Goal: Task Accomplishment & Management: Manage account settings

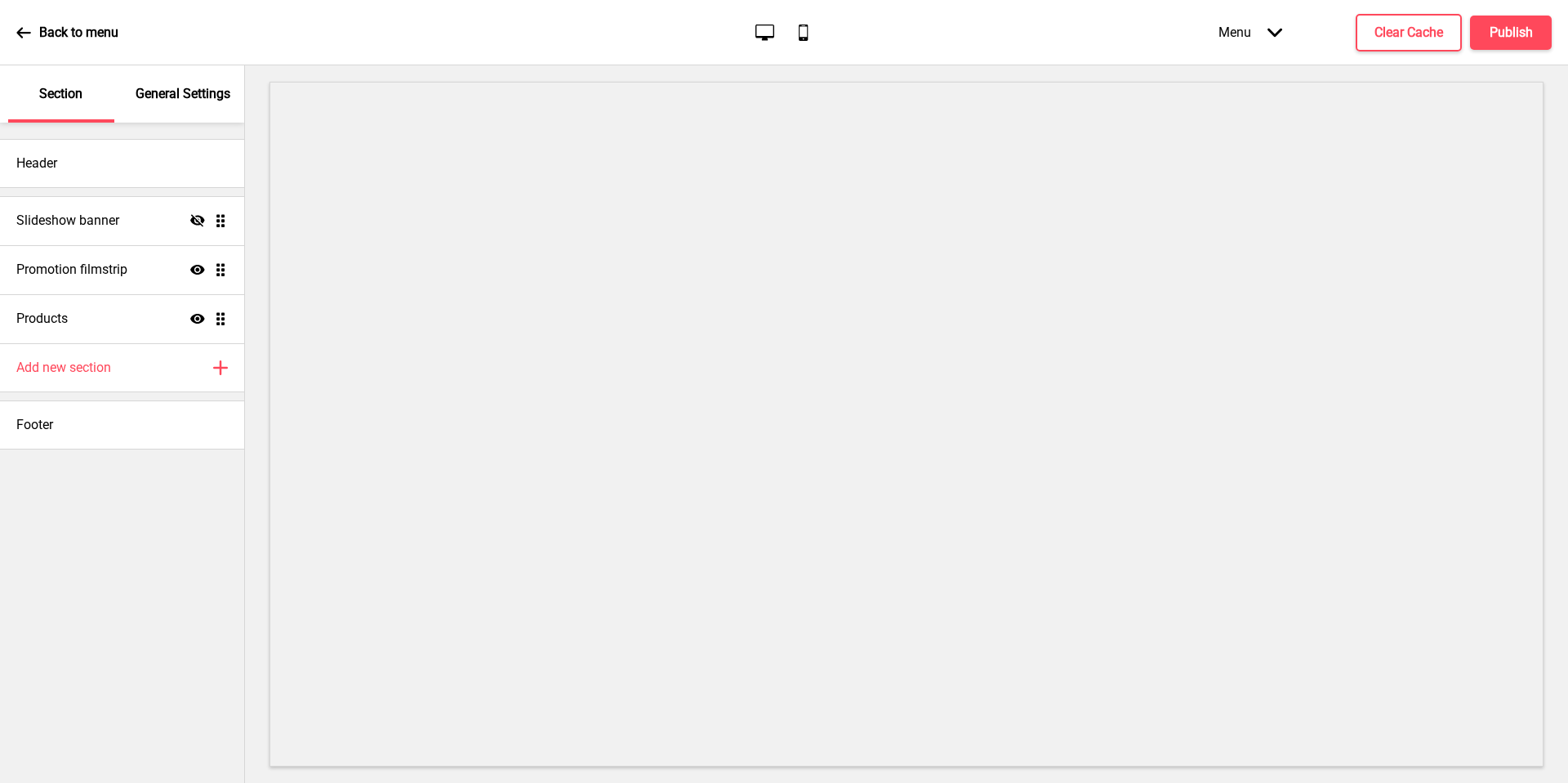
click at [186, 94] on p "General Settings" at bounding box center [183, 94] width 95 height 18
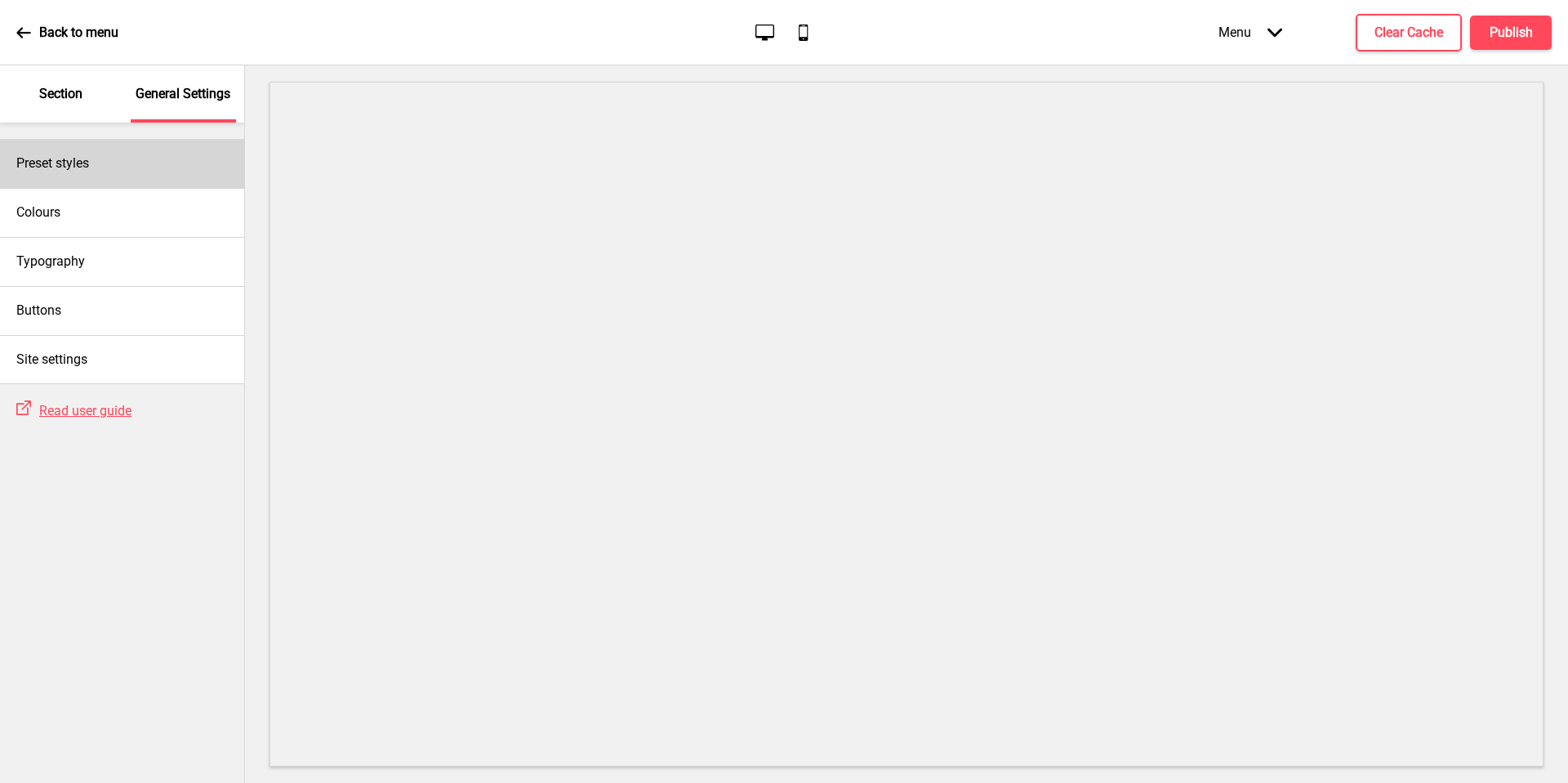
click at [142, 159] on div "Preset styles" at bounding box center [122, 163] width 244 height 49
select select "minimalist"
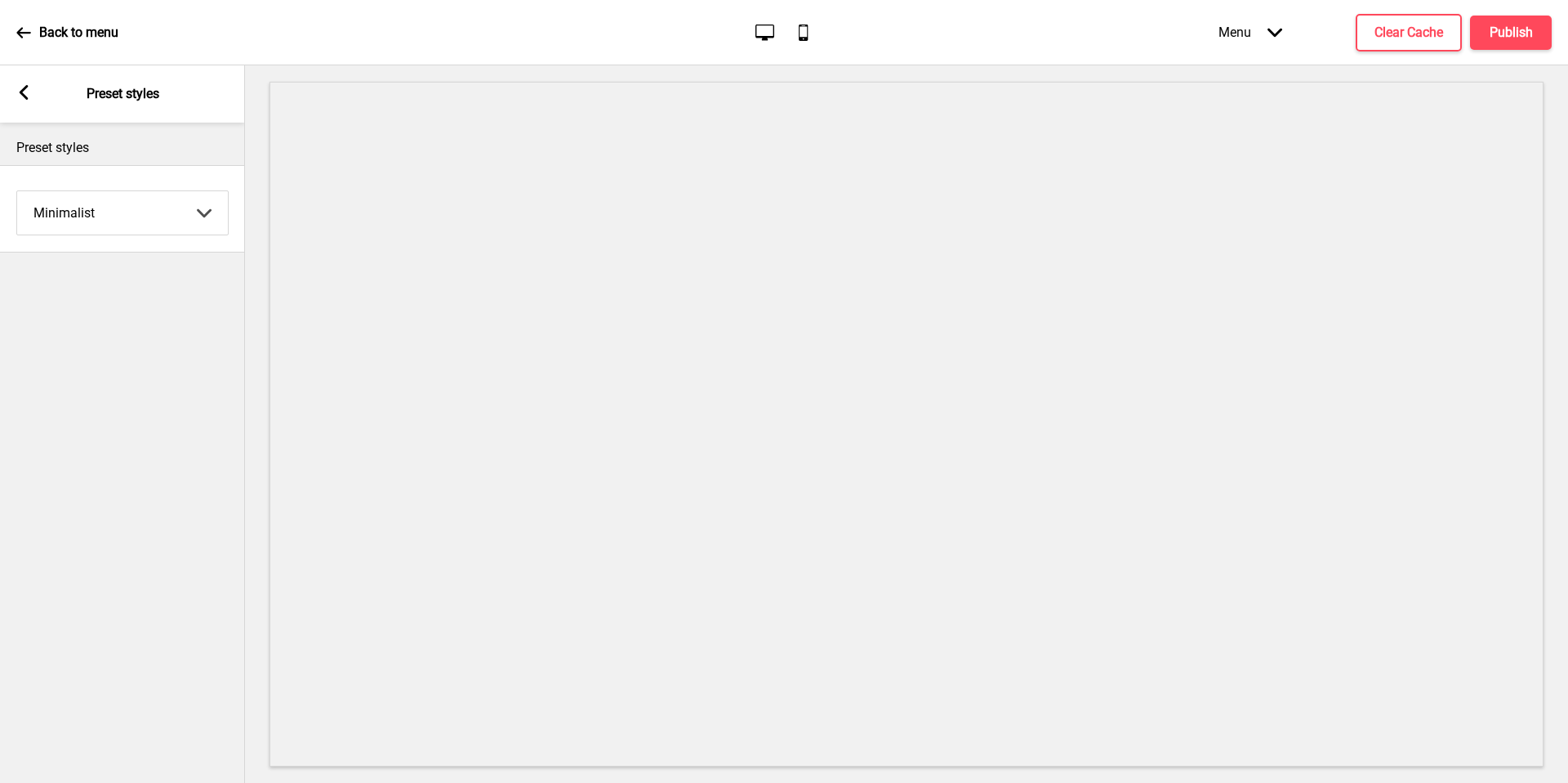
click at [27, 93] on rect at bounding box center [24, 92] width 15 height 15
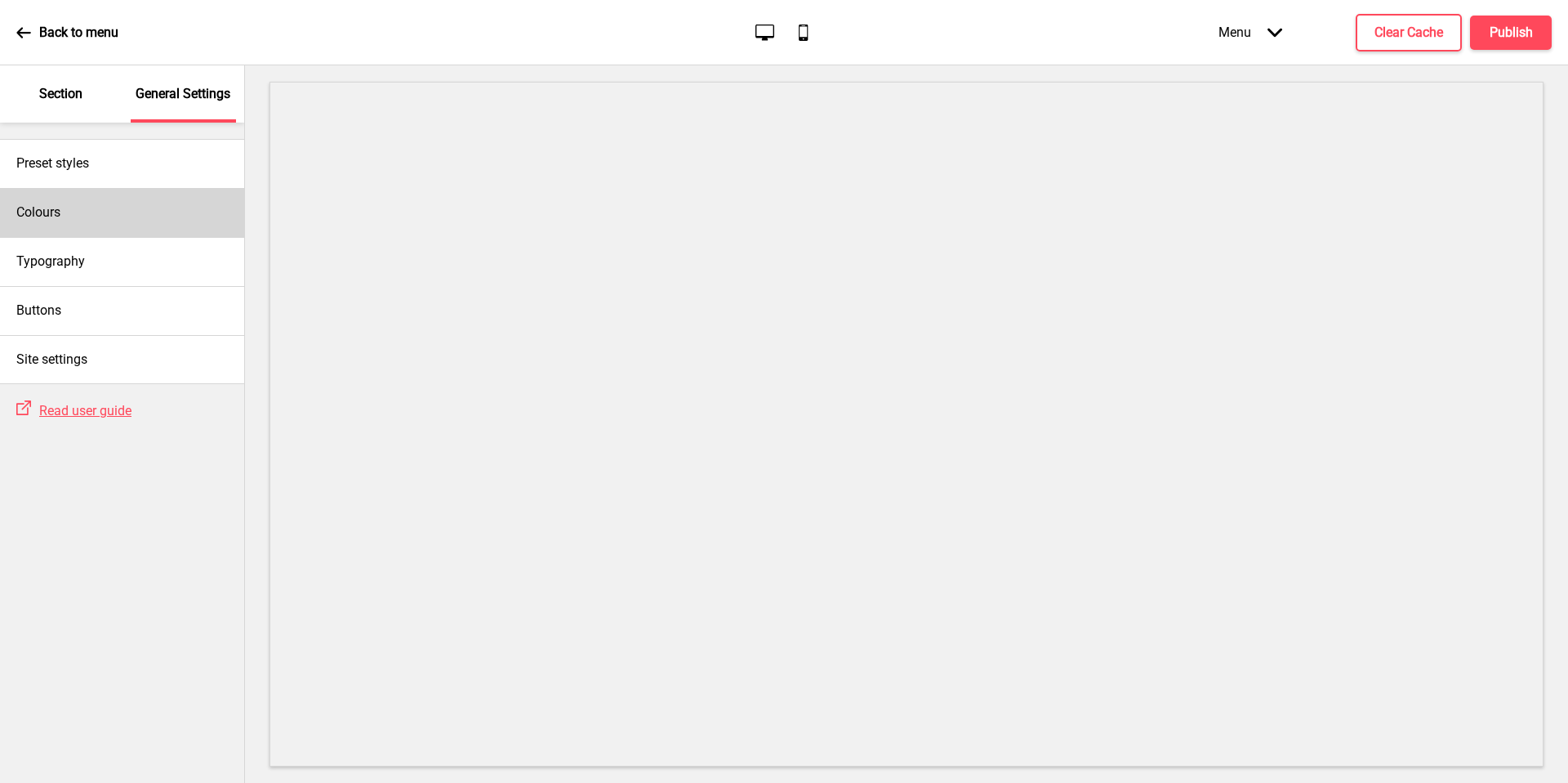
click at [64, 207] on div "Colours" at bounding box center [122, 212] width 244 height 49
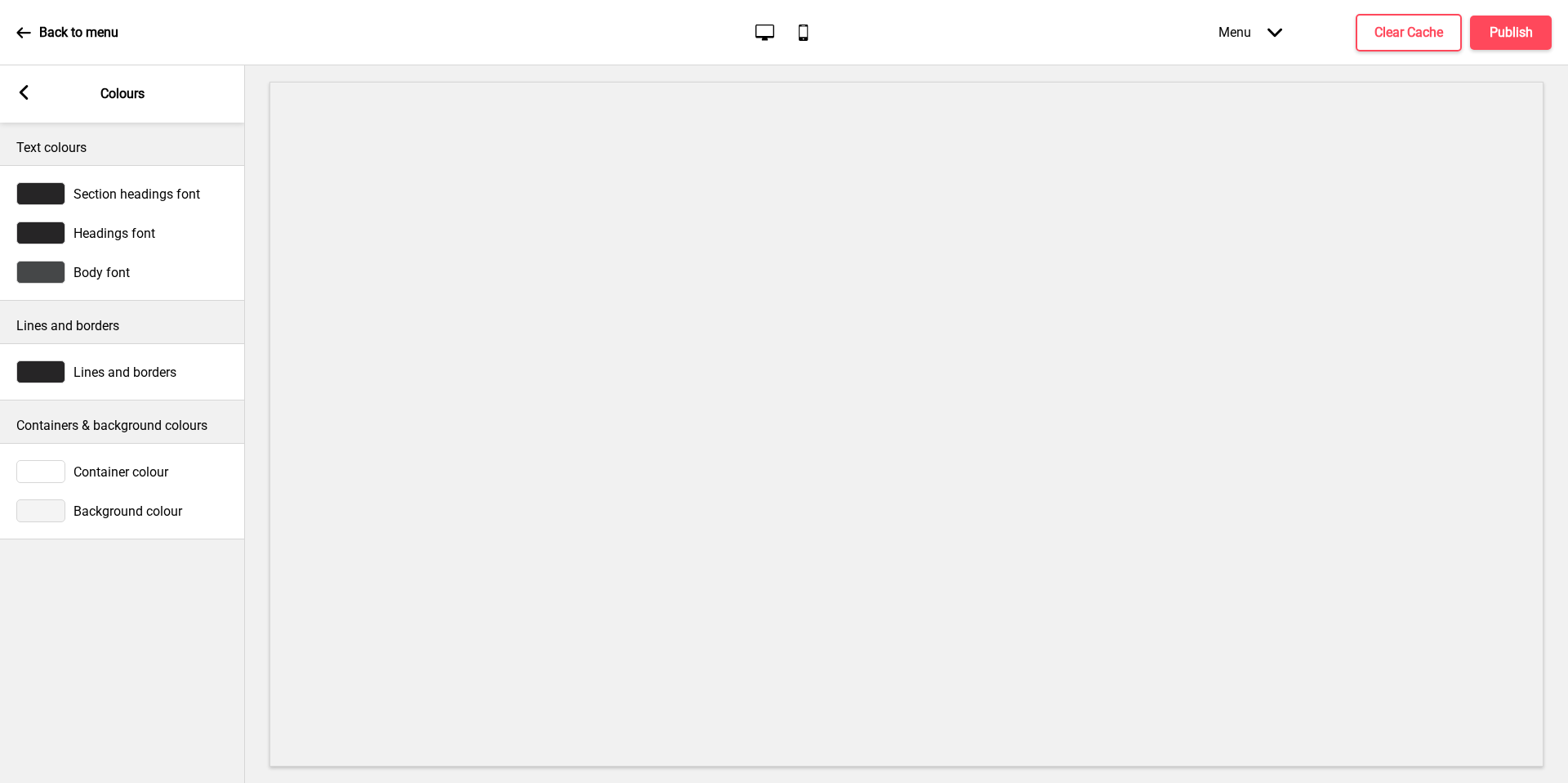
click at [25, 94] on rect at bounding box center [24, 92] width 15 height 15
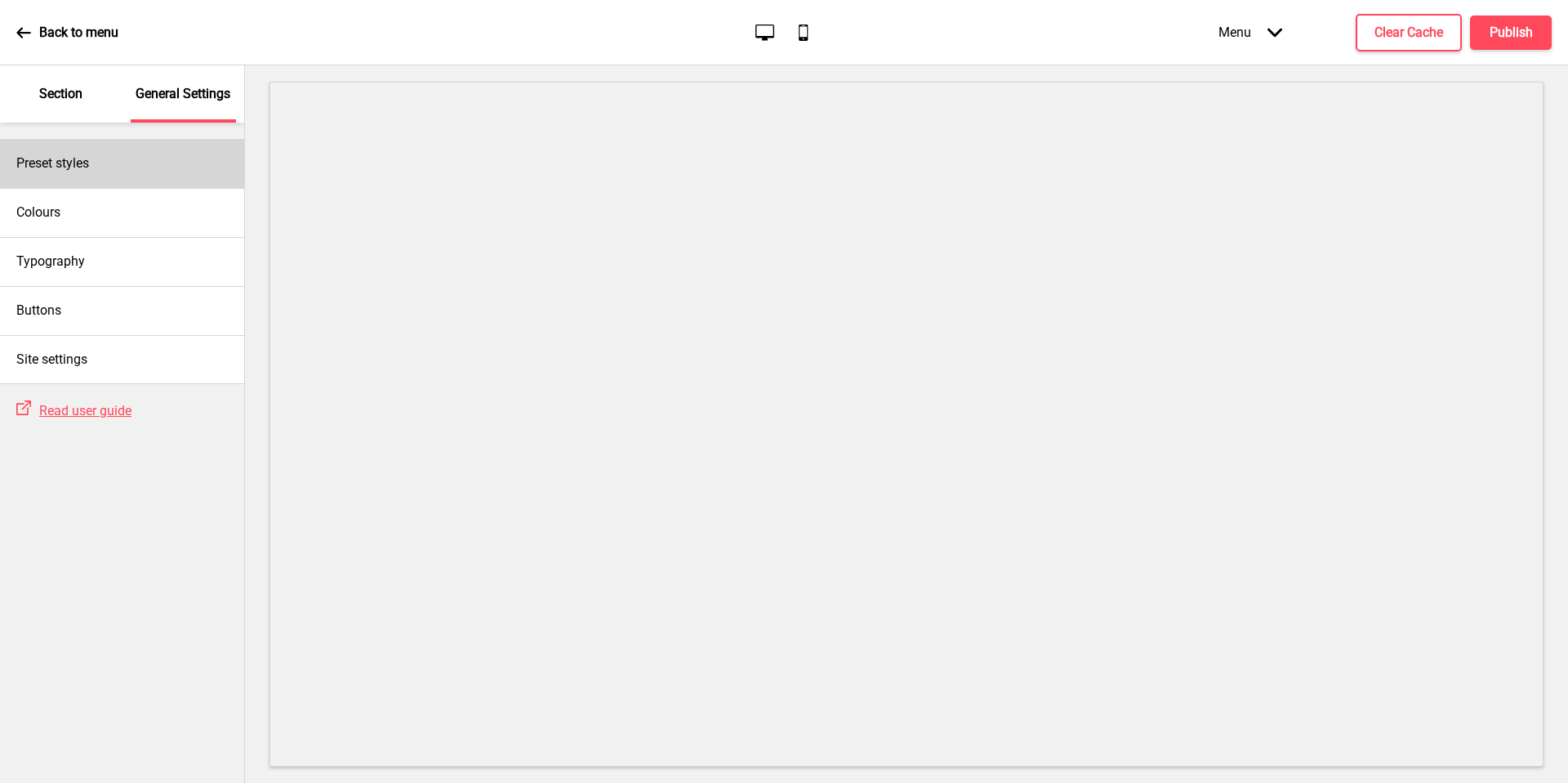
click at [105, 159] on div "Preset styles" at bounding box center [122, 163] width 244 height 49
select select "minimalist"
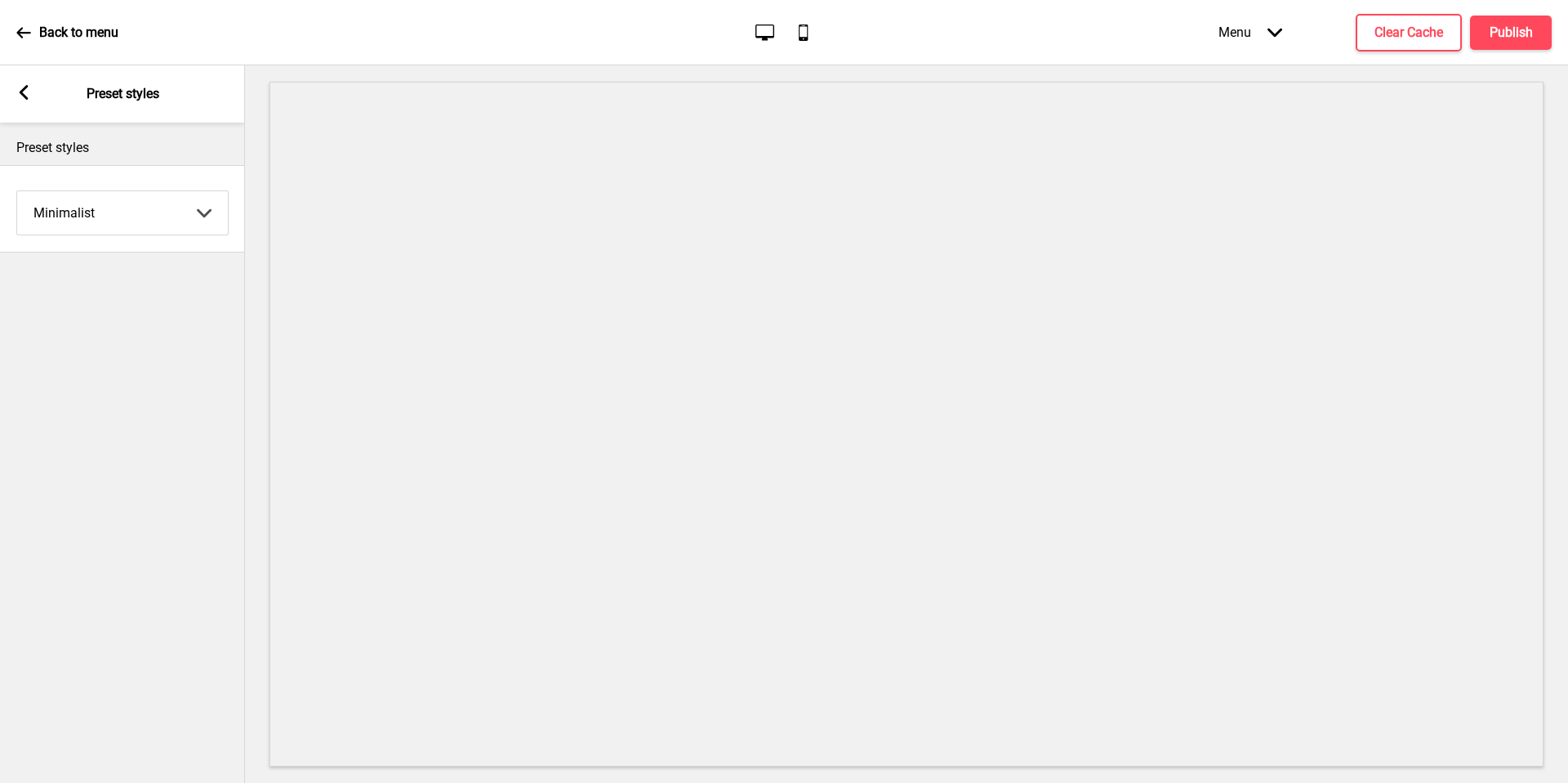
click at [28, 87] on icon at bounding box center [24, 92] width 9 height 15
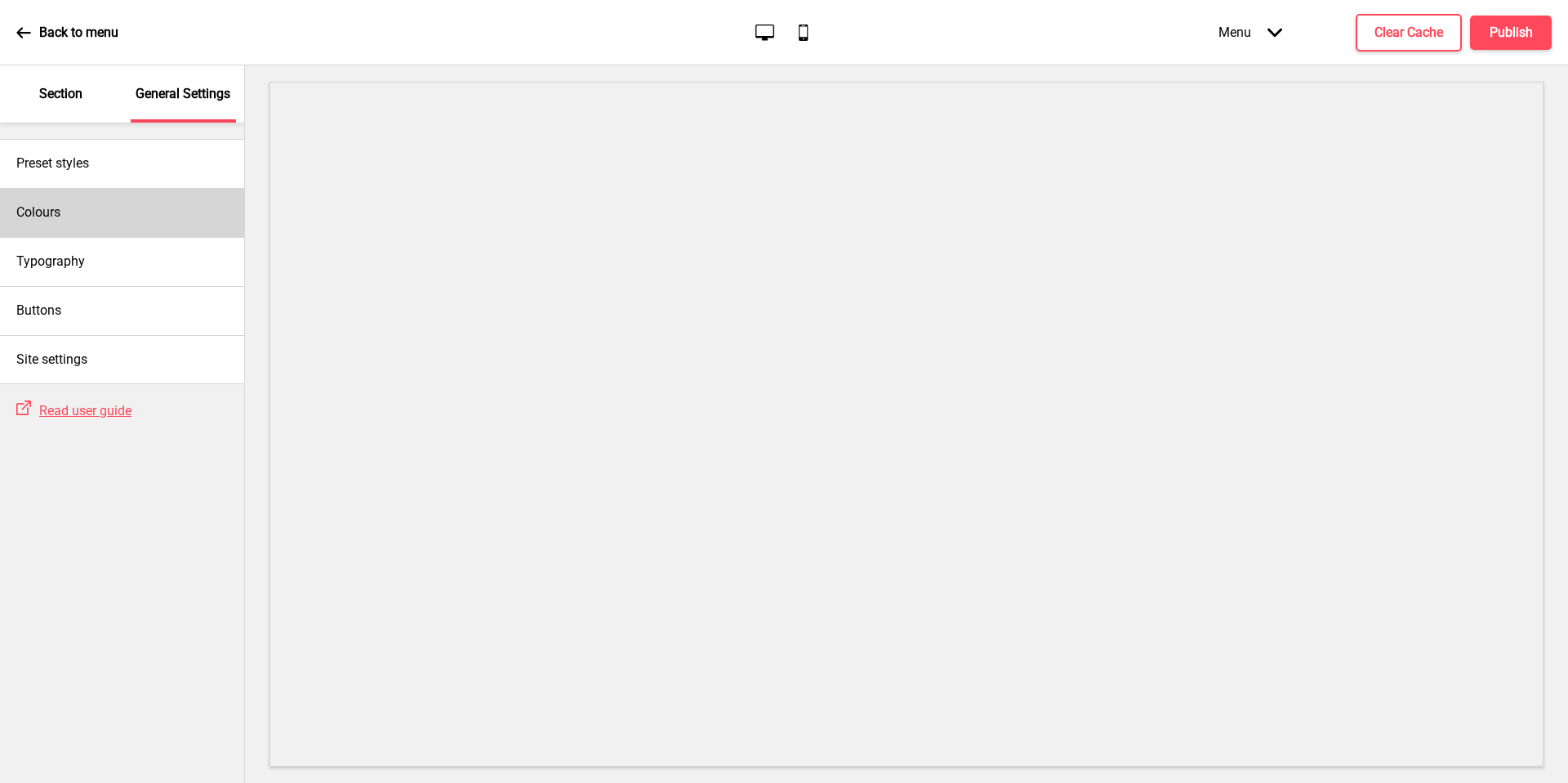
click at [85, 213] on div "Colours" at bounding box center [122, 212] width 244 height 49
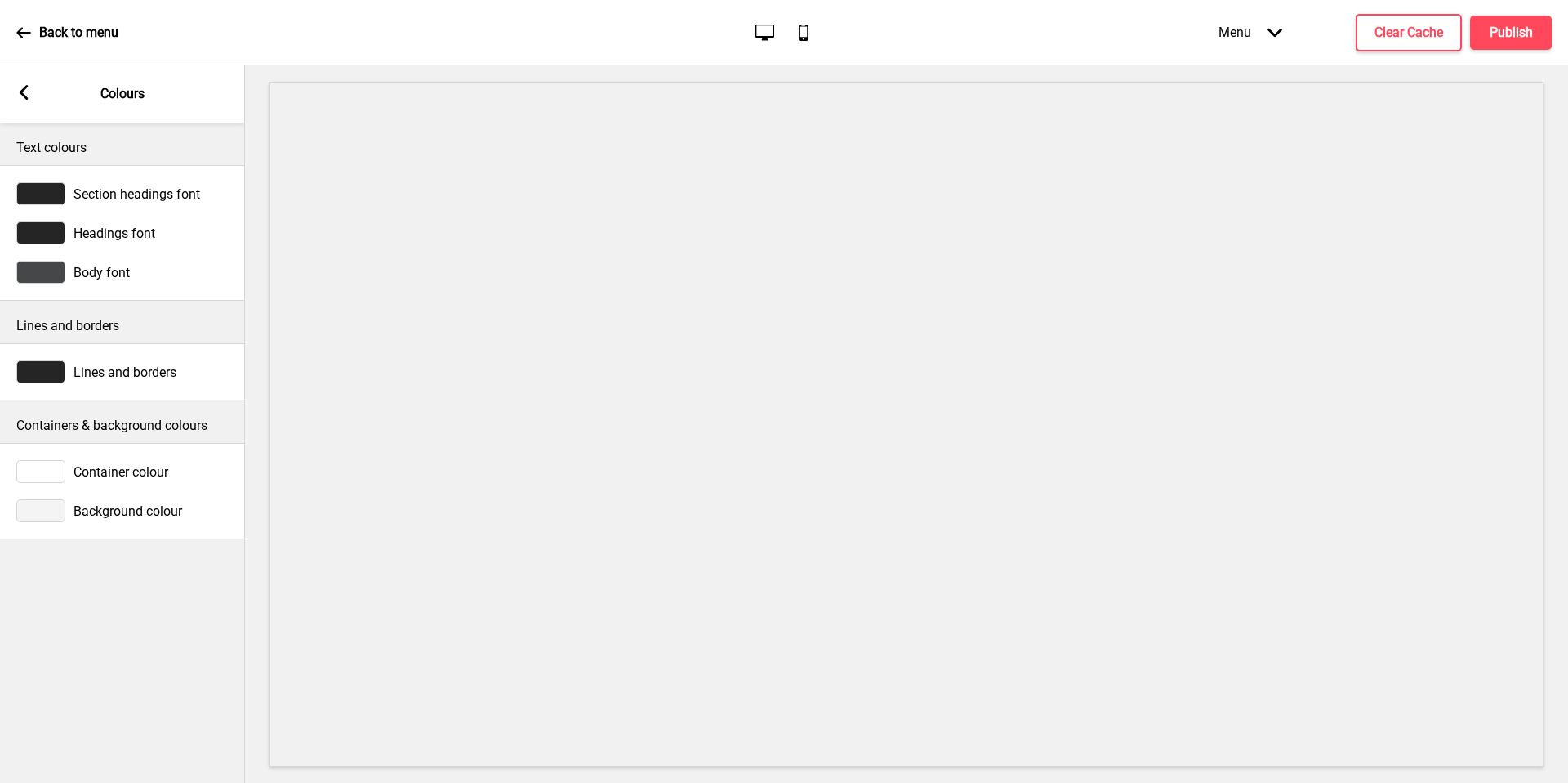
click at [30, 96] on rect at bounding box center [24, 92] width 15 height 15
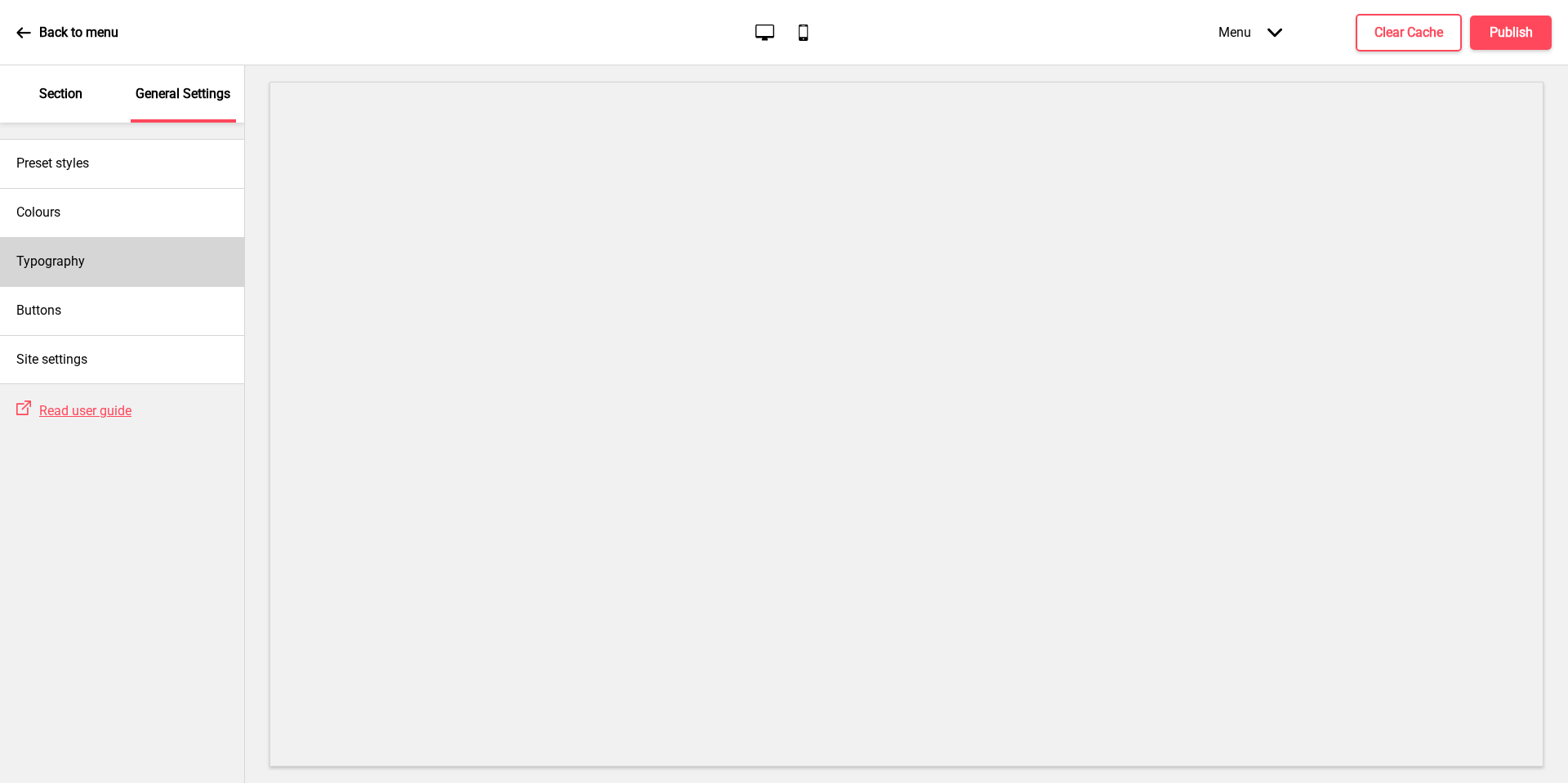
click at [117, 259] on div "Typography" at bounding box center [122, 260] width 244 height 49
select select "Nunito Sans"
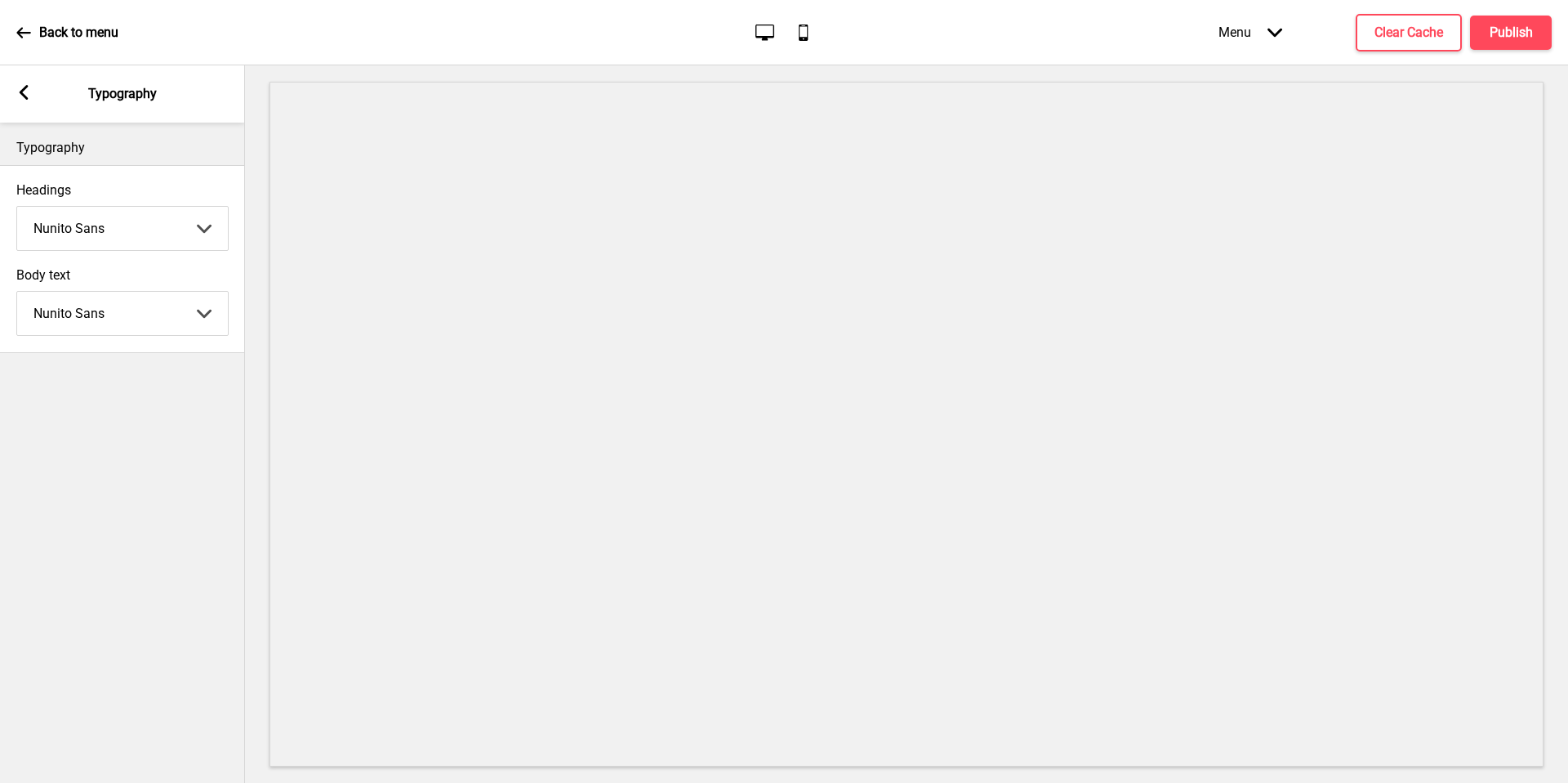
click at [16, 96] on rect at bounding box center [24, 92] width 15 height 15
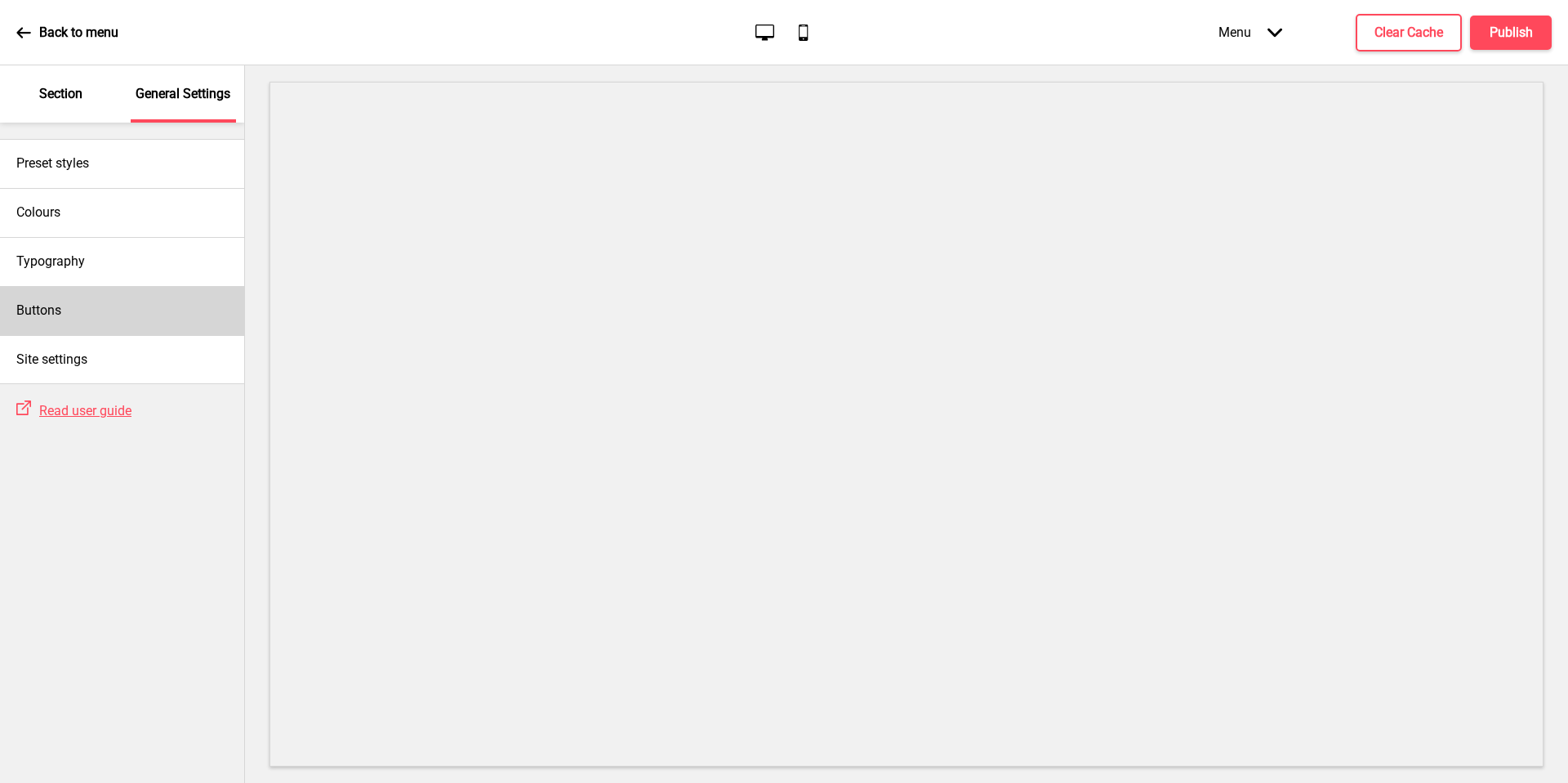
click at [86, 312] on div "Buttons" at bounding box center [122, 310] width 244 height 49
select select "square"
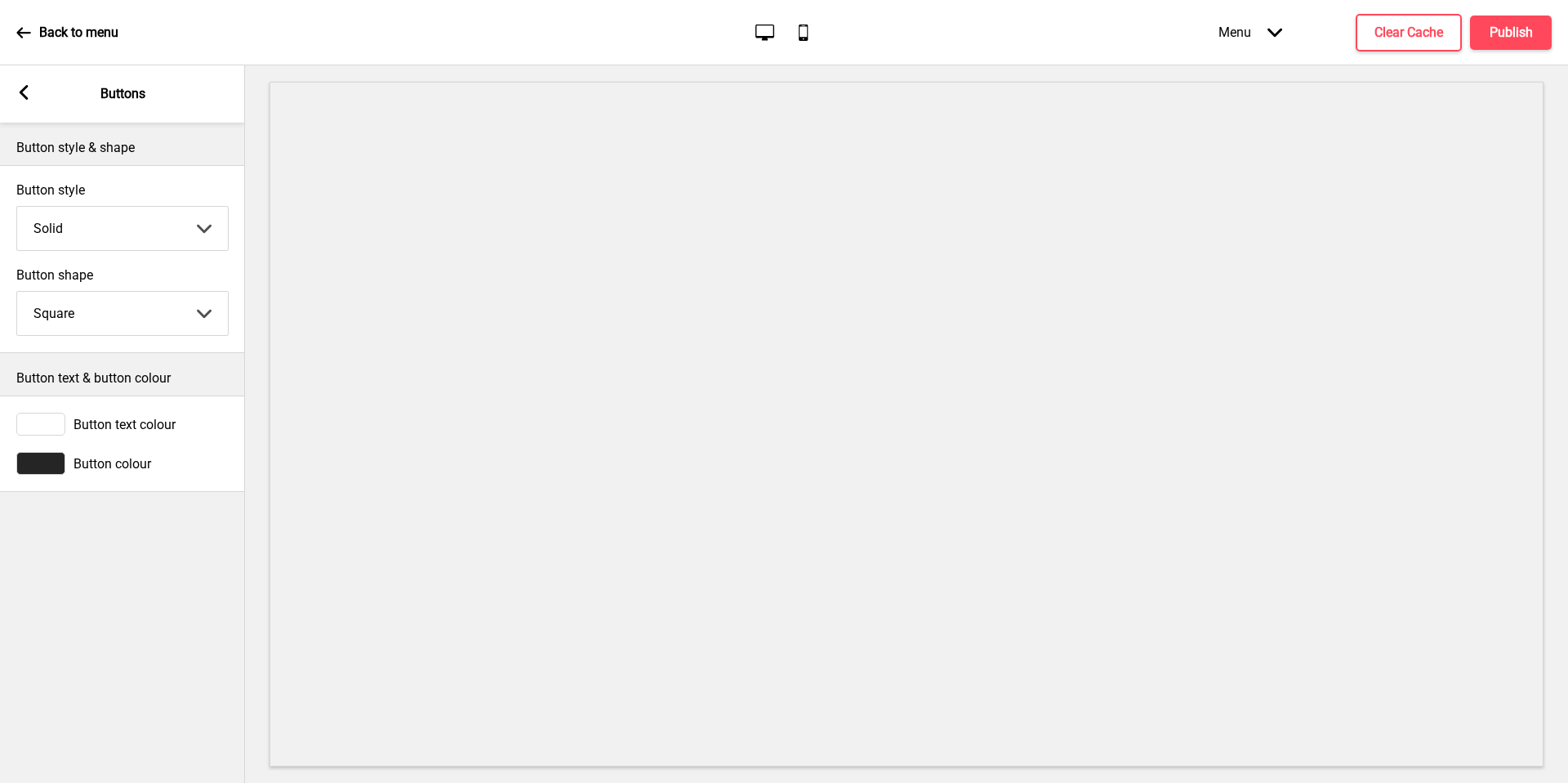
click at [25, 98] on icon at bounding box center [24, 92] width 9 height 15
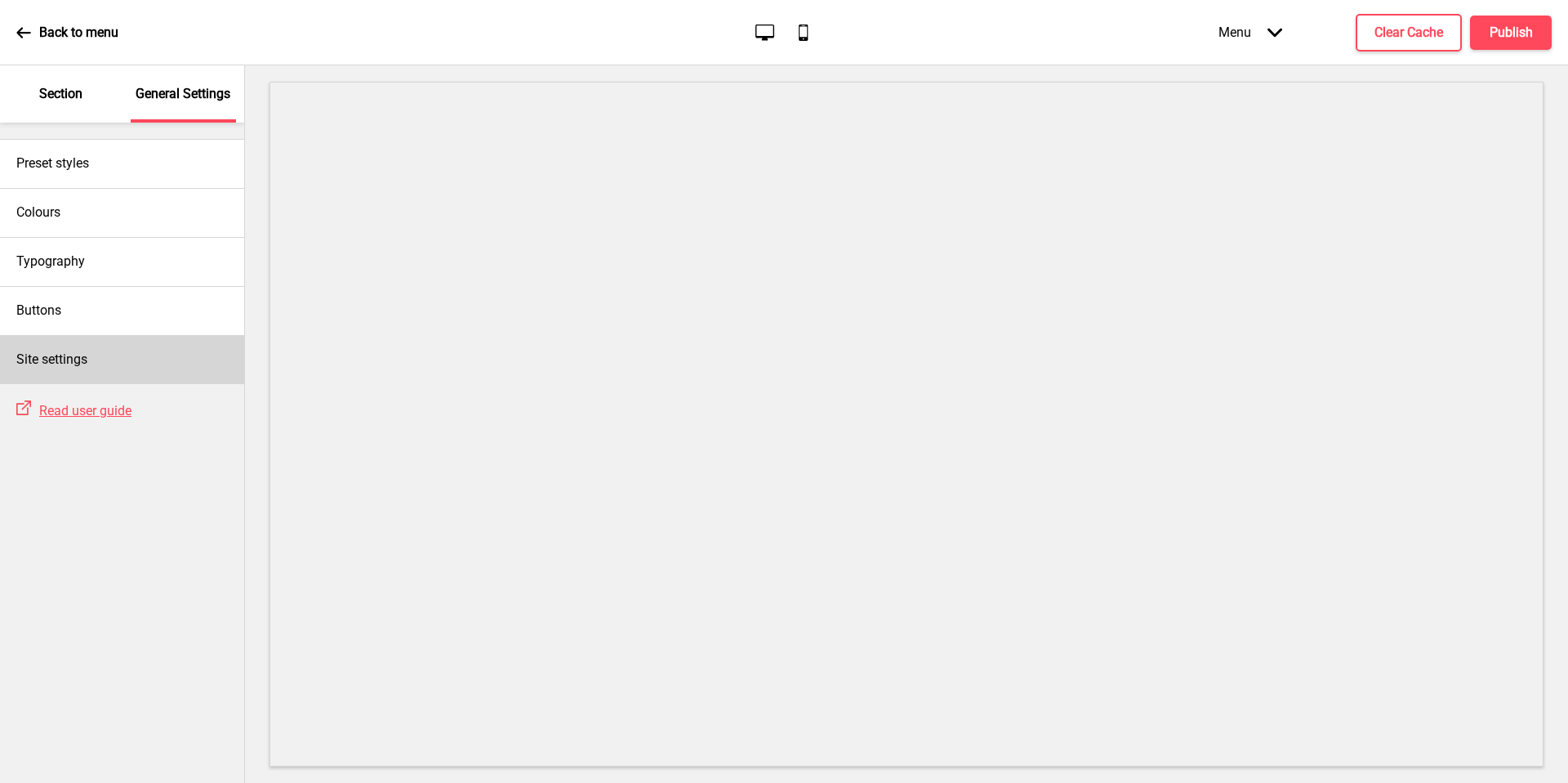
click at [133, 350] on div "Site settings" at bounding box center [122, 359] width 244 height 49
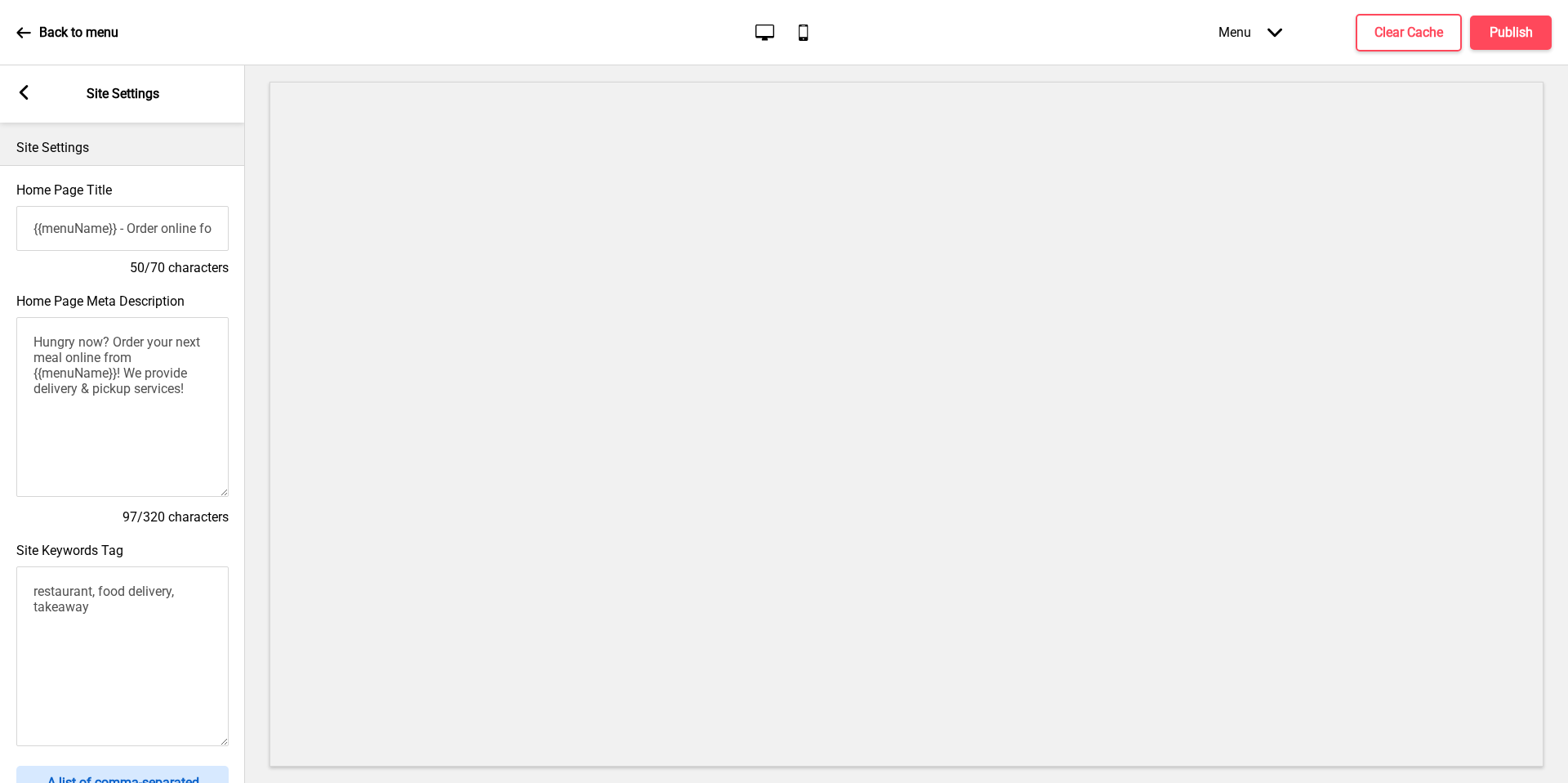
click at [18, 96] on rect at bounding box center [24, 92] width 15 height 15
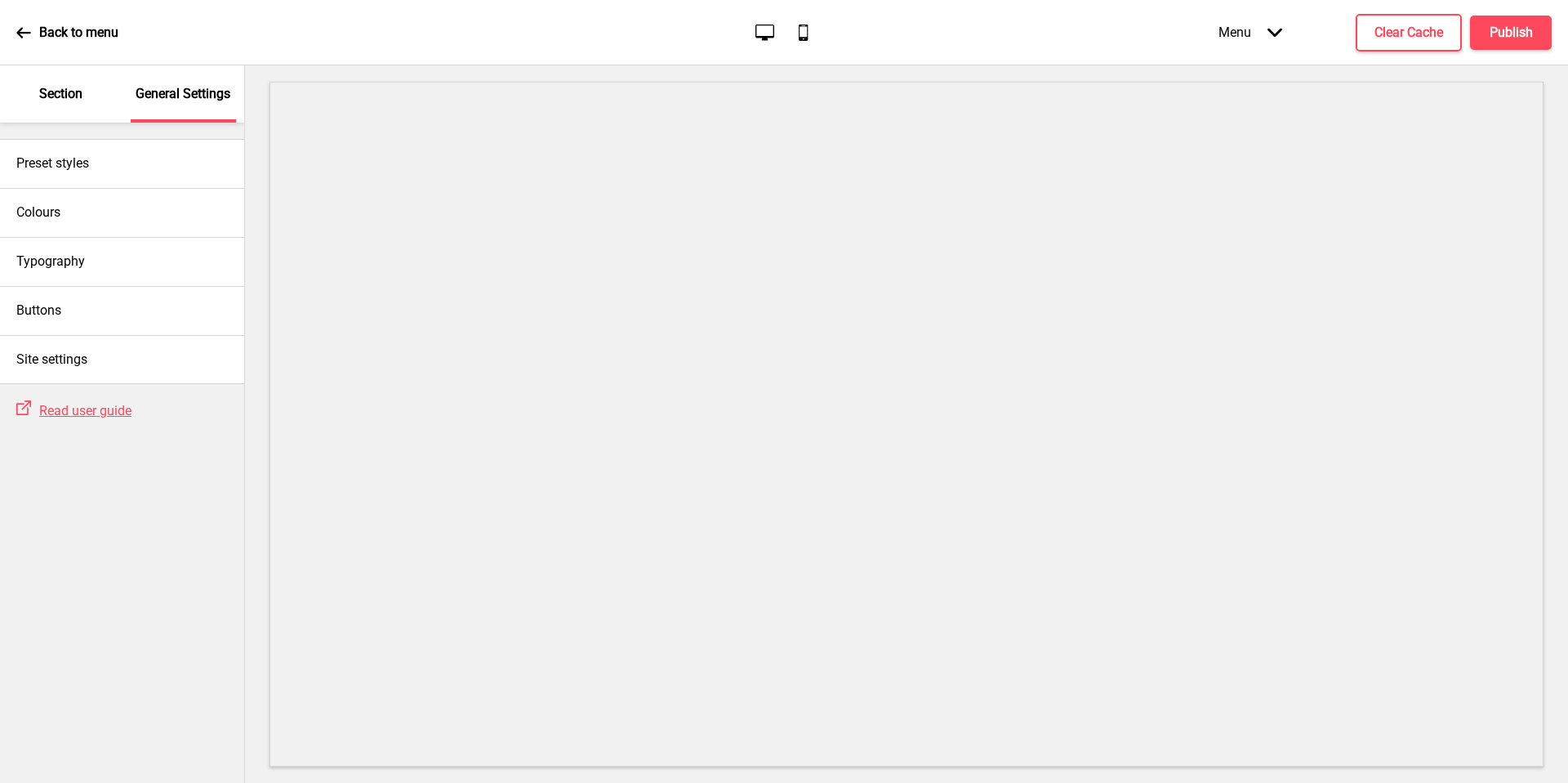
click at [67, 108] on div "Section" at bounding box center [61, 93] width 106 height 57
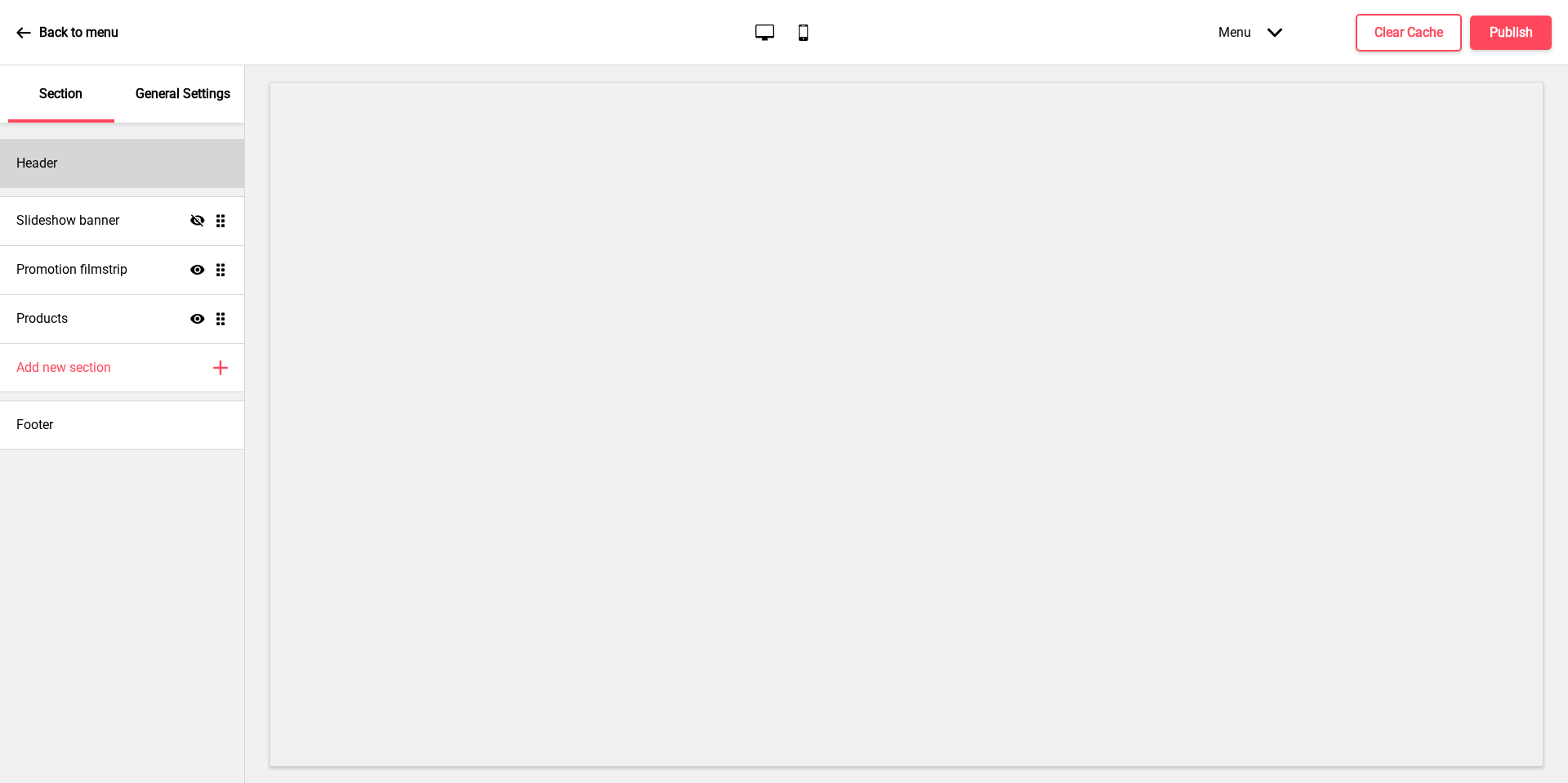
click at [110, 167] on div "Header" at bounding box center [122, 163] width 244 height 49
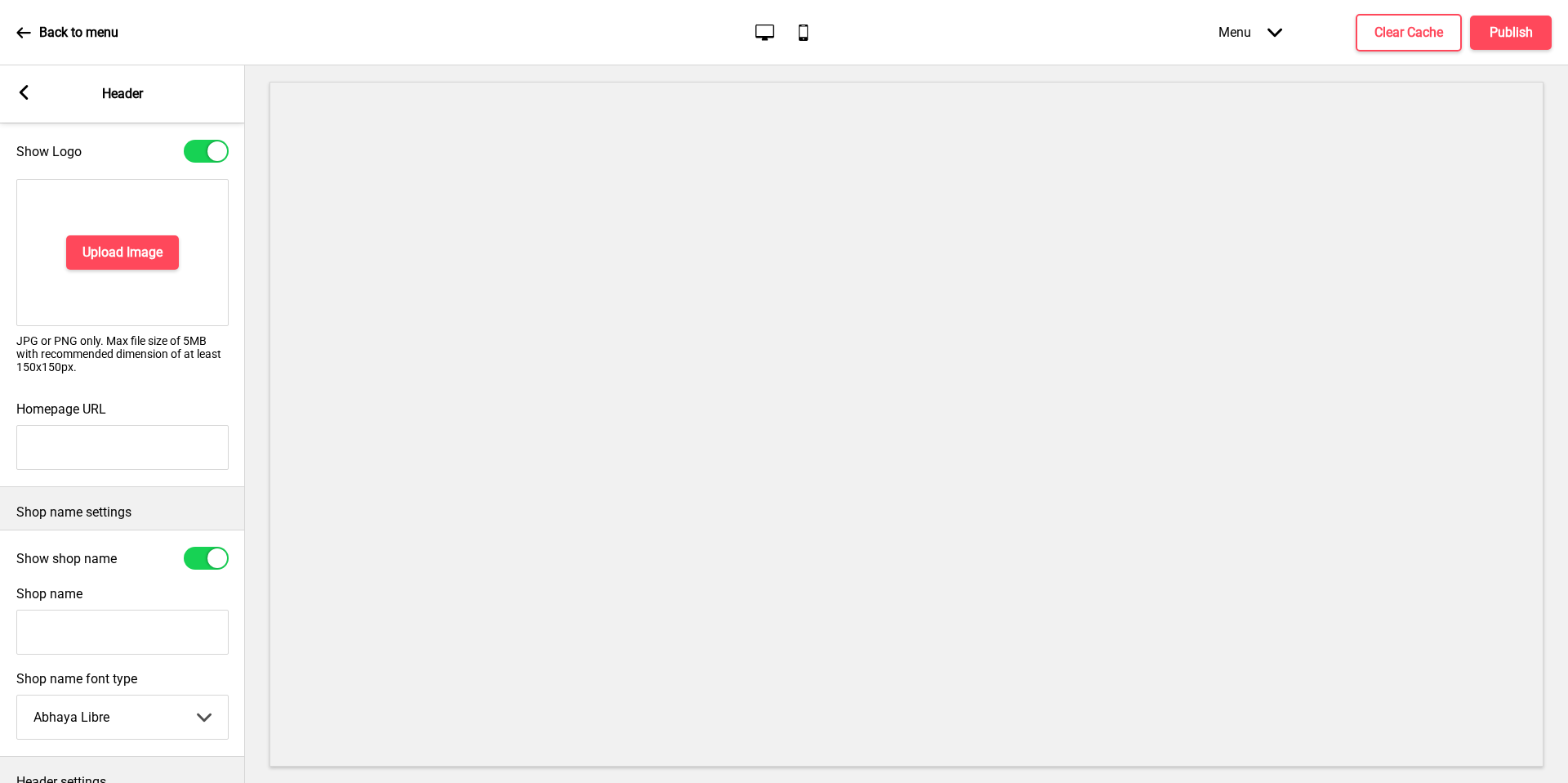
scroll to position [184, 0]
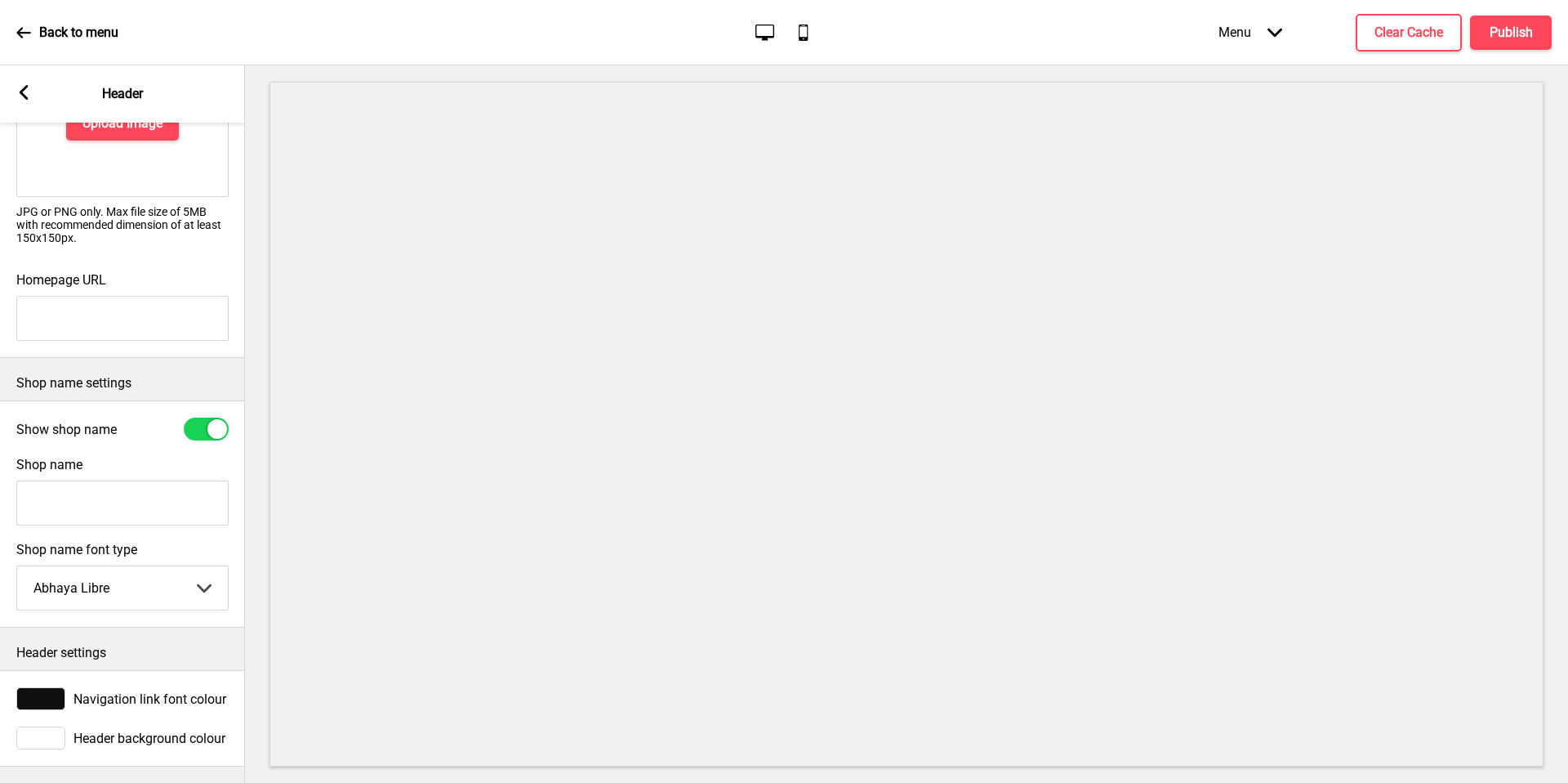
click at [25, 96] on icon at bounding box center [24, 92] width 9 height 15
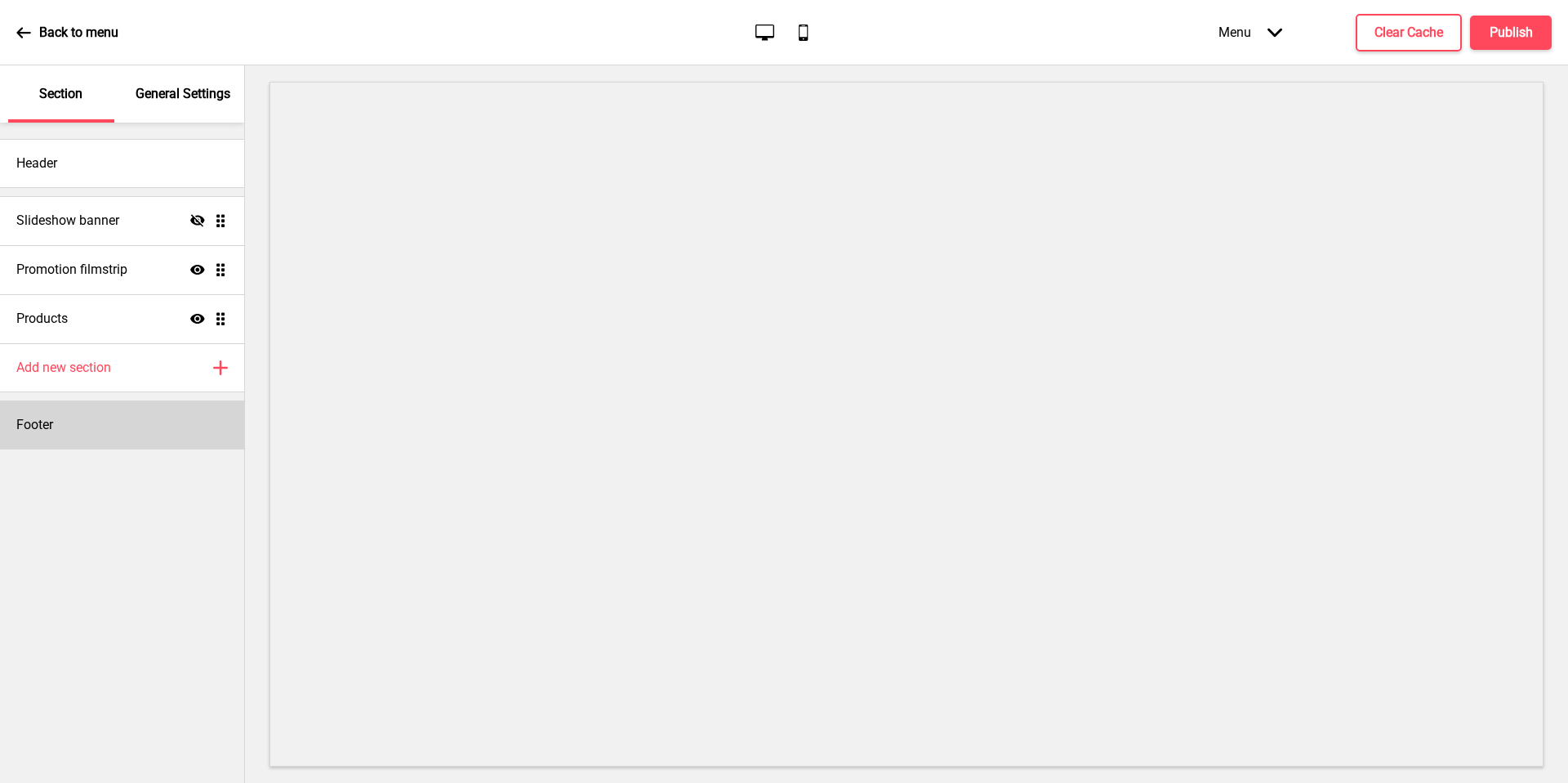
click at [78, 416] on div "Footer" at bounding box center [122, 424] width 244 height 49
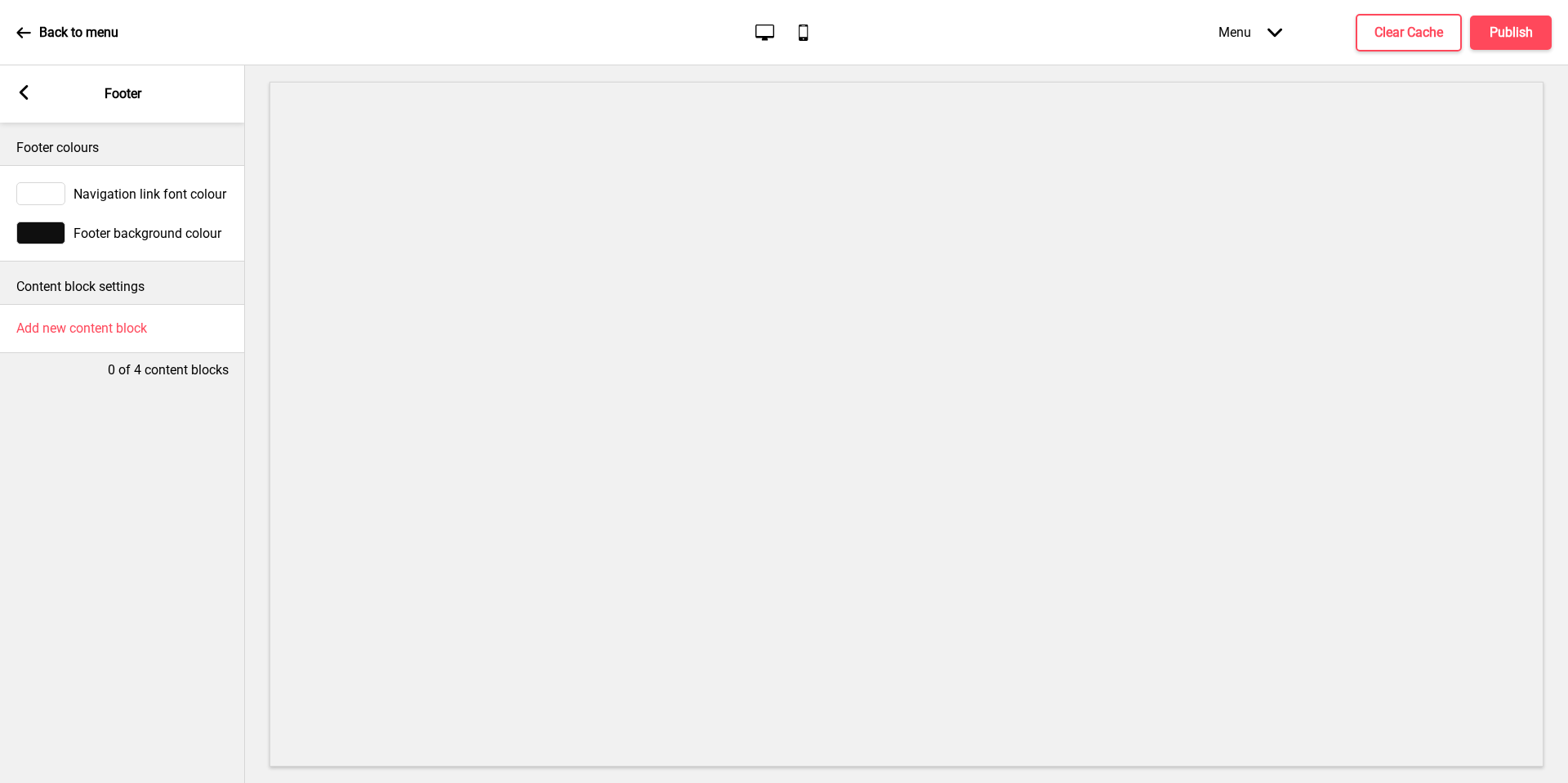
click at [21, 89] on rect at bounding box center [24, 92] width 15 height 15
click at [21, 89] on div "Arrow left Footer" at bounding box center [122, 93] width 245 height 57
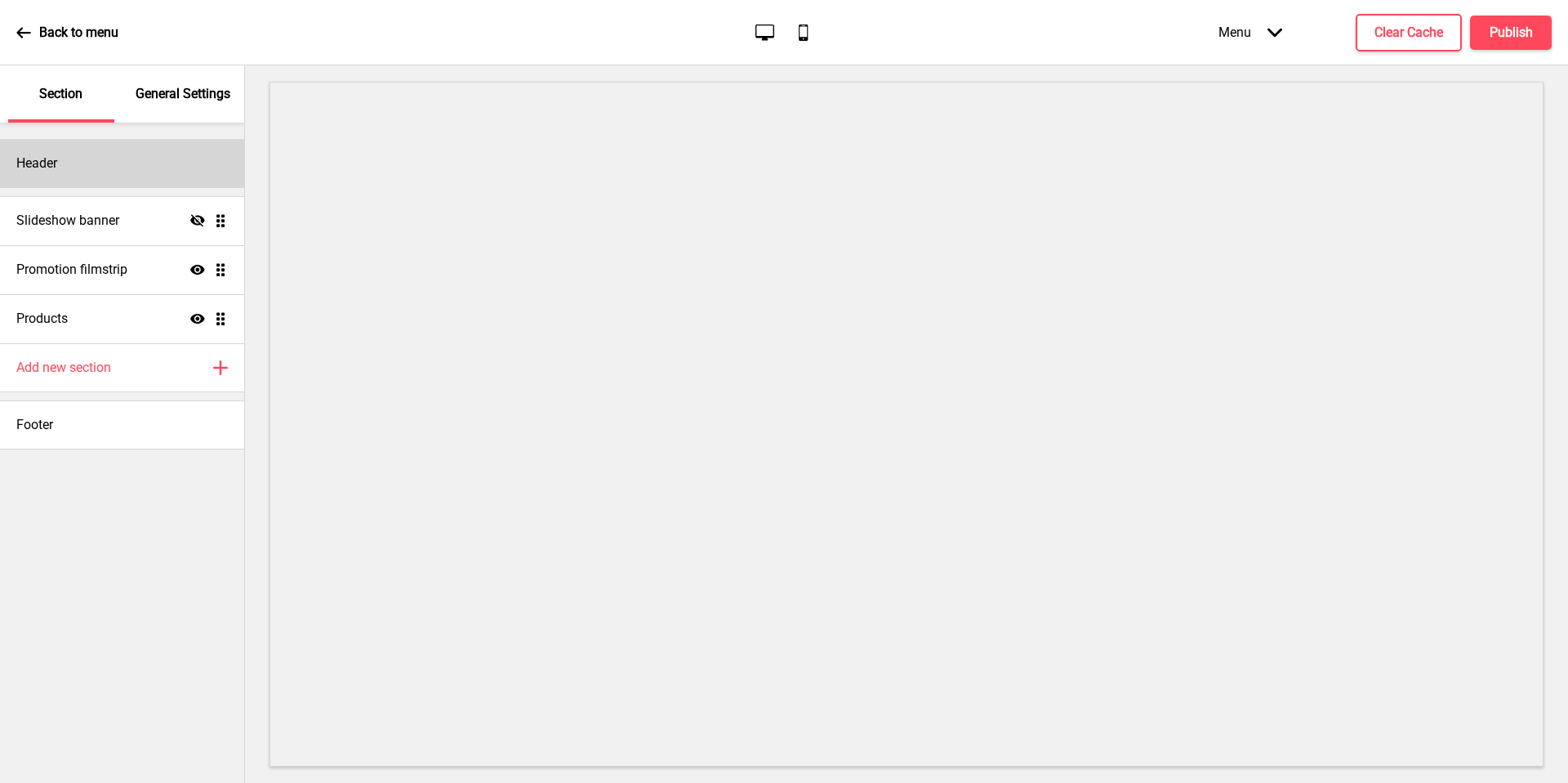
click at [99, 175] on div "Header" at bounding box center [122, 163] width 244 height 49
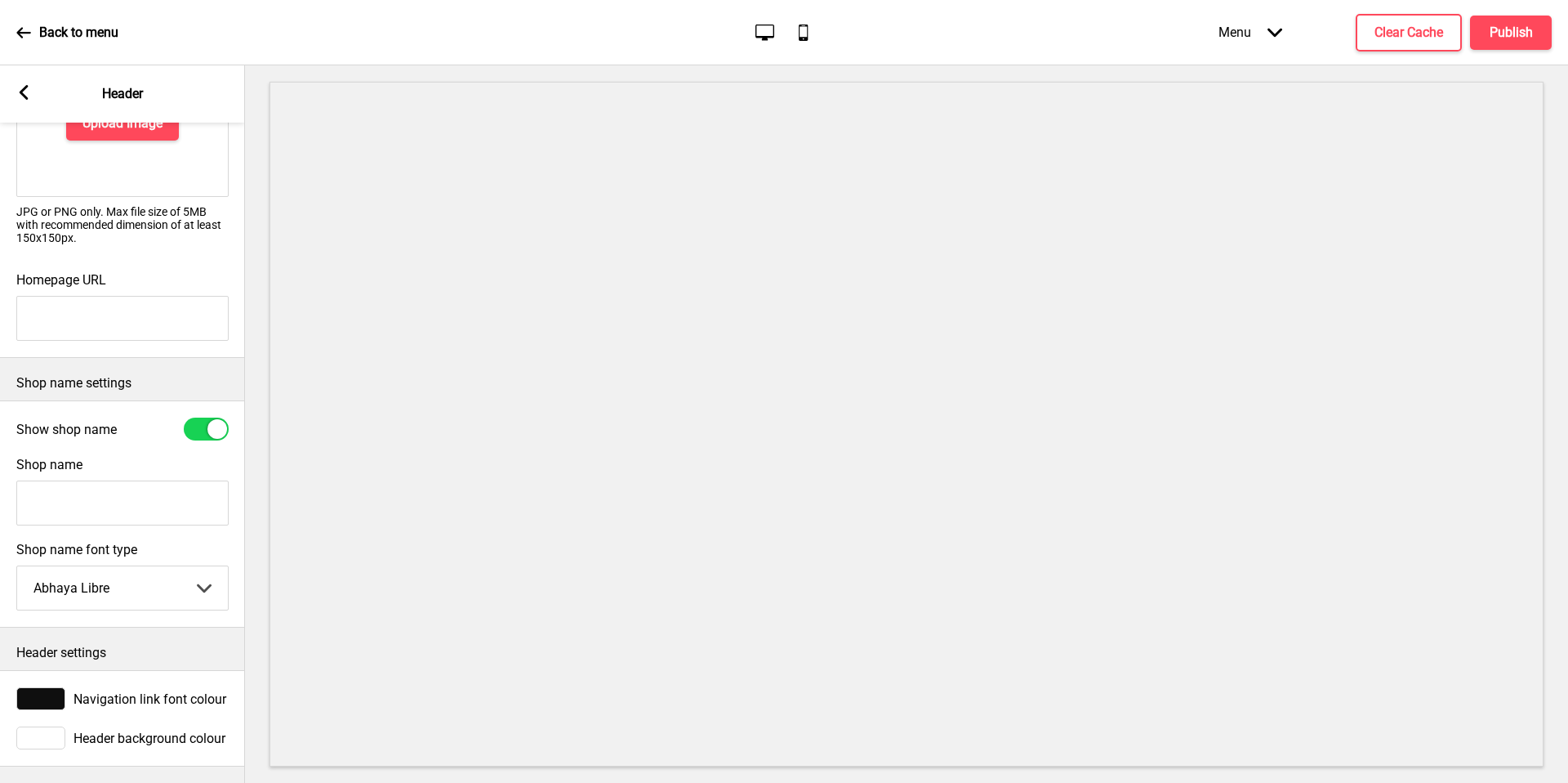
click at [21, 91] on icon at bounding box center [24, 92] width 9 height 15
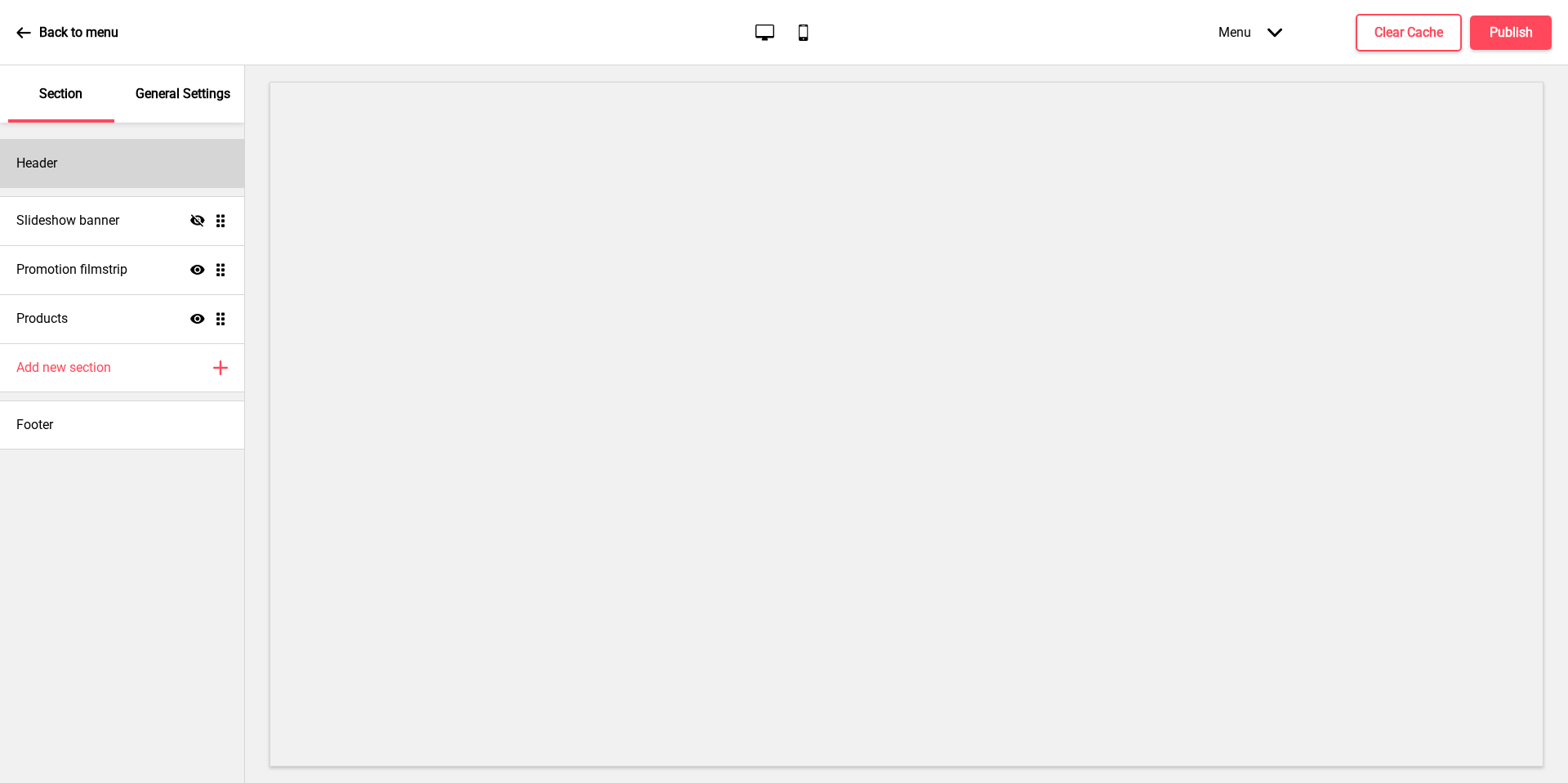
click at [112, 156] on div "Header" at bounding box center [122, 163] width 244 height 49
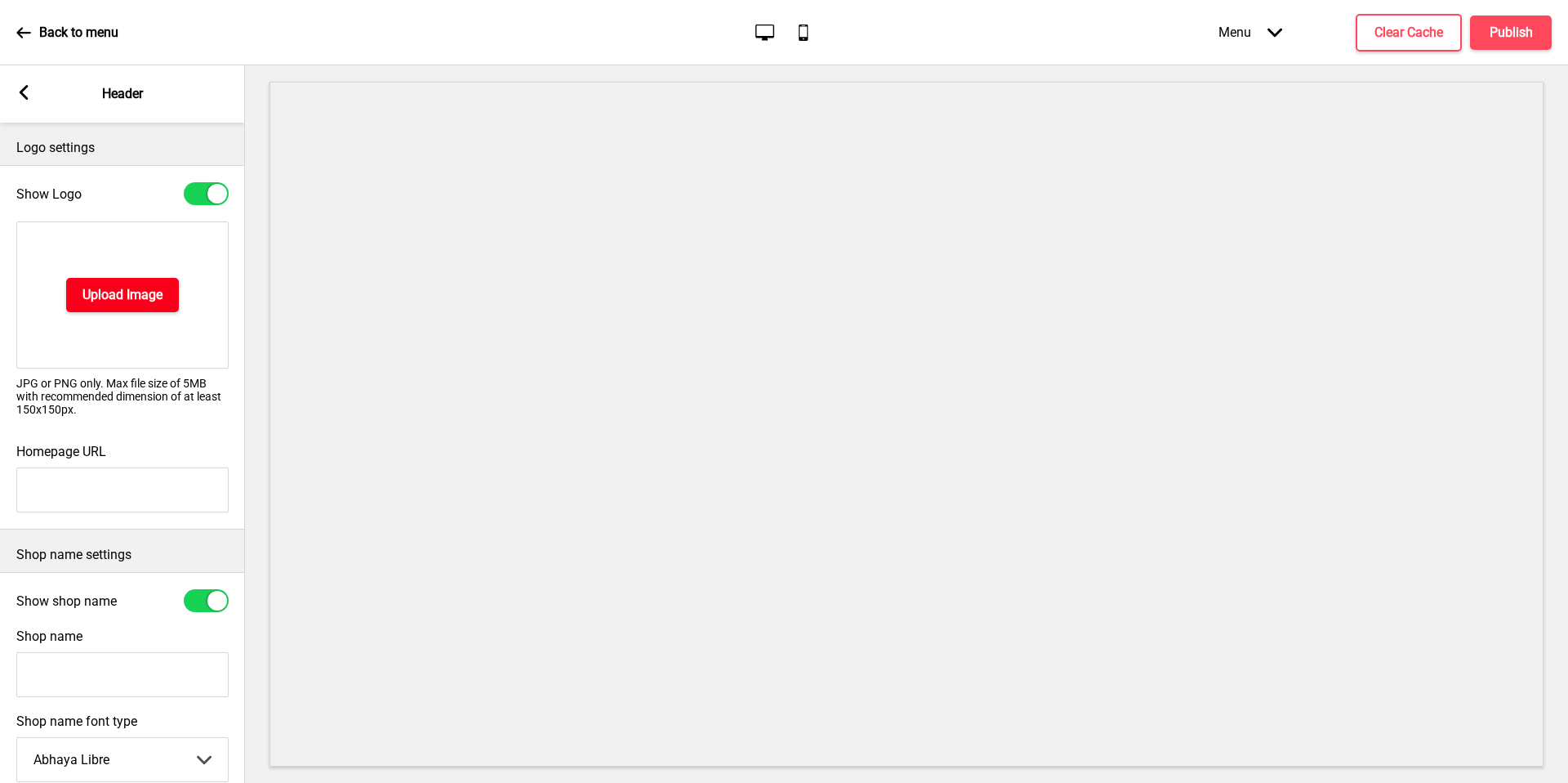
click at [108, 298] on h4 "Upload Image" at bounding box center [122, 295] width 80 height 18
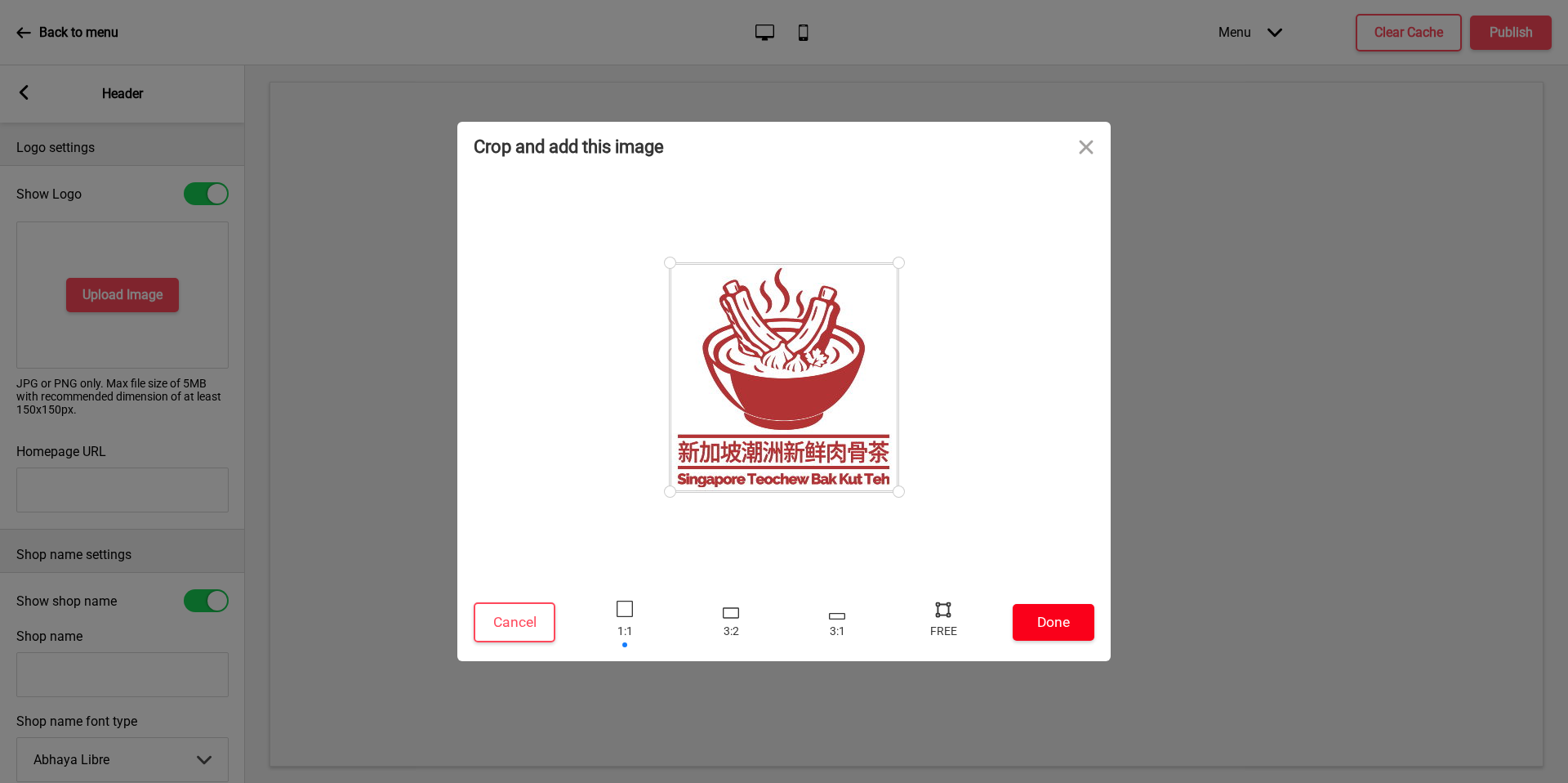
click at [1051, 626] on button "Done" at bounding box center [1053, 622] width 82 height 37
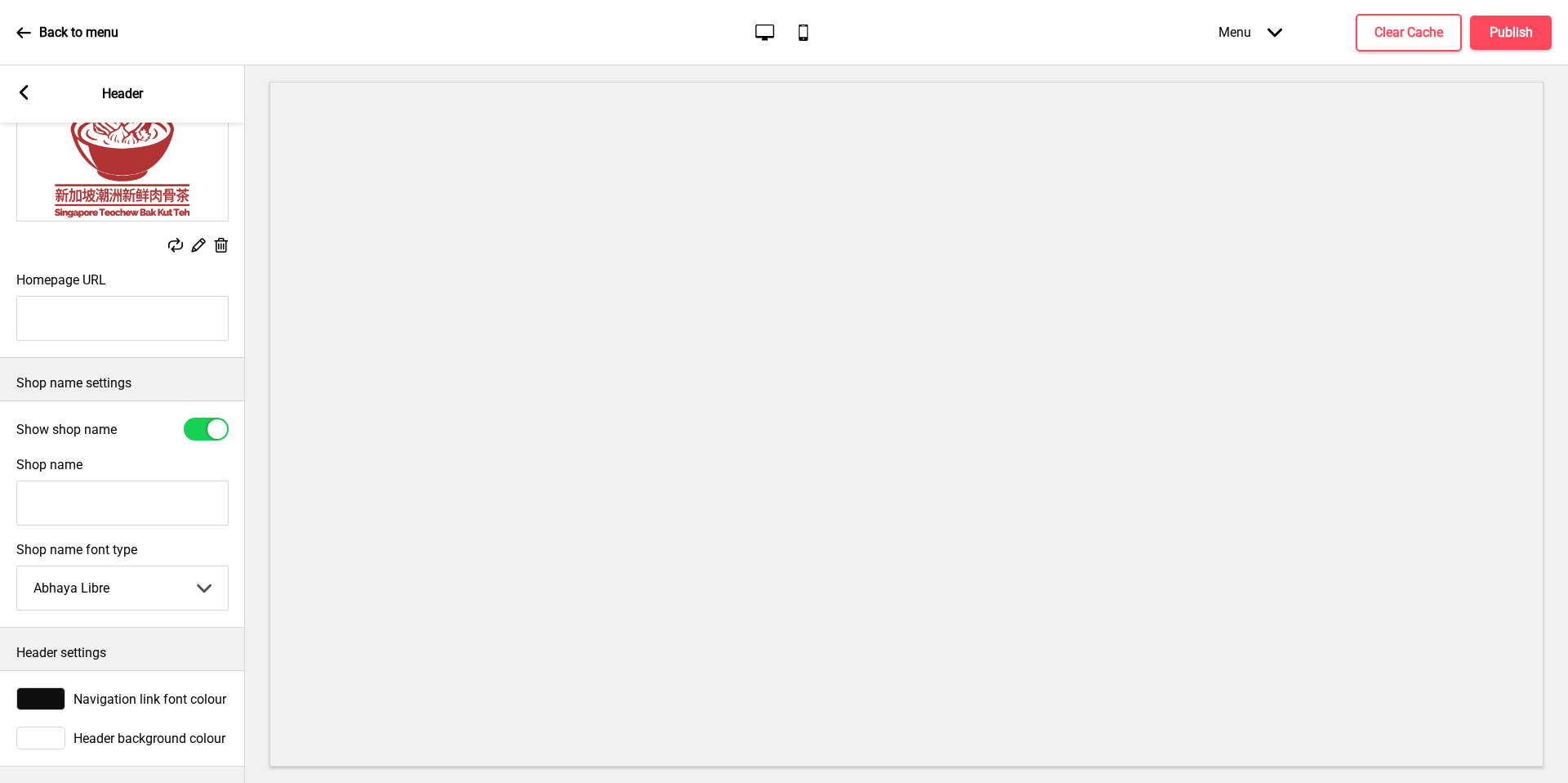
scroll to position [158, 0]
click at [54, 696] on div at bounding box center [40, 699] width 49 height 23
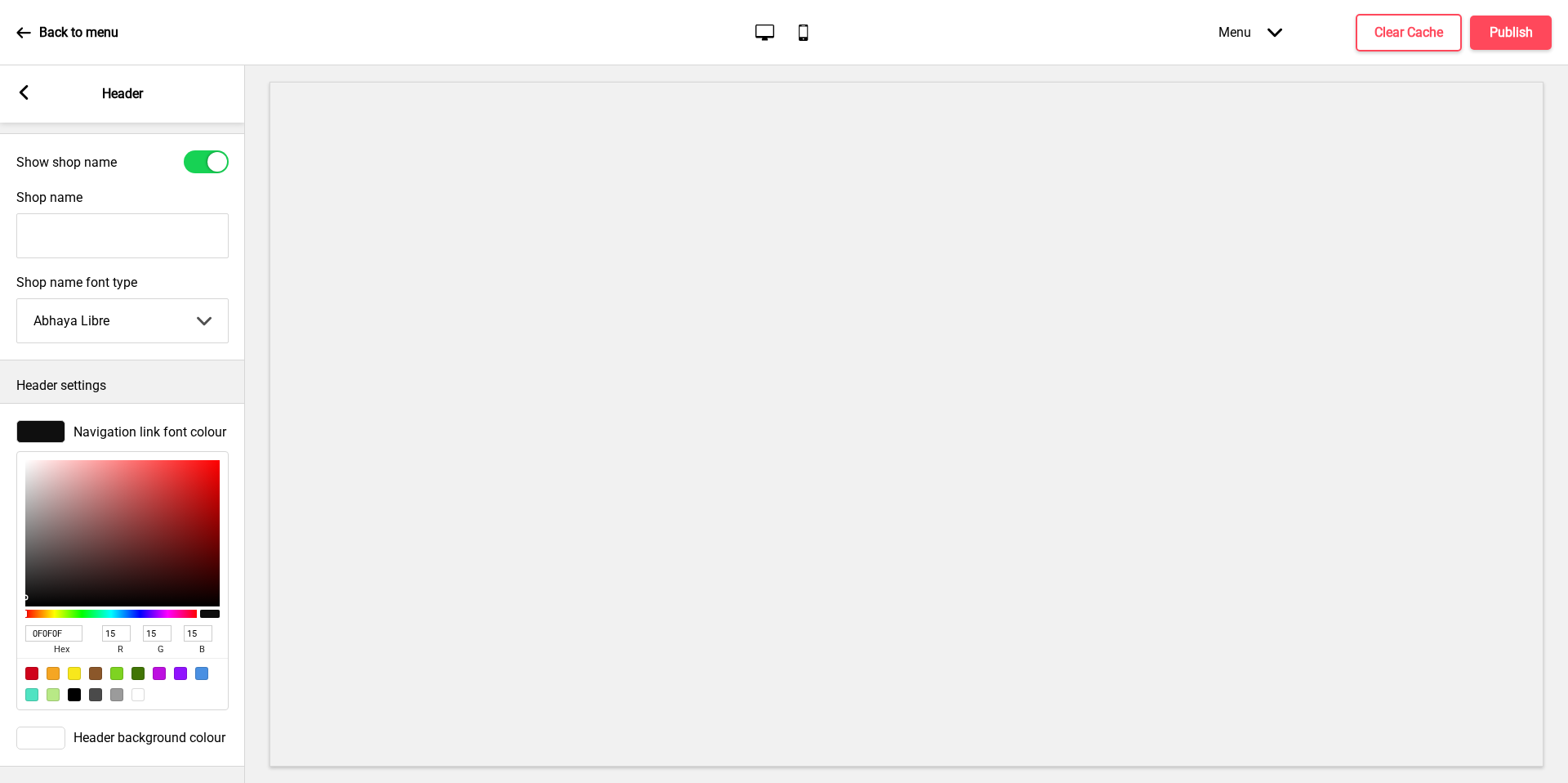
scroll to position [425, 0]
click at [53, 625] on input "0F0F0F" at bounding box center [54, 633] width 57 height 16
paste input "2E2E2E"
type input "2E2E2E"
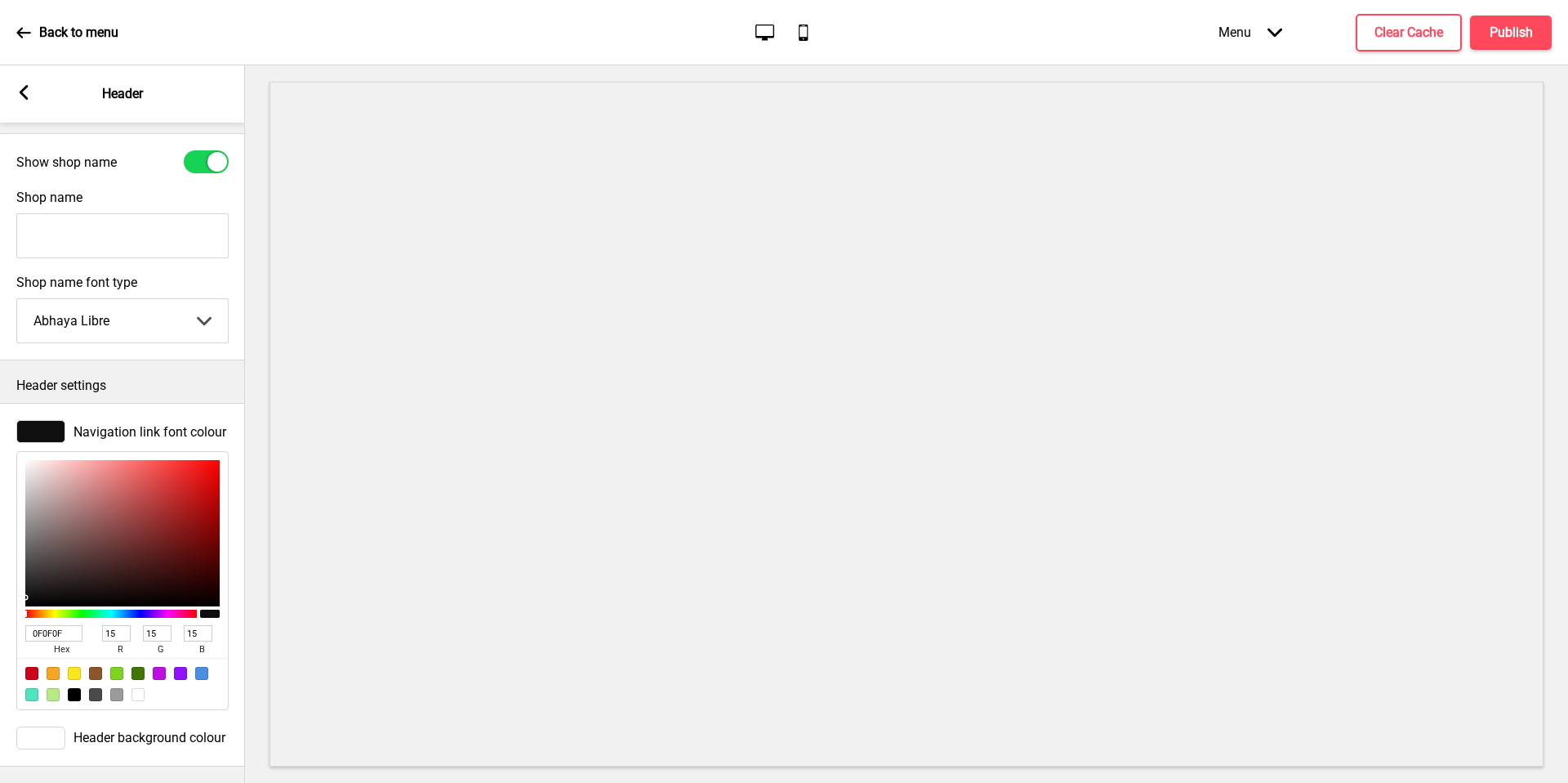
type input "46"
type input "2E2E2E"
click at [41, 726] on div at bounding box center [40, 738] width 49 height 23
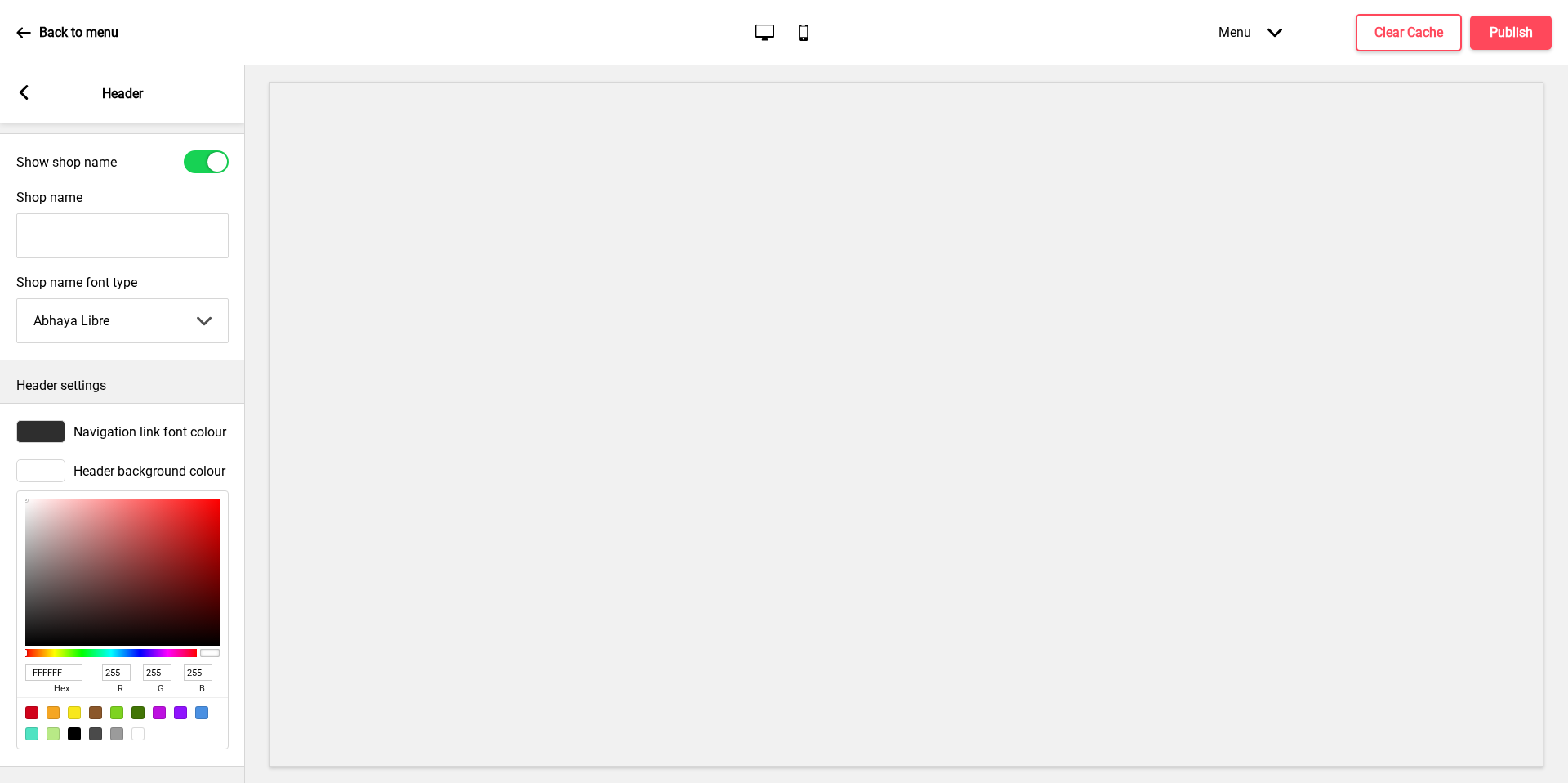
click at [55, 664] on input "FFFFFF" at bounding box center [54, 673] width 57 height 16
paste input "DF6E3"
type input "FDF6E3"
type input "253"
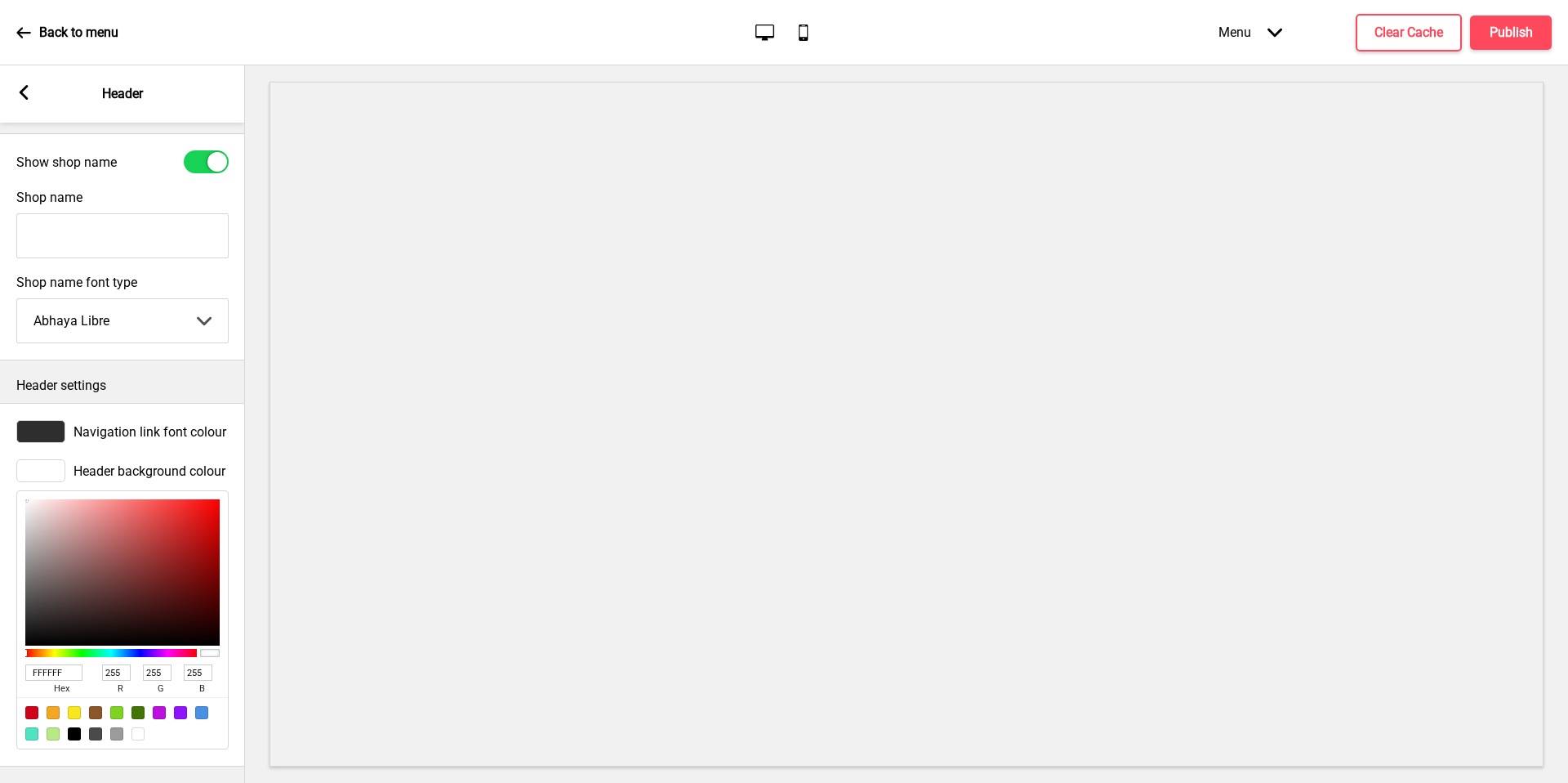
type input "246"
type input "227"
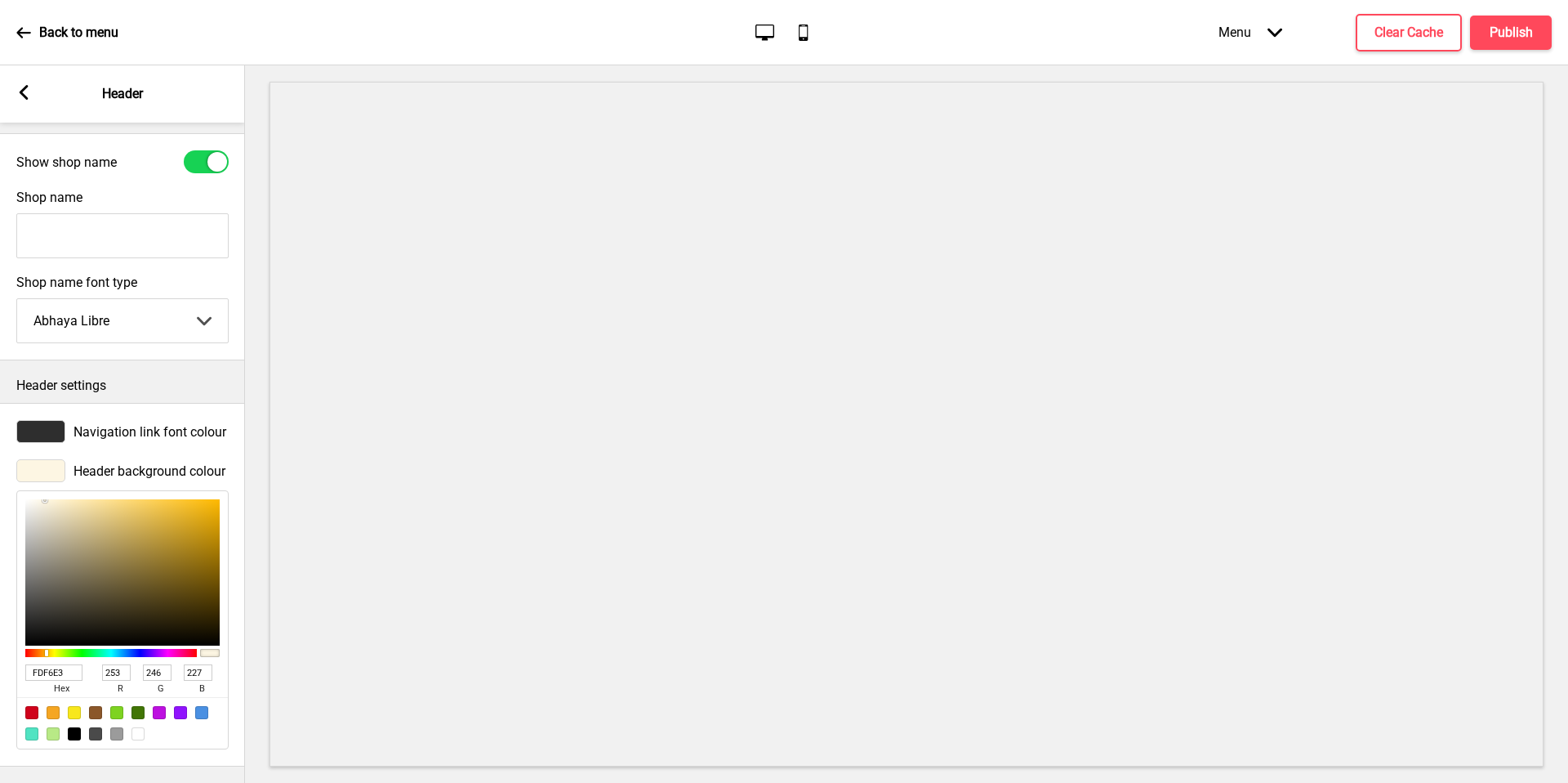
type input "FDF6E3"
click at [28, 89] on rect at bounding box center [24, 92] width 15 height 15
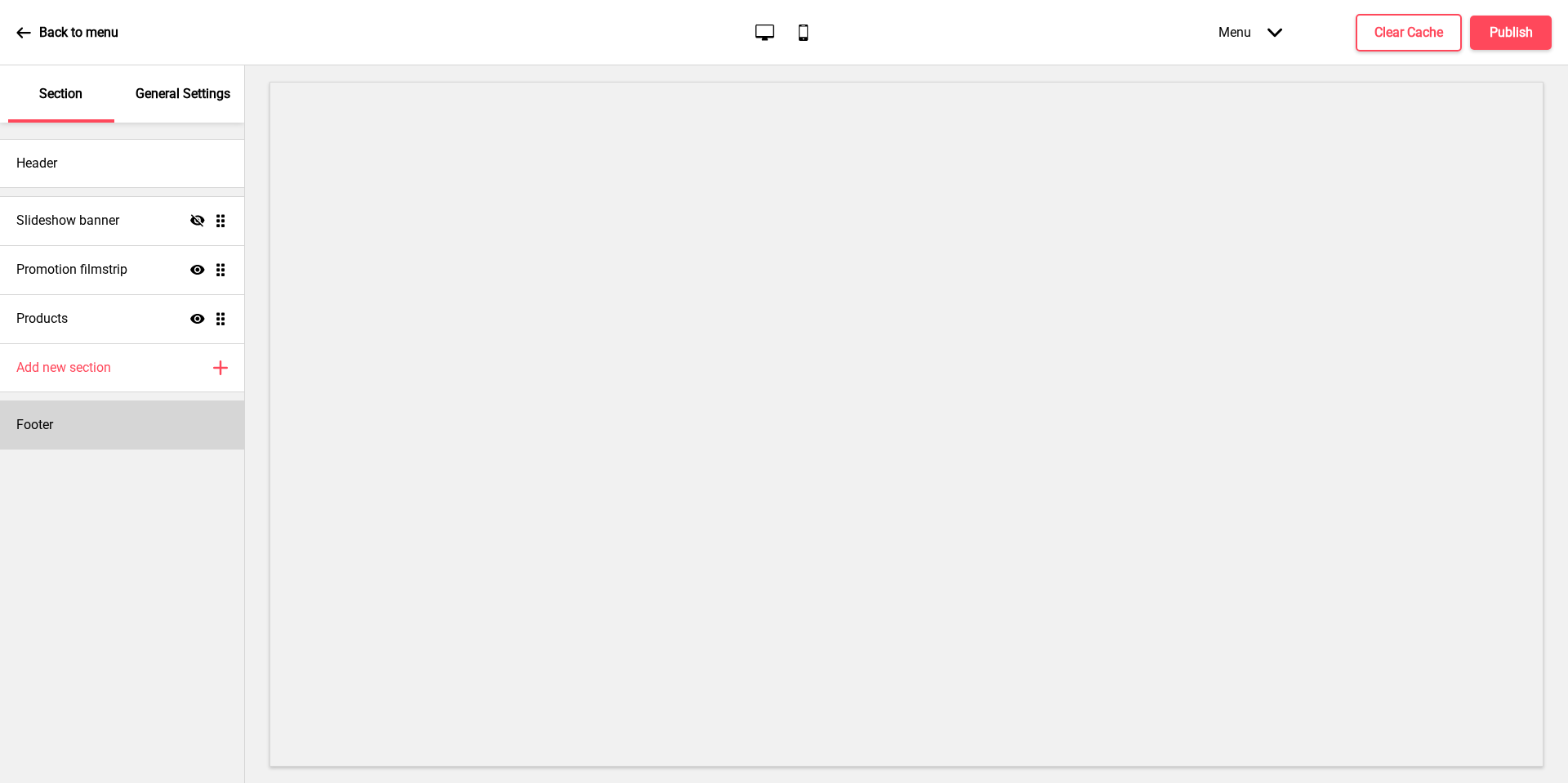
click at [65, 422] on div "Footer" at bounding box center [122, 424] width 244 height 49
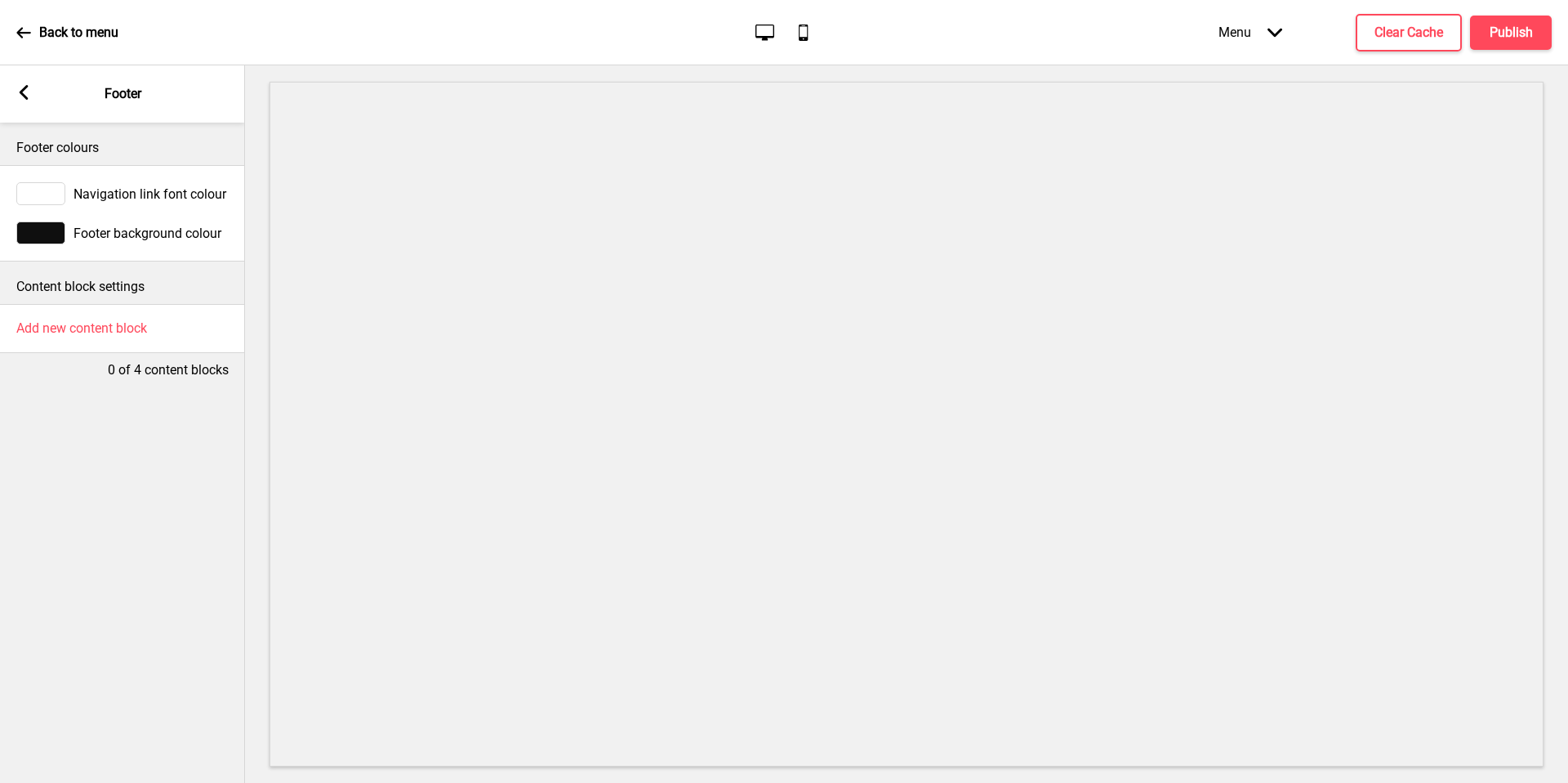
click at [49, 231] on div at bounding box center [40, 233] width 49 height 23
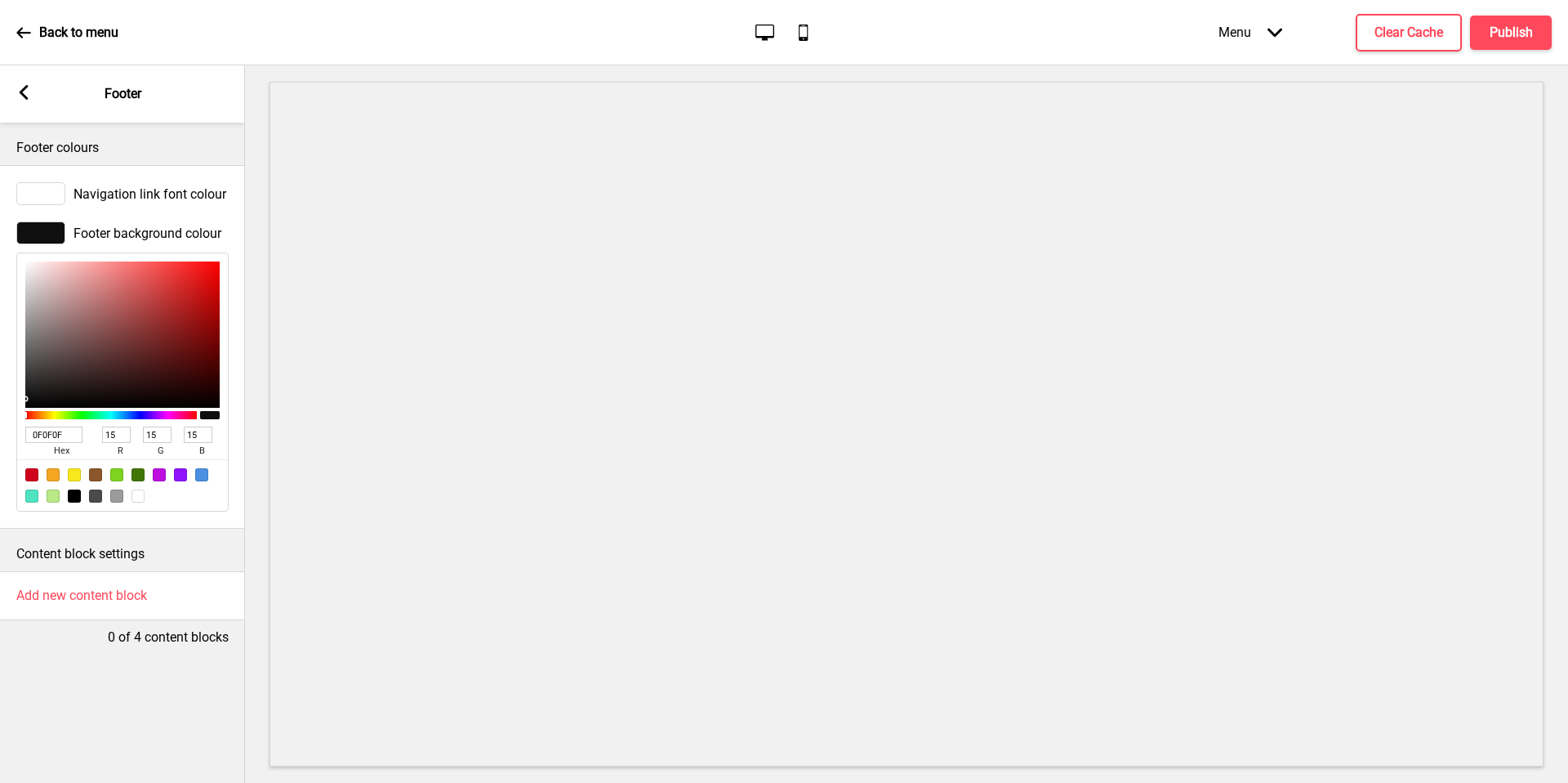
click at [50, 429] on input "0F0F0F" at bounding box center [54, 434] width 57 height 16
paste input "B02020"
type input "B02020"
type input "176"
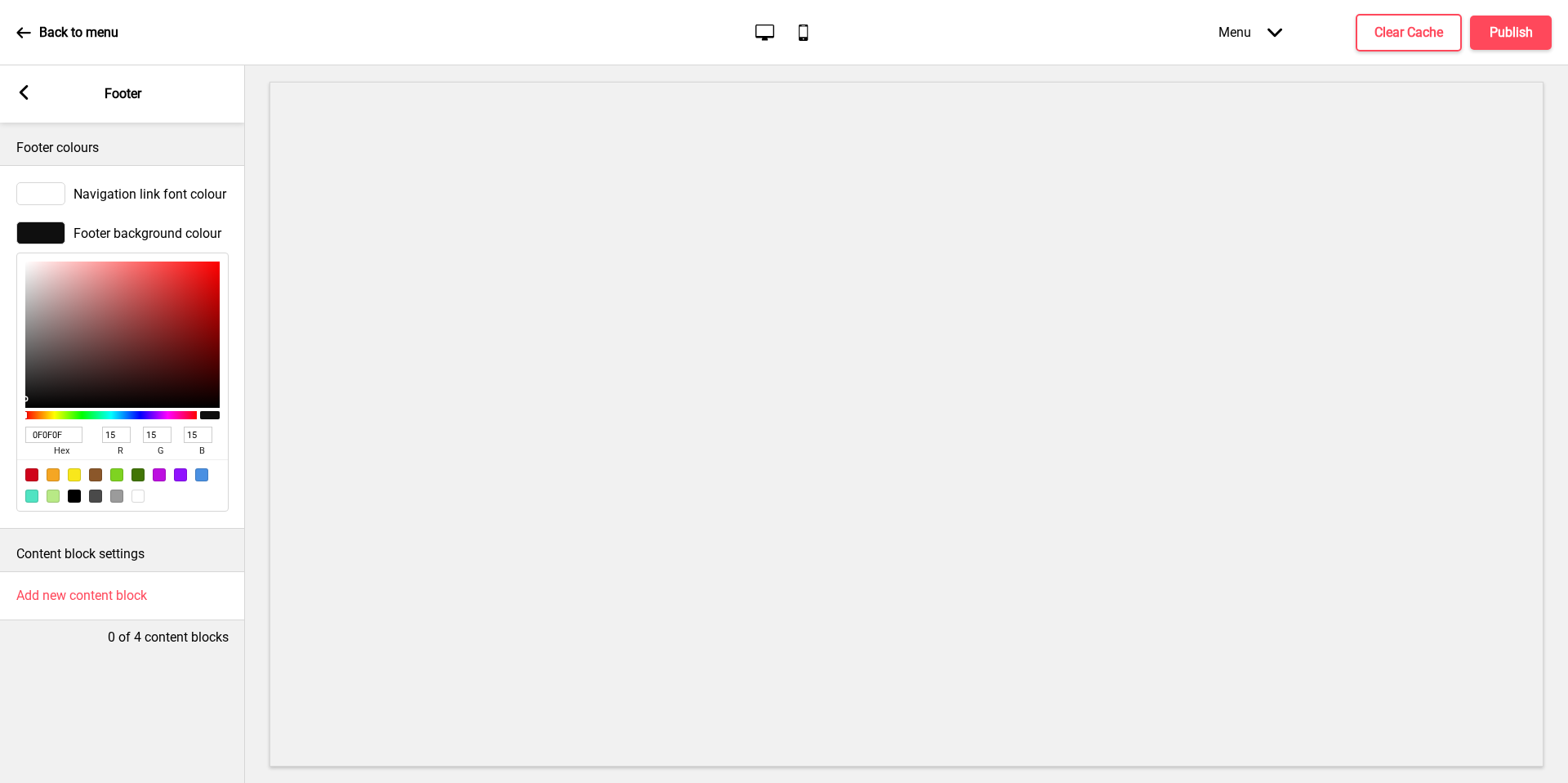
type input "32"
type input "B02020"
click at [55, 189] on div at bounding box center [40, 194] width 49 height 23
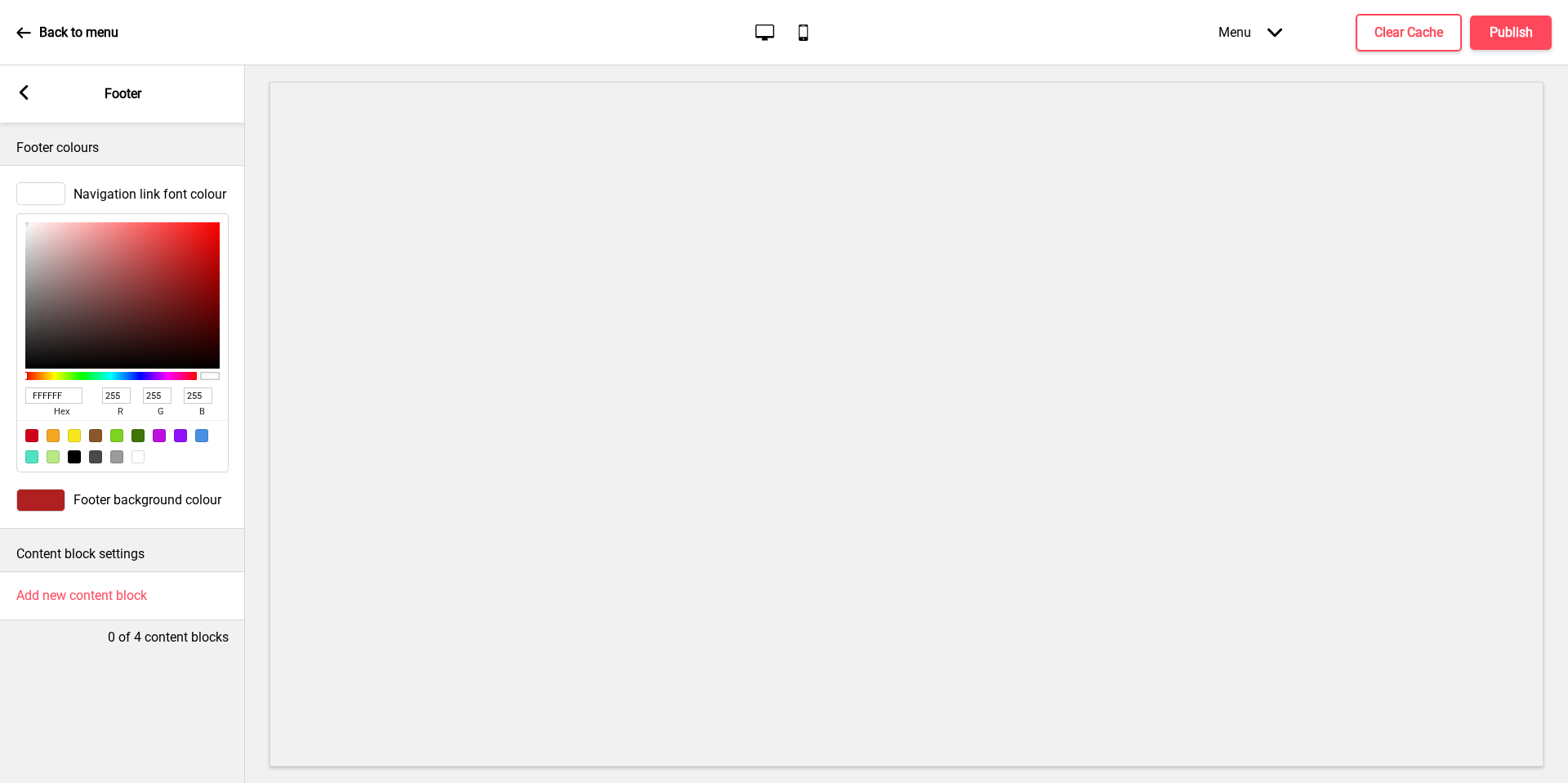
click at [56, 396] on input "FFFFFF" at bounding box center [54, 396] width 57 height 16
paste input "B02020"
type input "B02020"
type input "176"
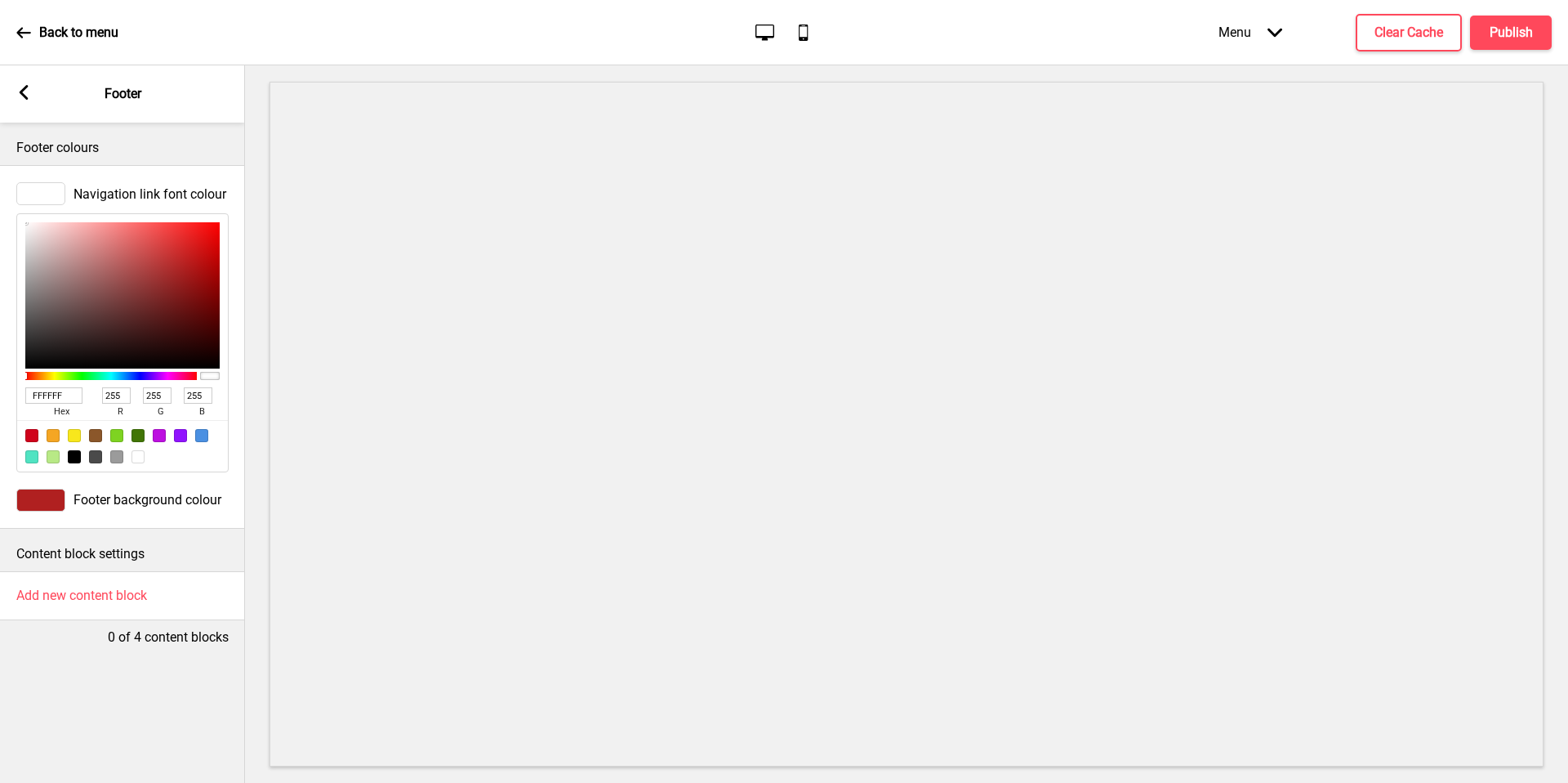
type input "32"
type input "B02020"
click at [44, 504] on div at bounding box center [40, 500] width 49 height 23
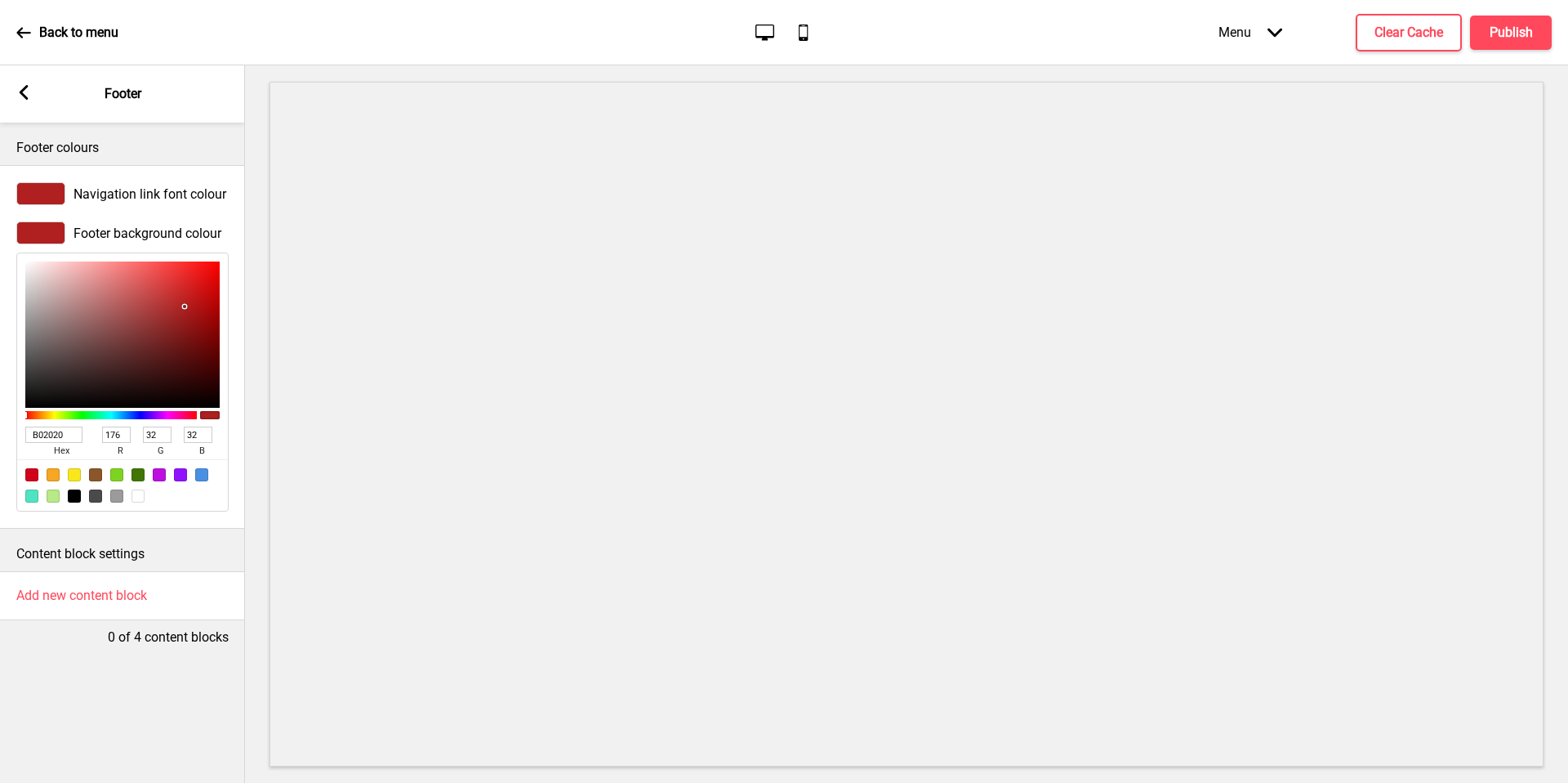
click at [58, 430] on input "B02020" at bounding box center [54, 434] width 57 height 16
paste input "FDF6E3"
type input "FDF6E3"
type input "253"
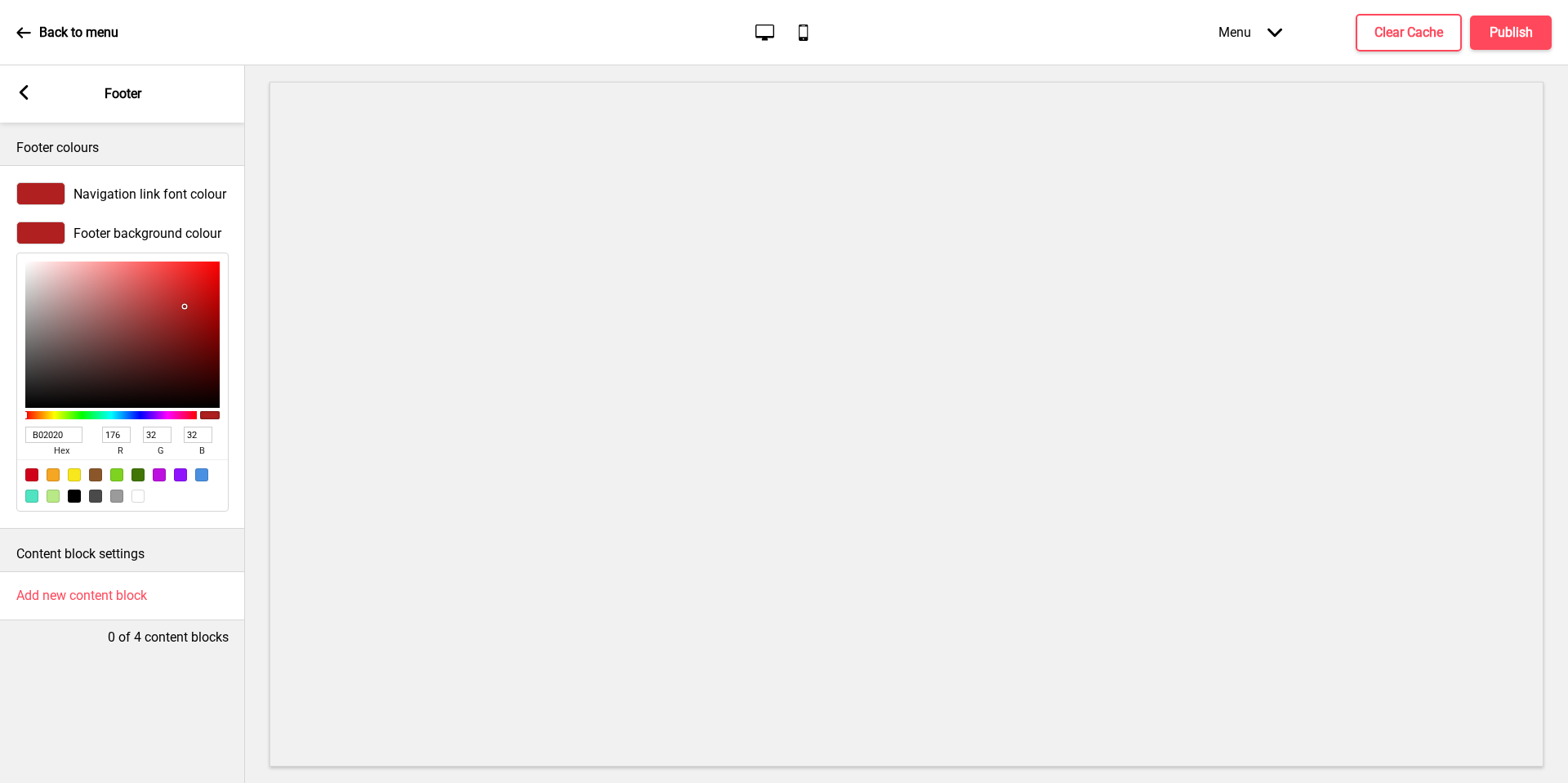
type input "246"
type input "227"
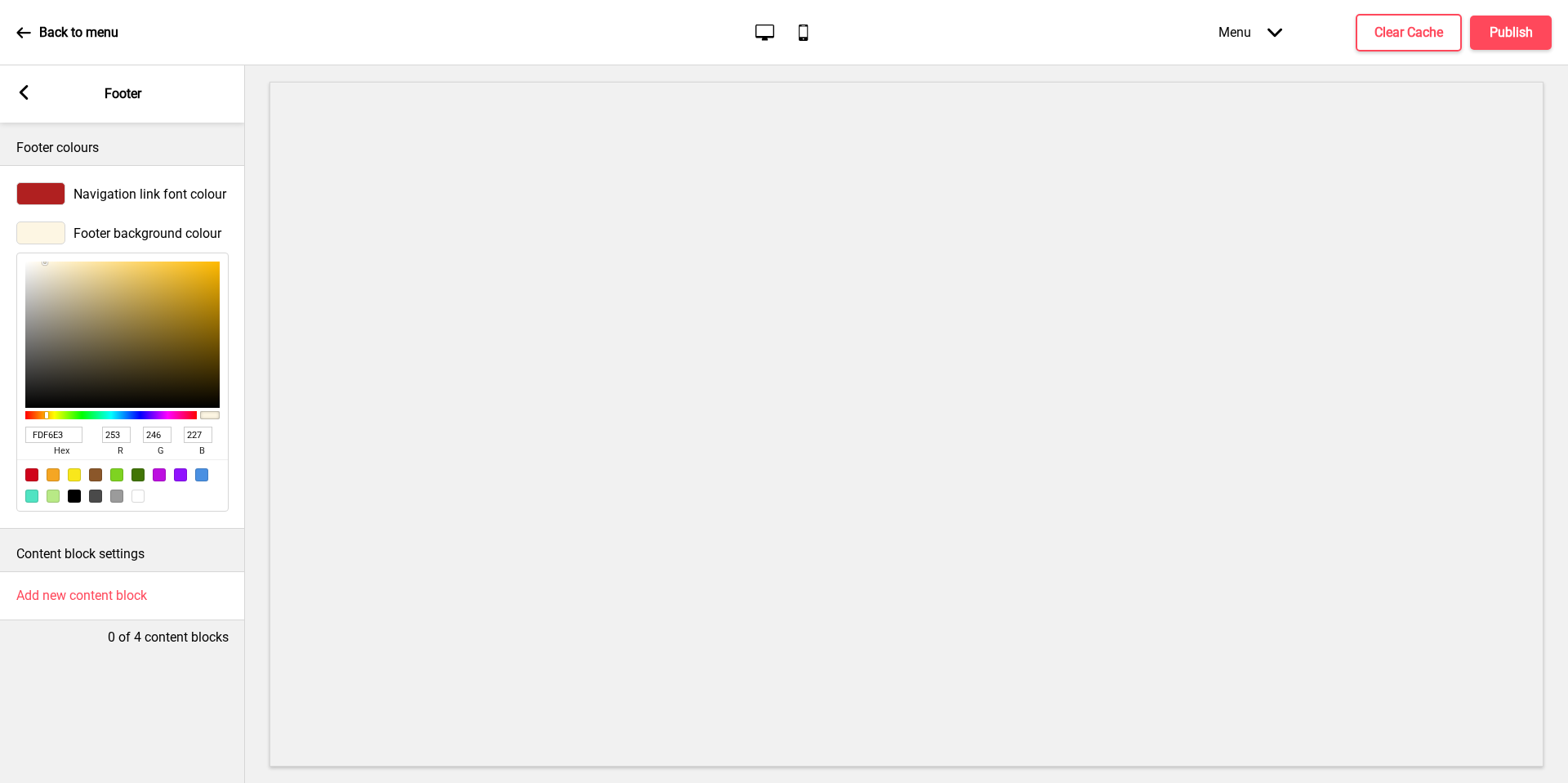
type input "FDF6E3"
click at [21, 96] on rect at bounding box center [24, 92] width 15 height 15
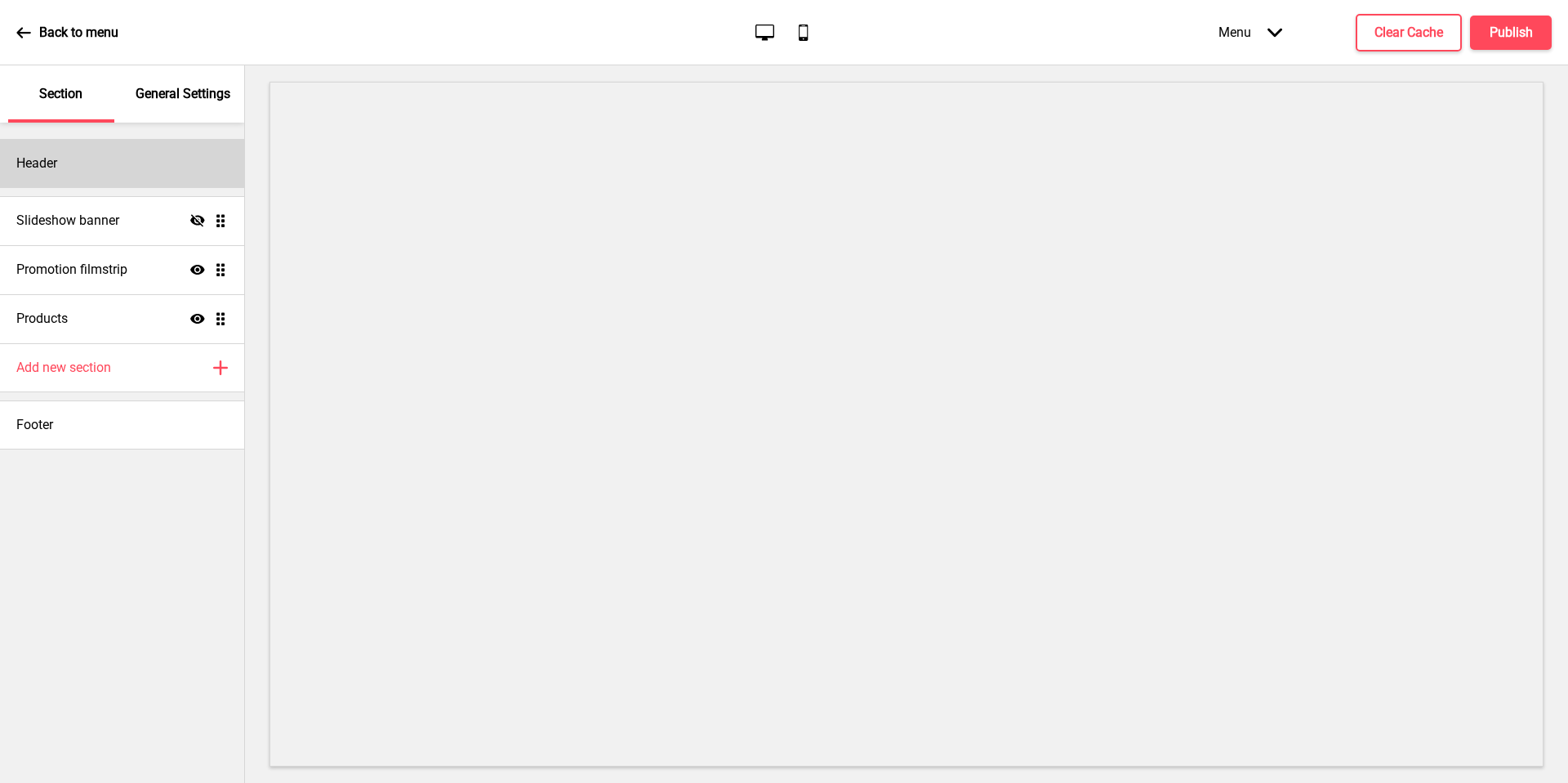
click at [83, 171] on div "Header" at bounding box center [122, 163] width 244 height 49
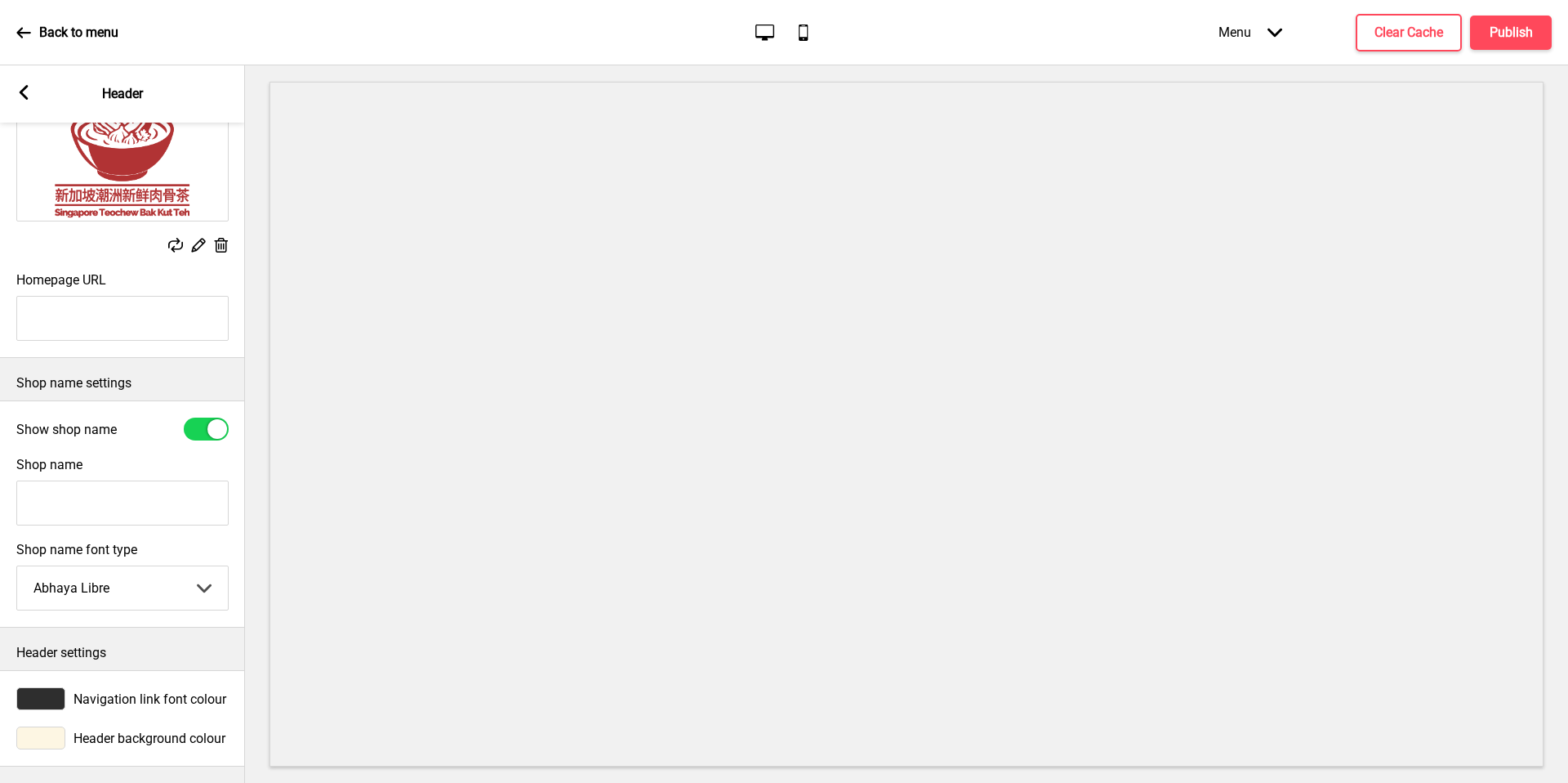
scroll to position [158, 0]
click at [128, 692] on span "Navigation link font colour" at bounding box center [149, 699] width 152 height 16
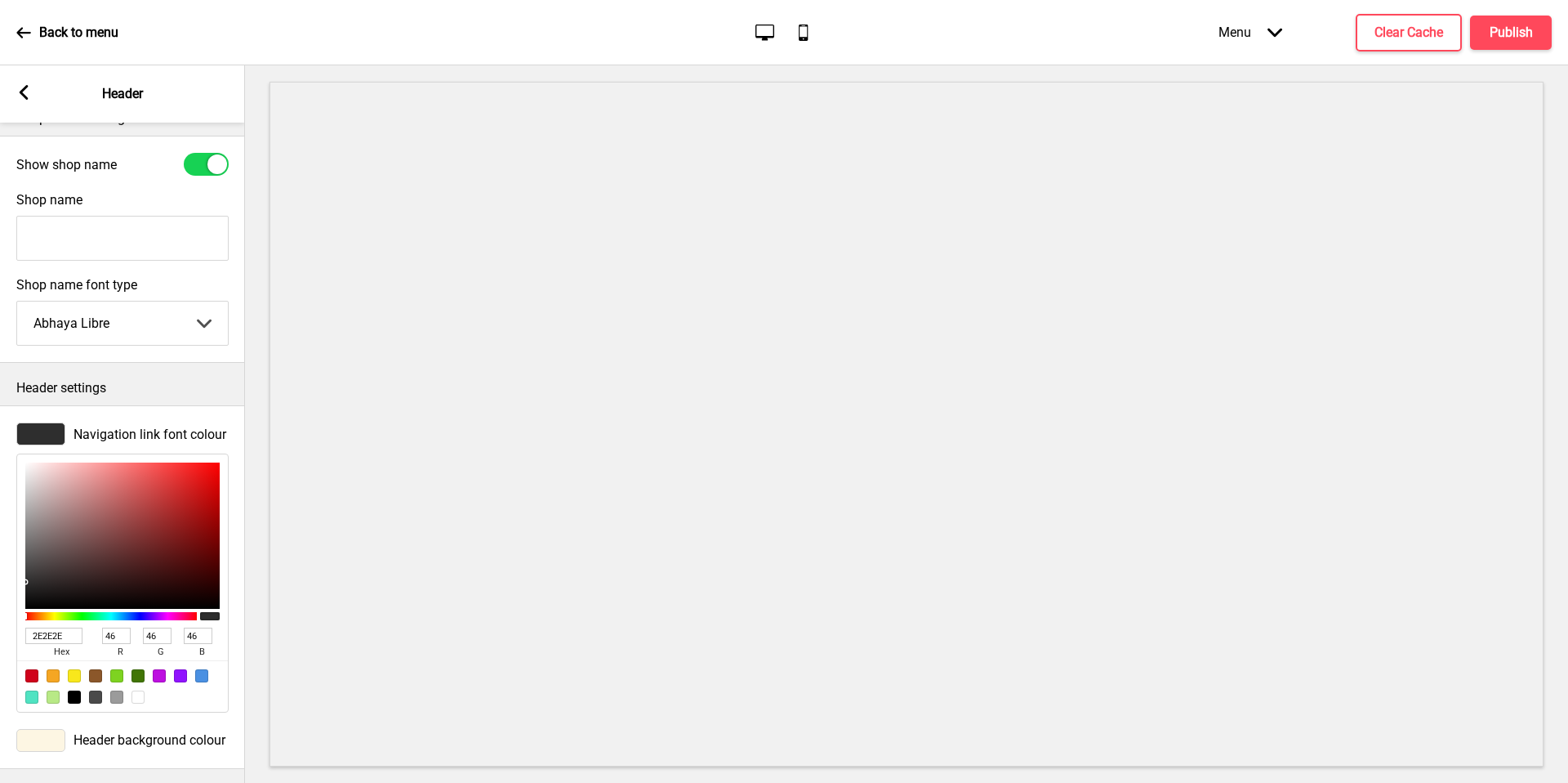
scroll to position [425, 0]
click at [27, 87] on g at bounding box center [24, 92] width 15 height 15
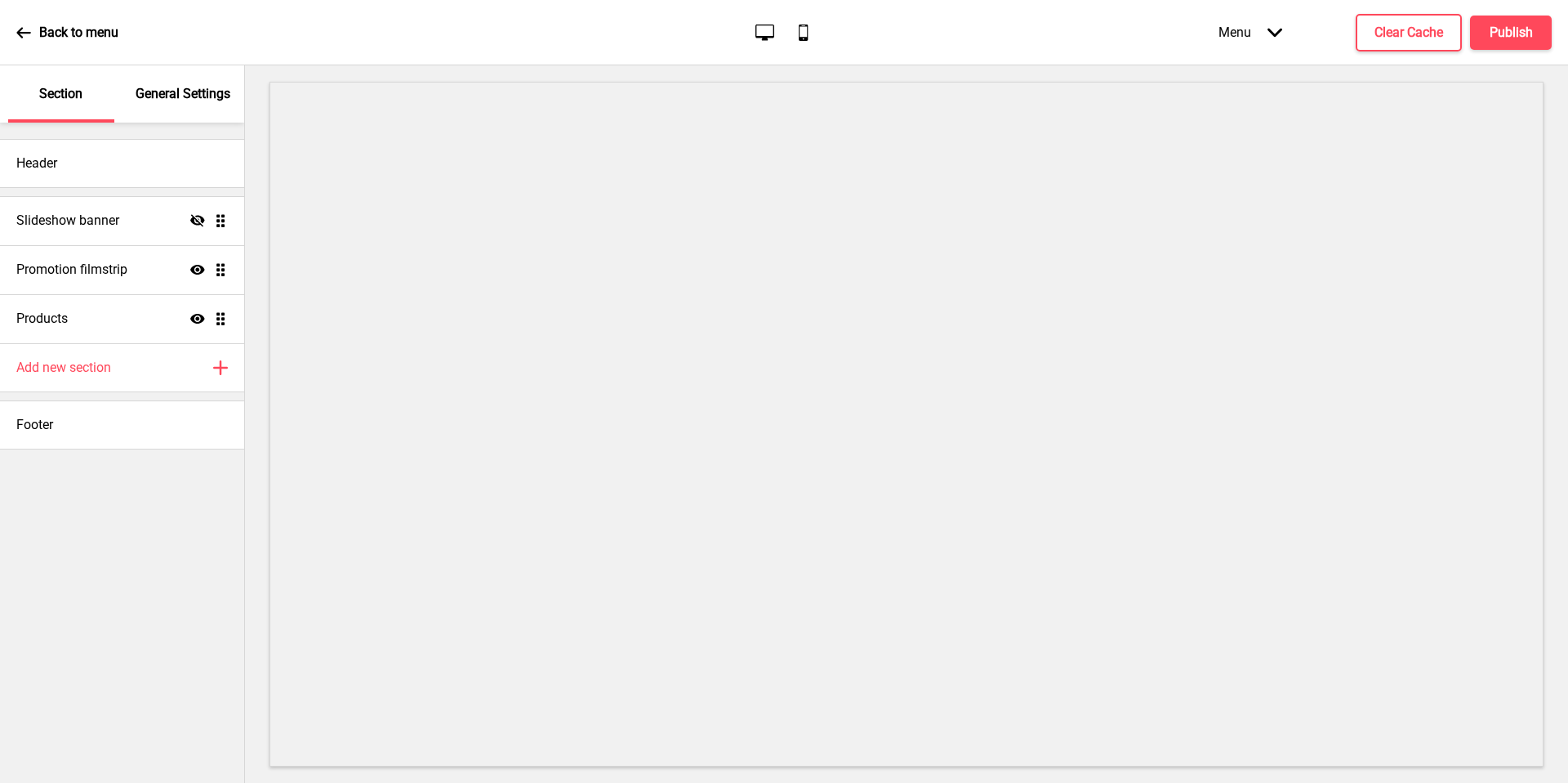
click at [171, 101] on p "General Settings" at bounding box center [183, 94] width 95 height 18
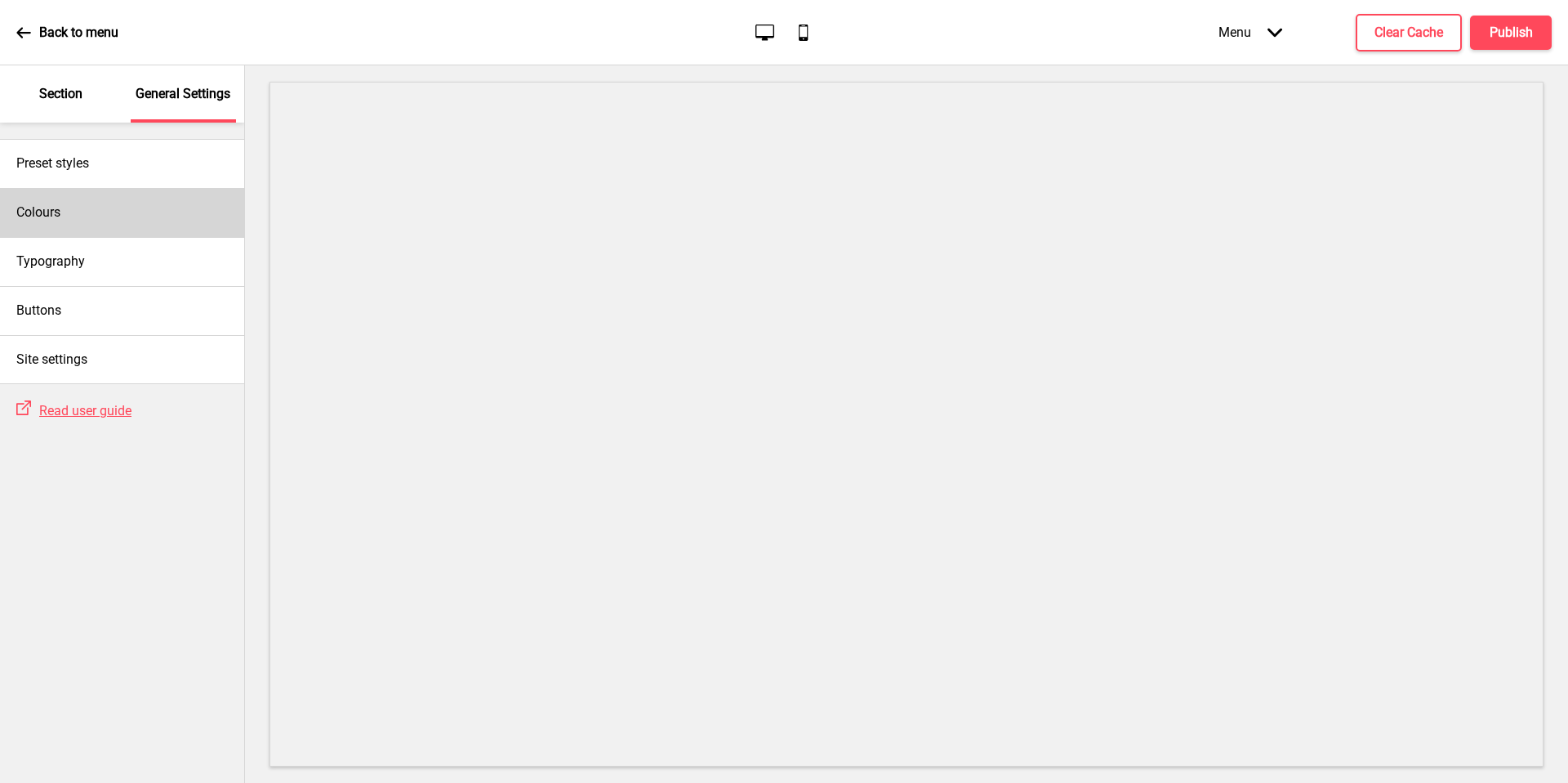
click at [95, 212] on div "Colours" at bounding box center [122, 212] width 244 height 49
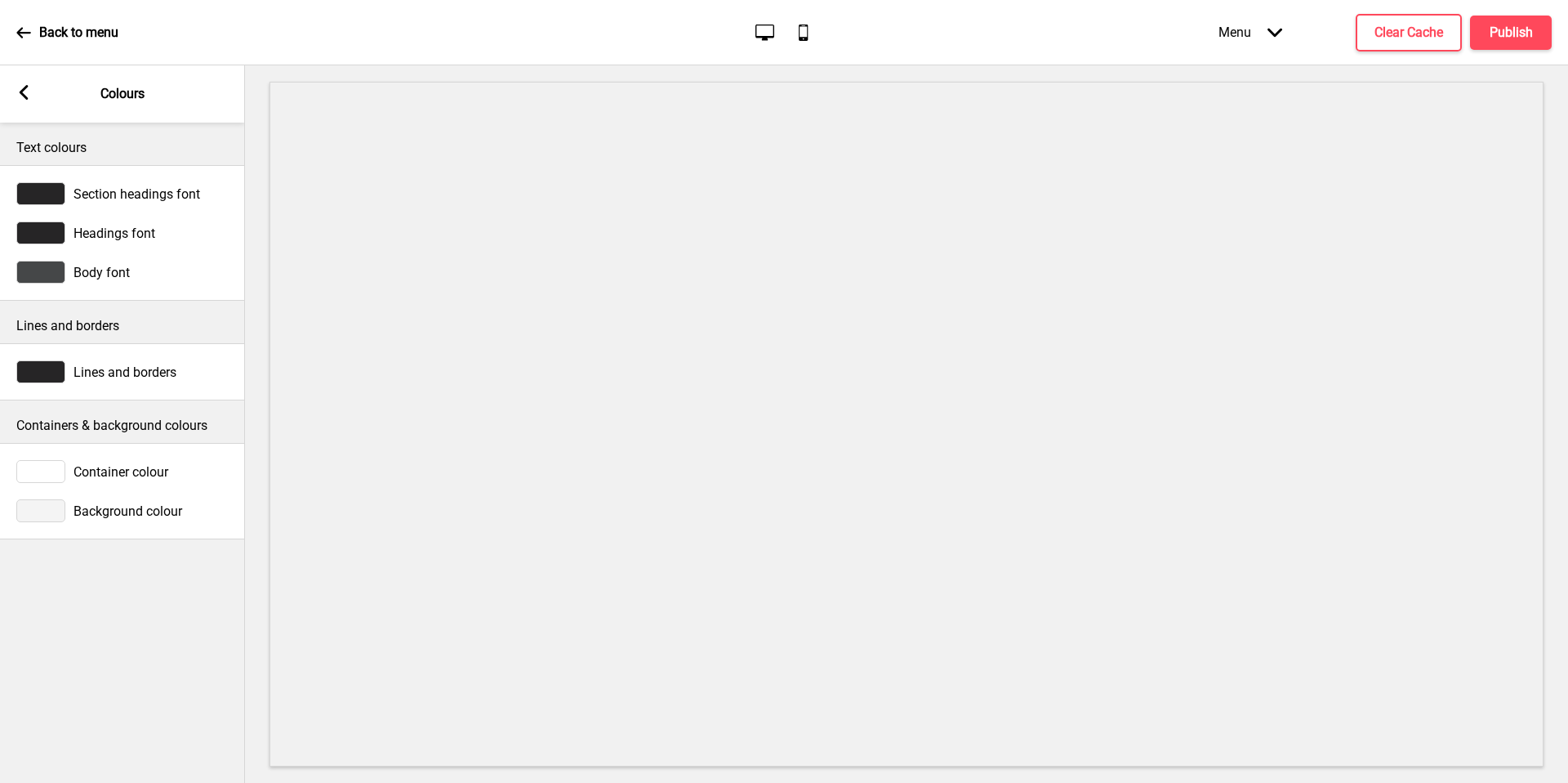
click at [77, 195] on span "Section headings font" at bounding box center [137, 194] width 127 height 16
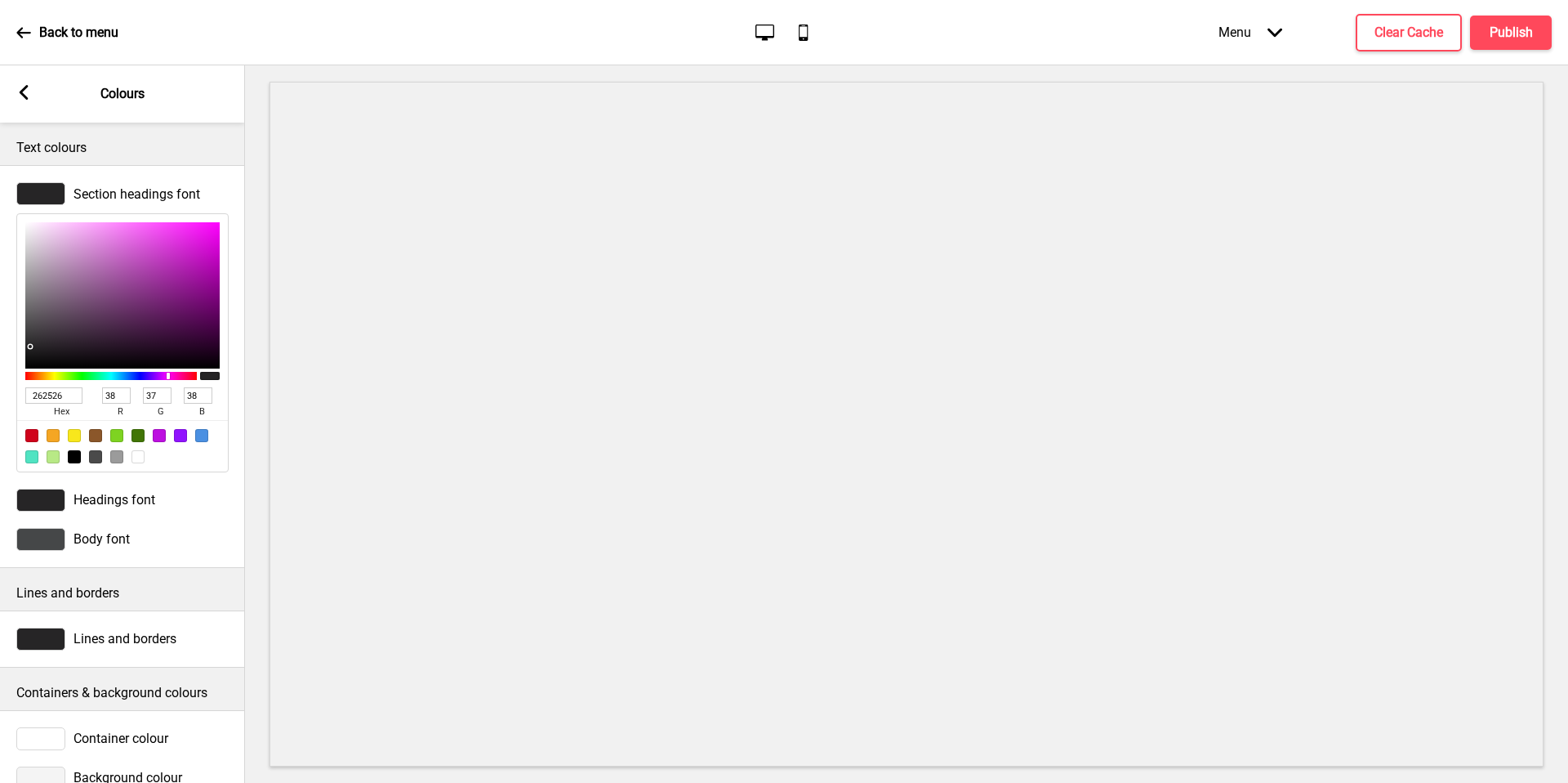
click at [50, 400] on input "262526" at bounding box center [54, 396] width 57 height 16
paste input "B02020"
type input "B02020"
type input "176"
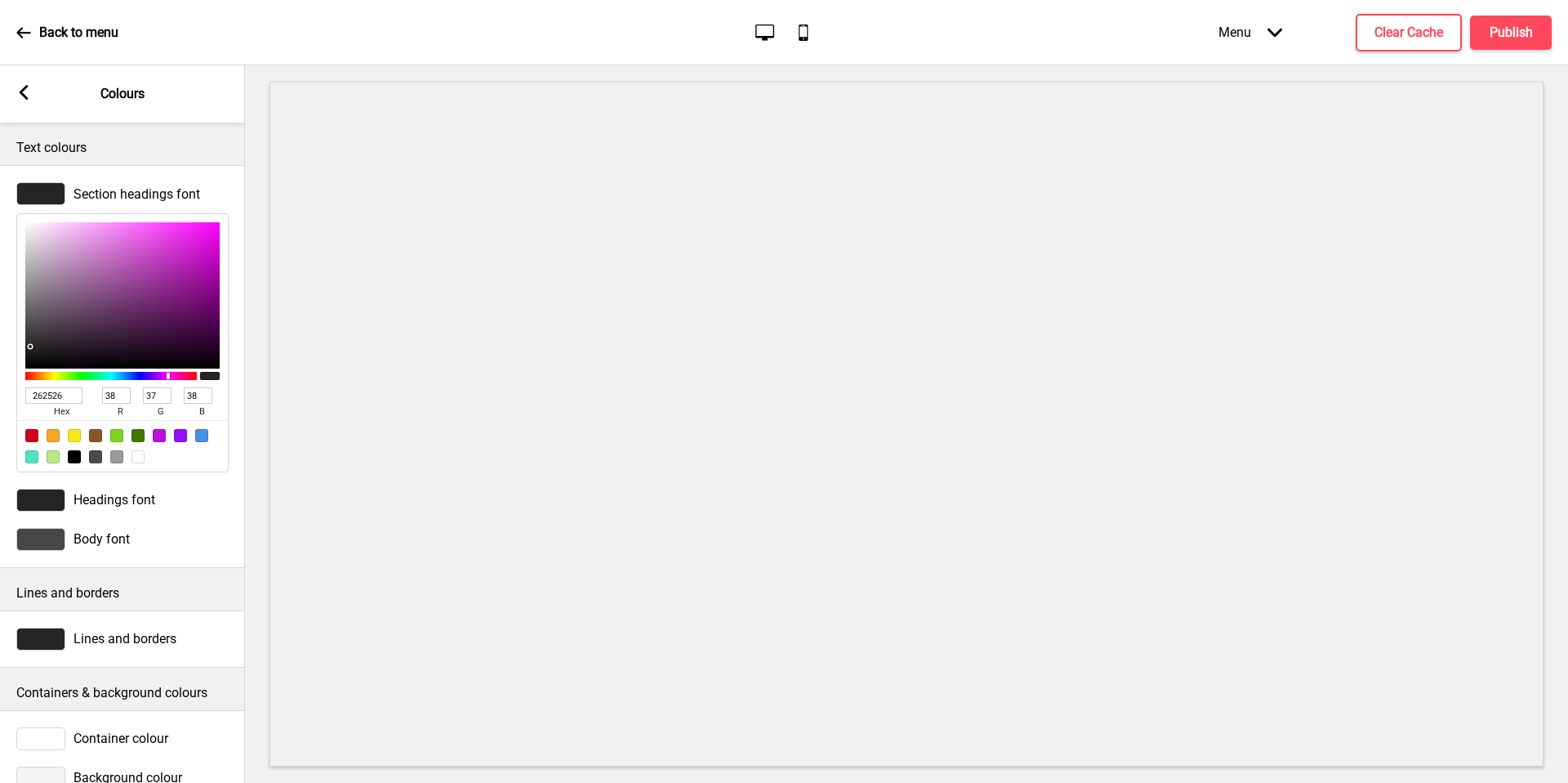
type input "32"
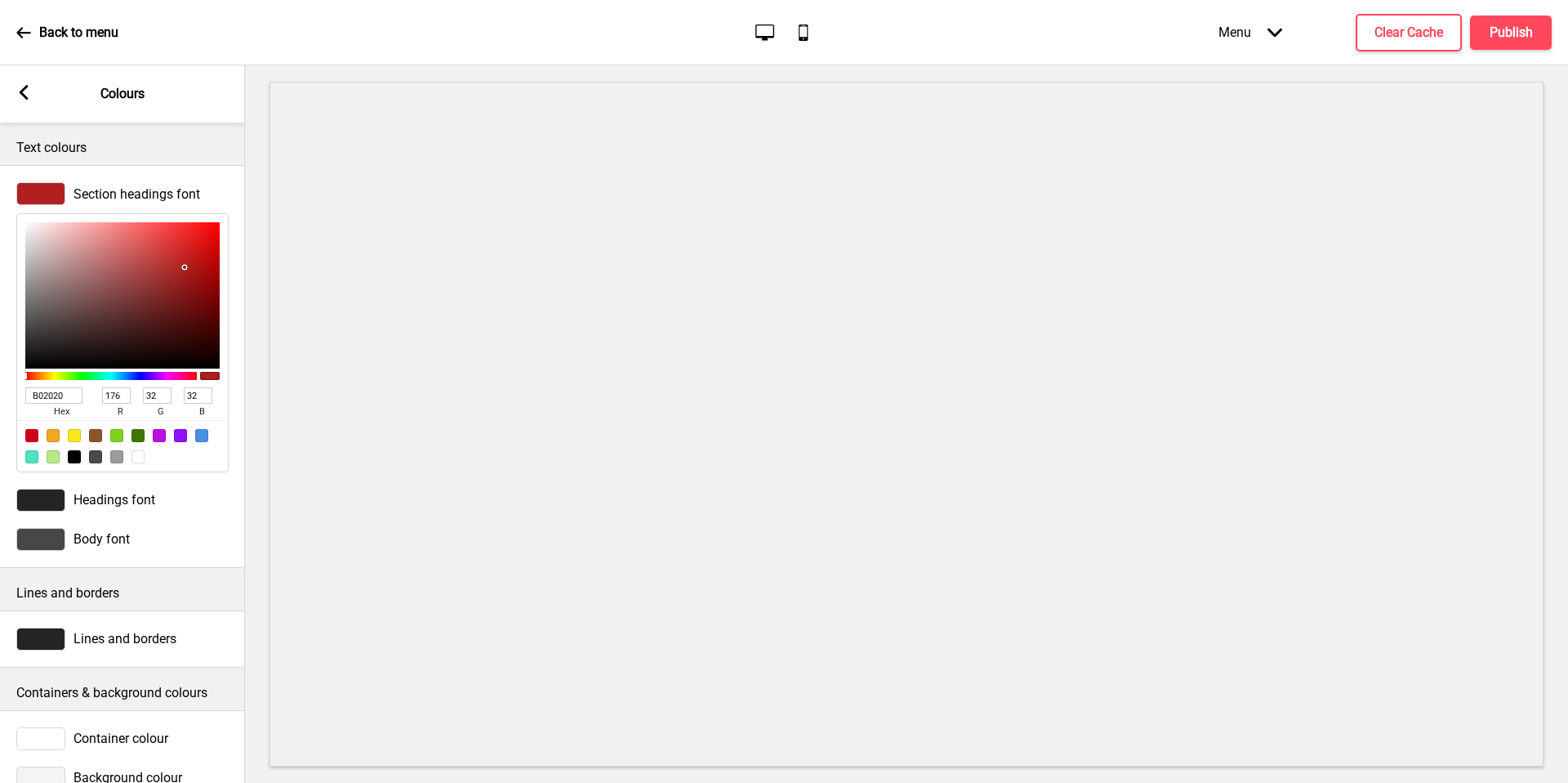
type input "B02020"
click at [83, 497] on span "Headings font" at bounding box center [114, 499] width 82 height 16
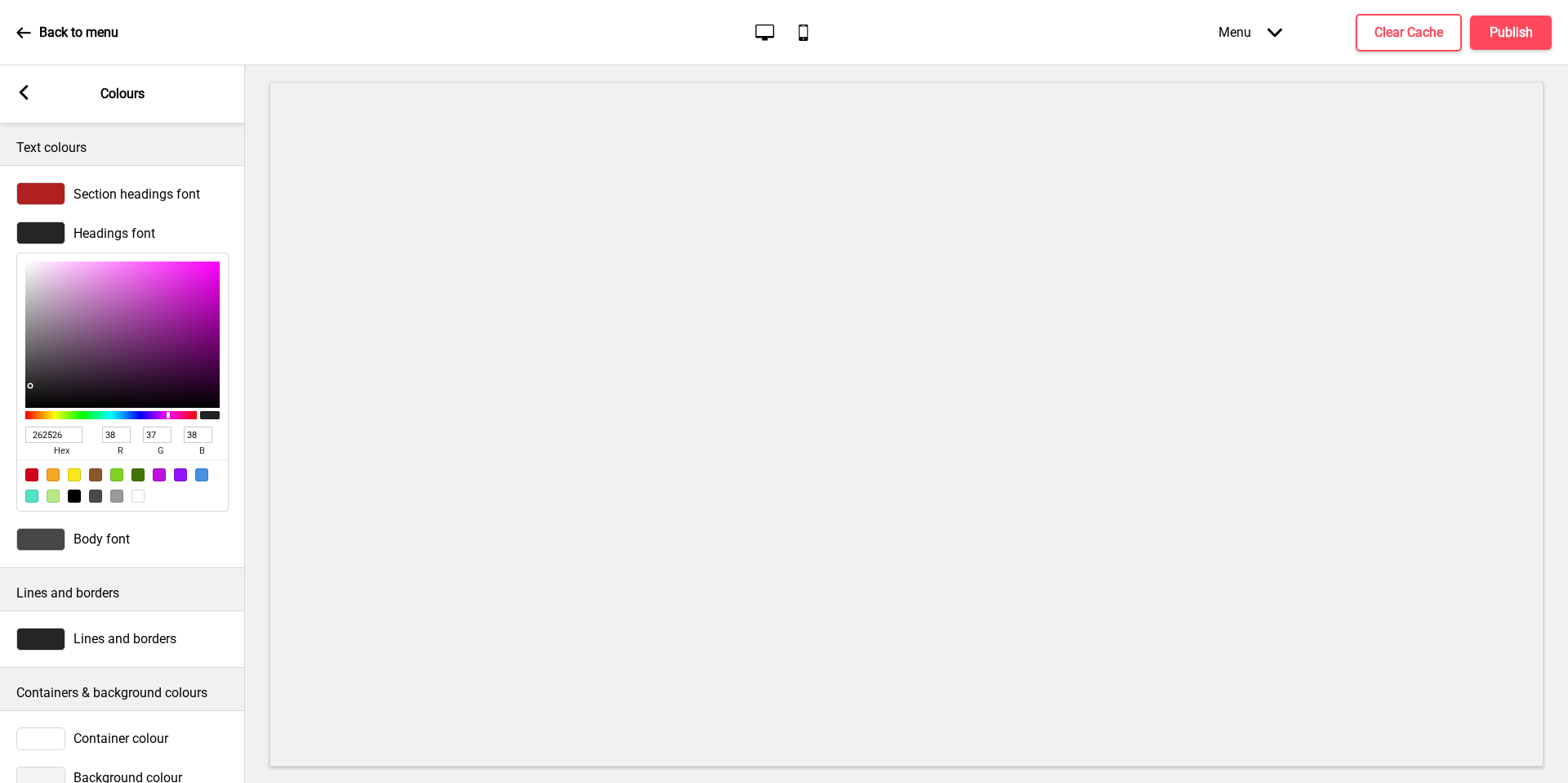
click at [52, 434] on input "262526" at bounding box center [54, 434] width 57 height 16
paste input "D83C3C"
type input "D83C3C"
type input "216"
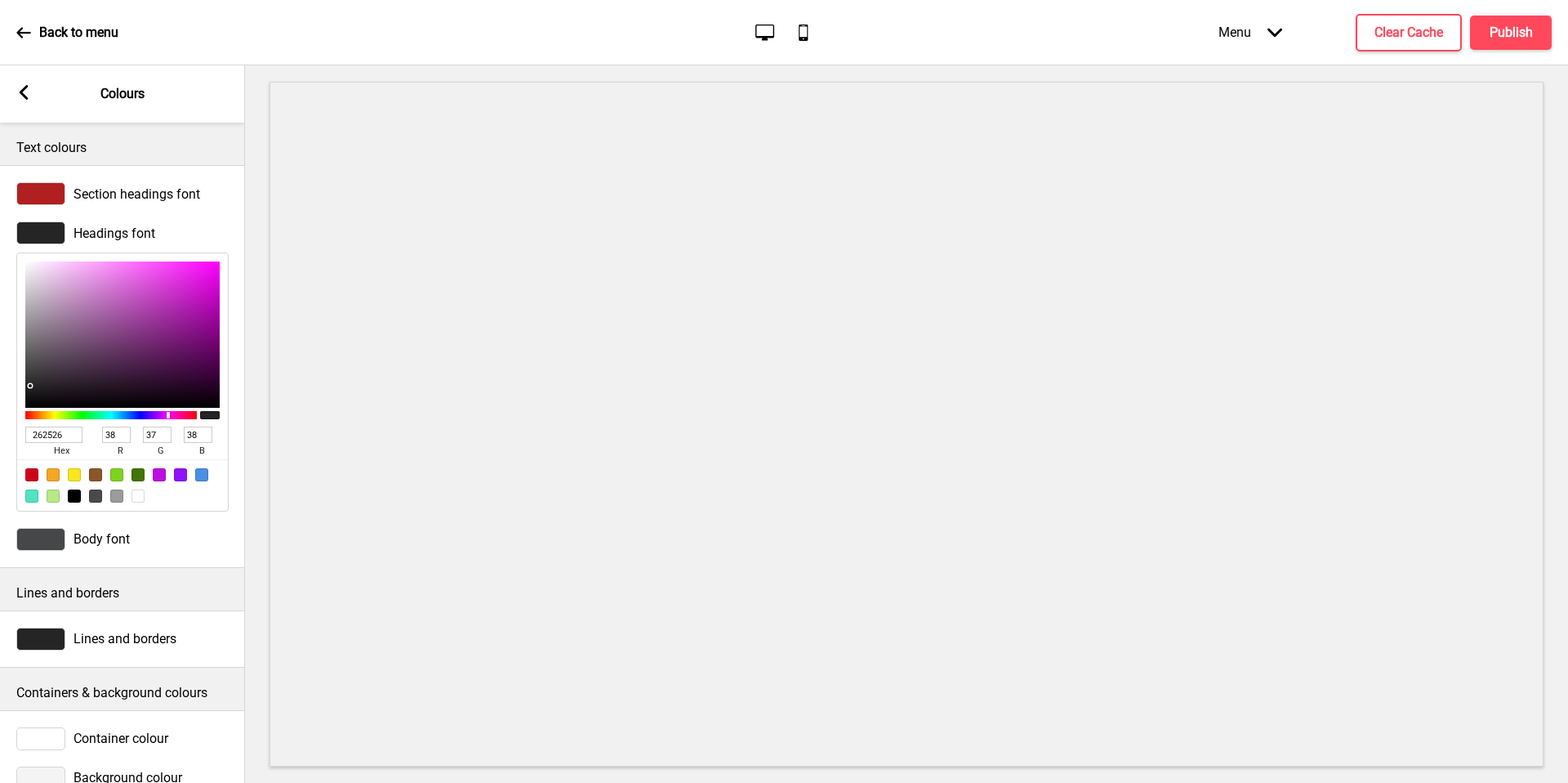
type input "60"
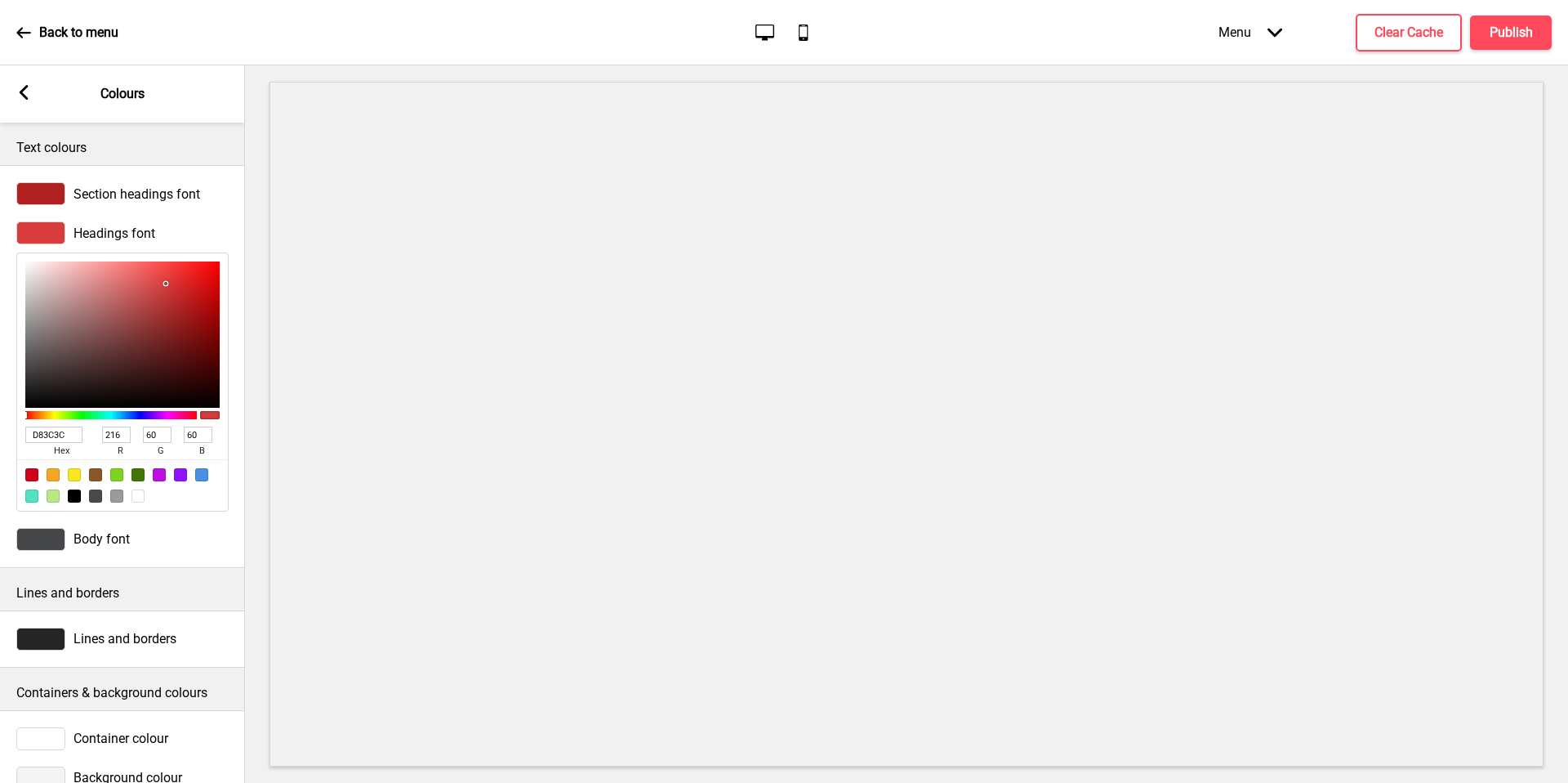
type input "D83C3C"
click at [51, 535] on div at bounding box center [40, 539] width 49 height 23
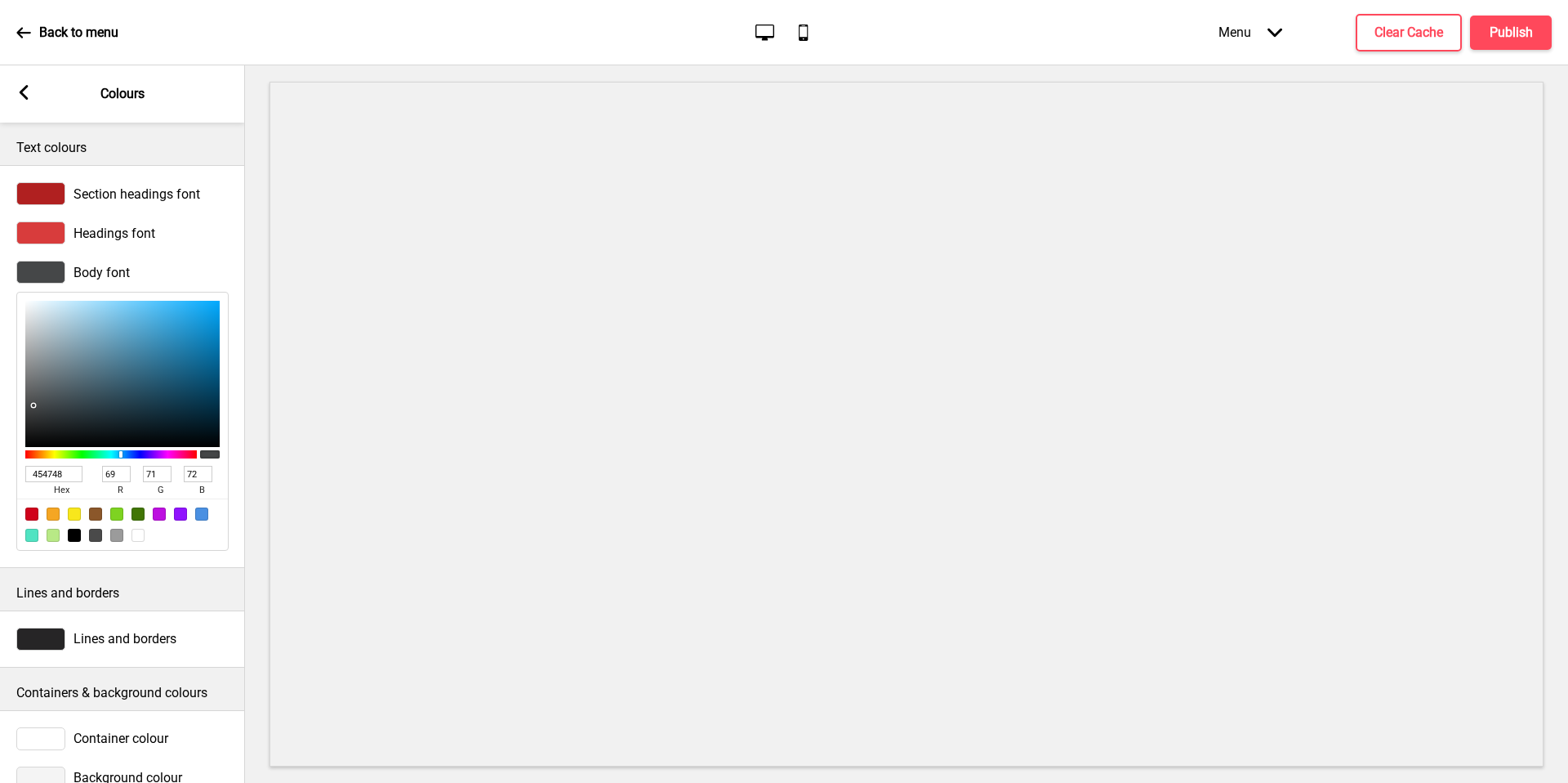
click at [54, 474] on input "454748" at bounding box center [54, 474] width 57 height 16
paste input "2E2E2E"
type input "2E2E2E"
type input "46"
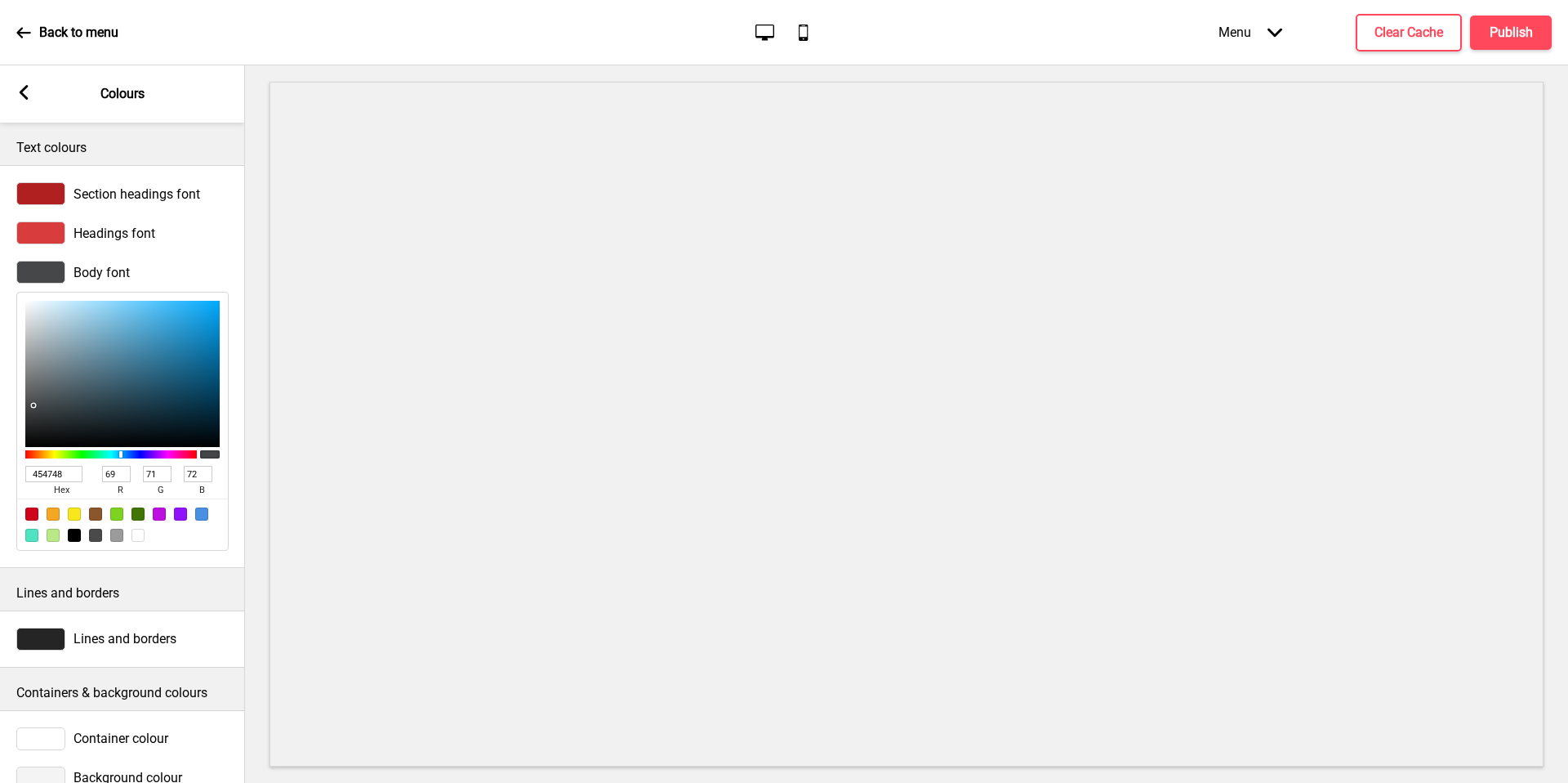
type input "46"
type input "2E2E2E"
click at [97, 640] on span "Lines and borders" at bounding box center [124, 638] width 103 height 16
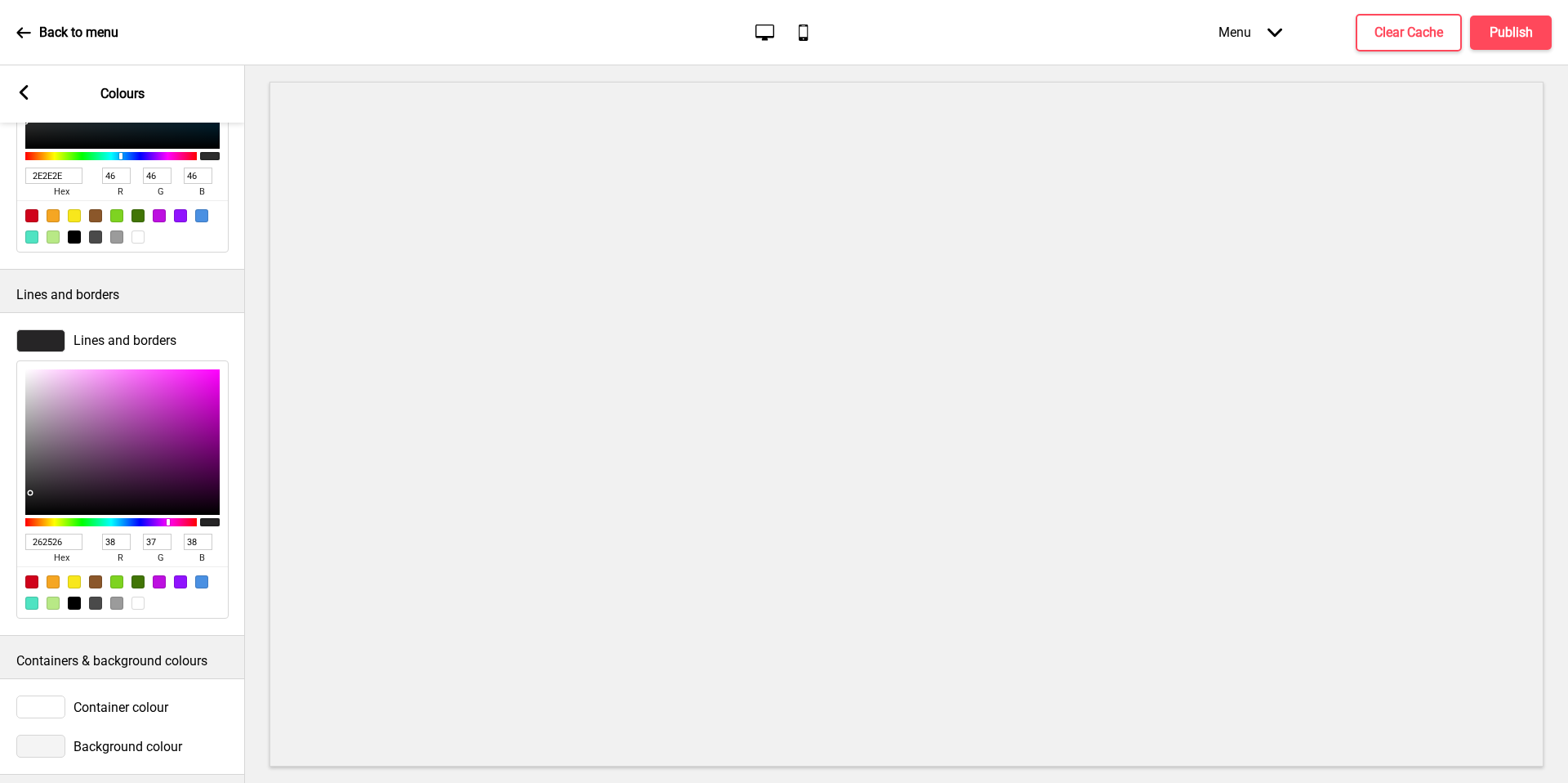
scroll to position [317, 0]
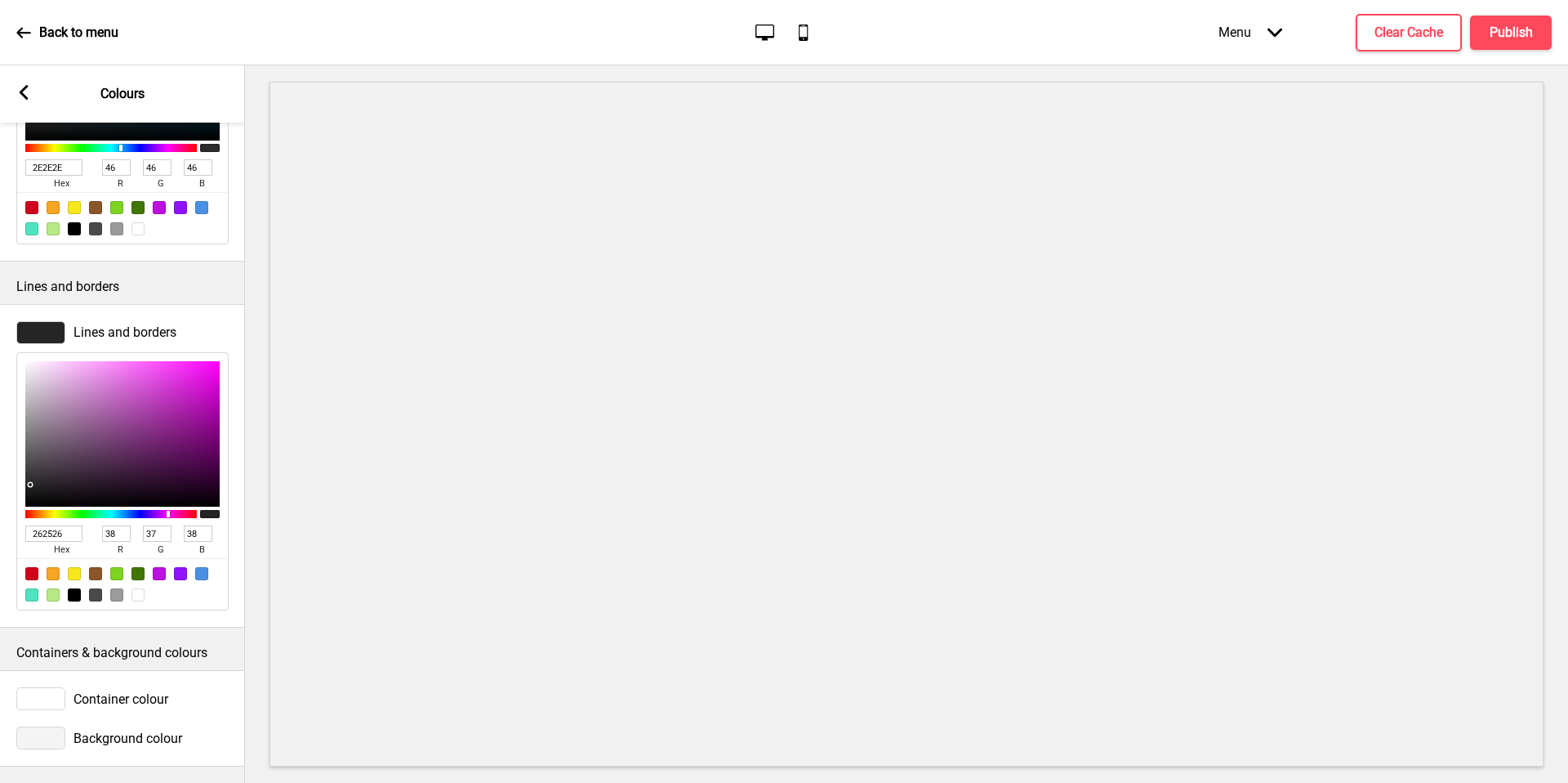
click at [52, 525] on input "262526" at bounding box center [54, 533] width 57 height 16
click at [53, 525] on input "262526" at bounding box center [54, 533] width 57 height 16
paste input "C8B68C"
type input "C8B68C"
type input "200"
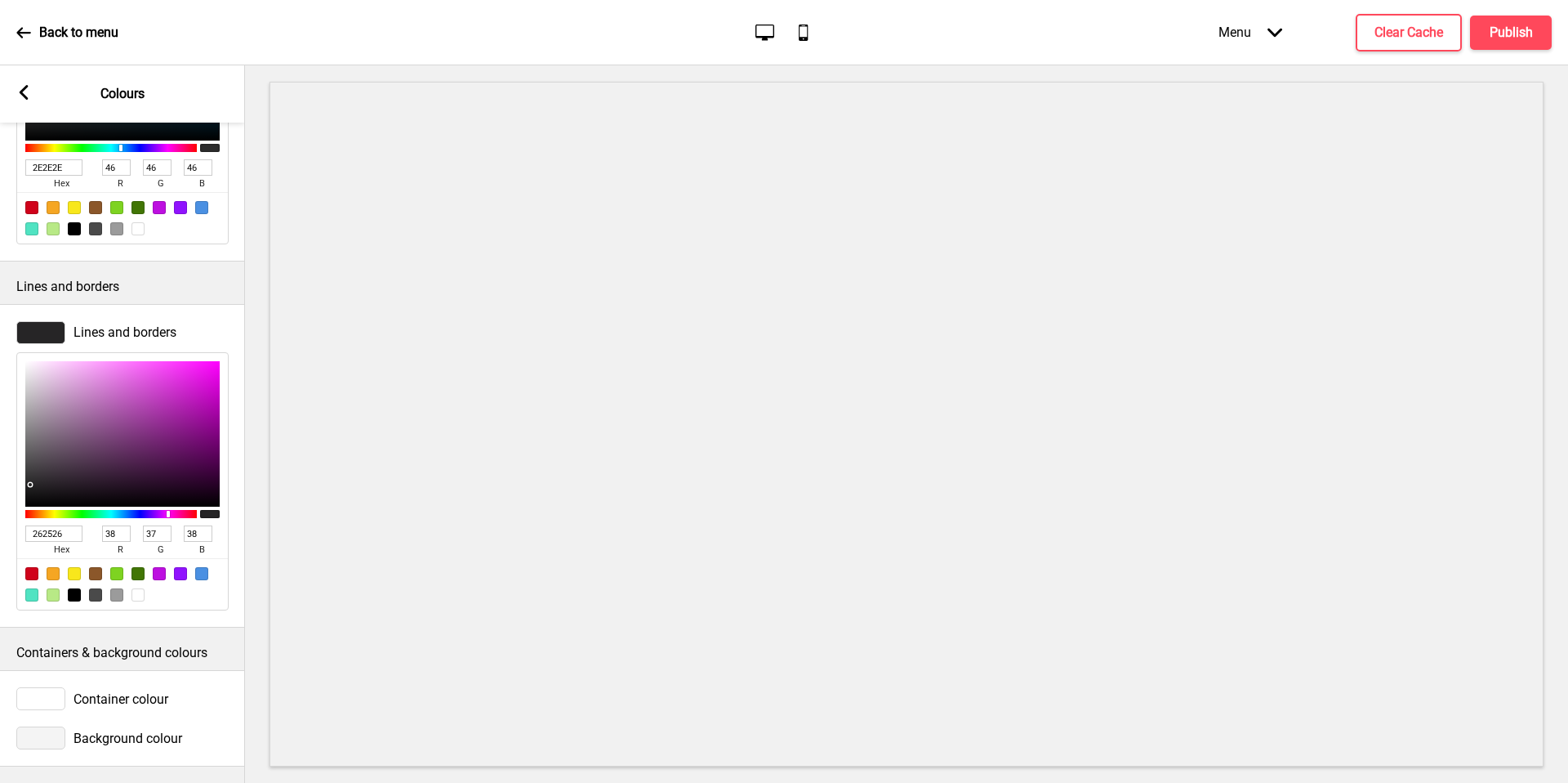
type input "182"
type input "140"
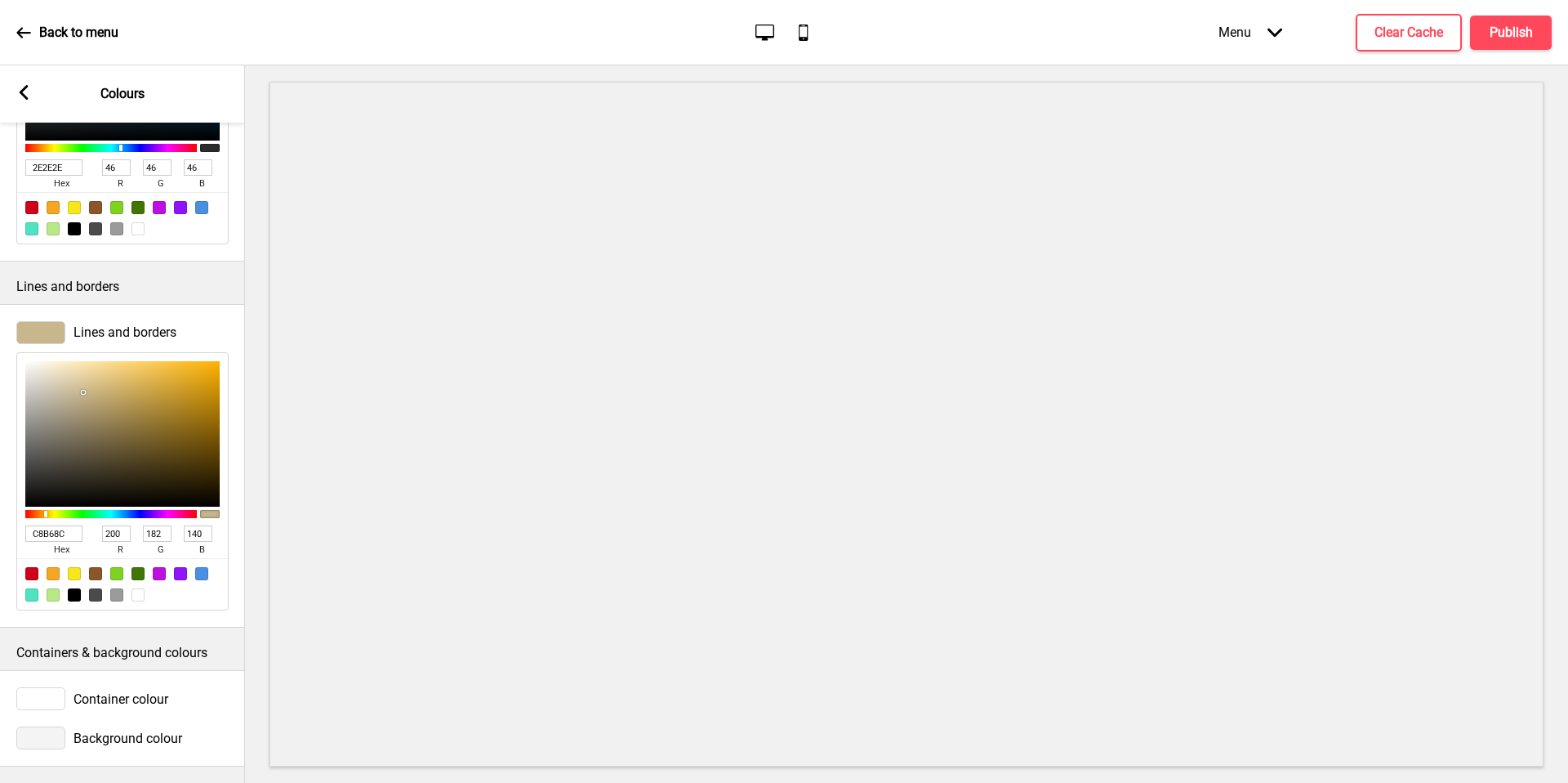
type input "C8B68C"
click at [87, 692] on span "Container colour" at bounding box center [120, 699] width 95 height 16
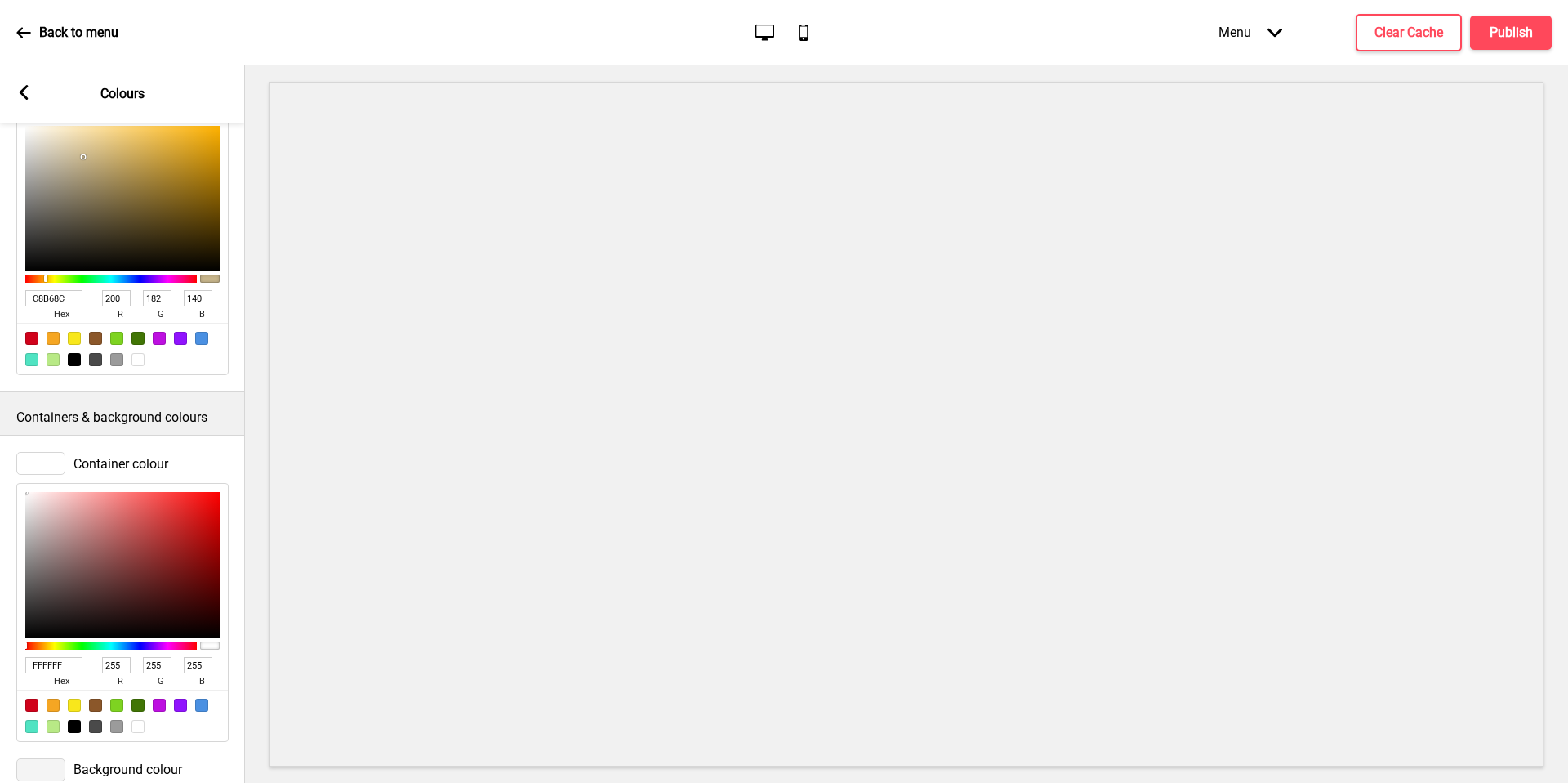
scroll to position [584, 0]
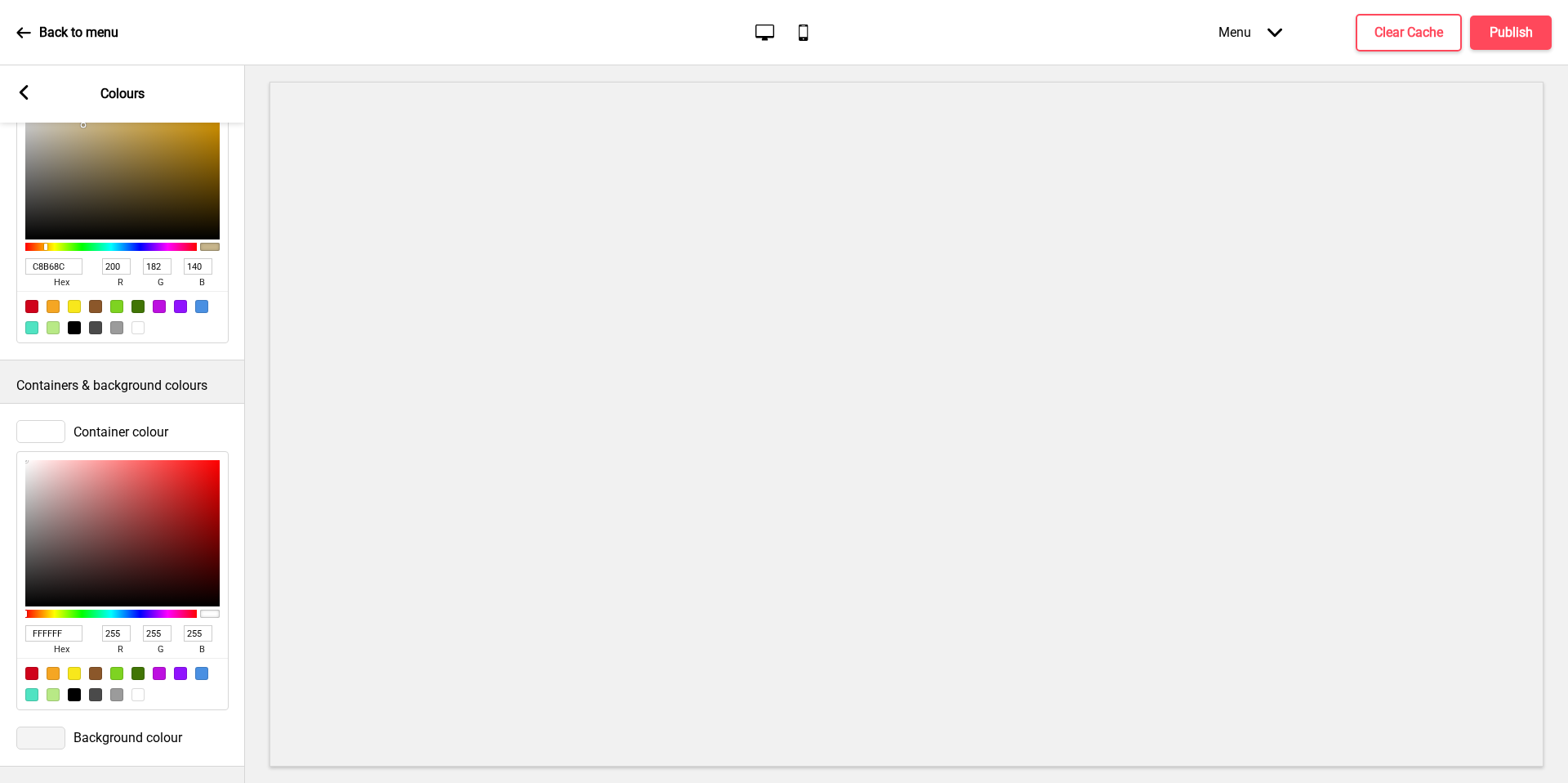
click at [53, 625] on input "FFFFFF" at bounding box center [54, 633] width 57 height 16
click at [59, 726] on div at bounding box center [40, 738] width 49 height 23
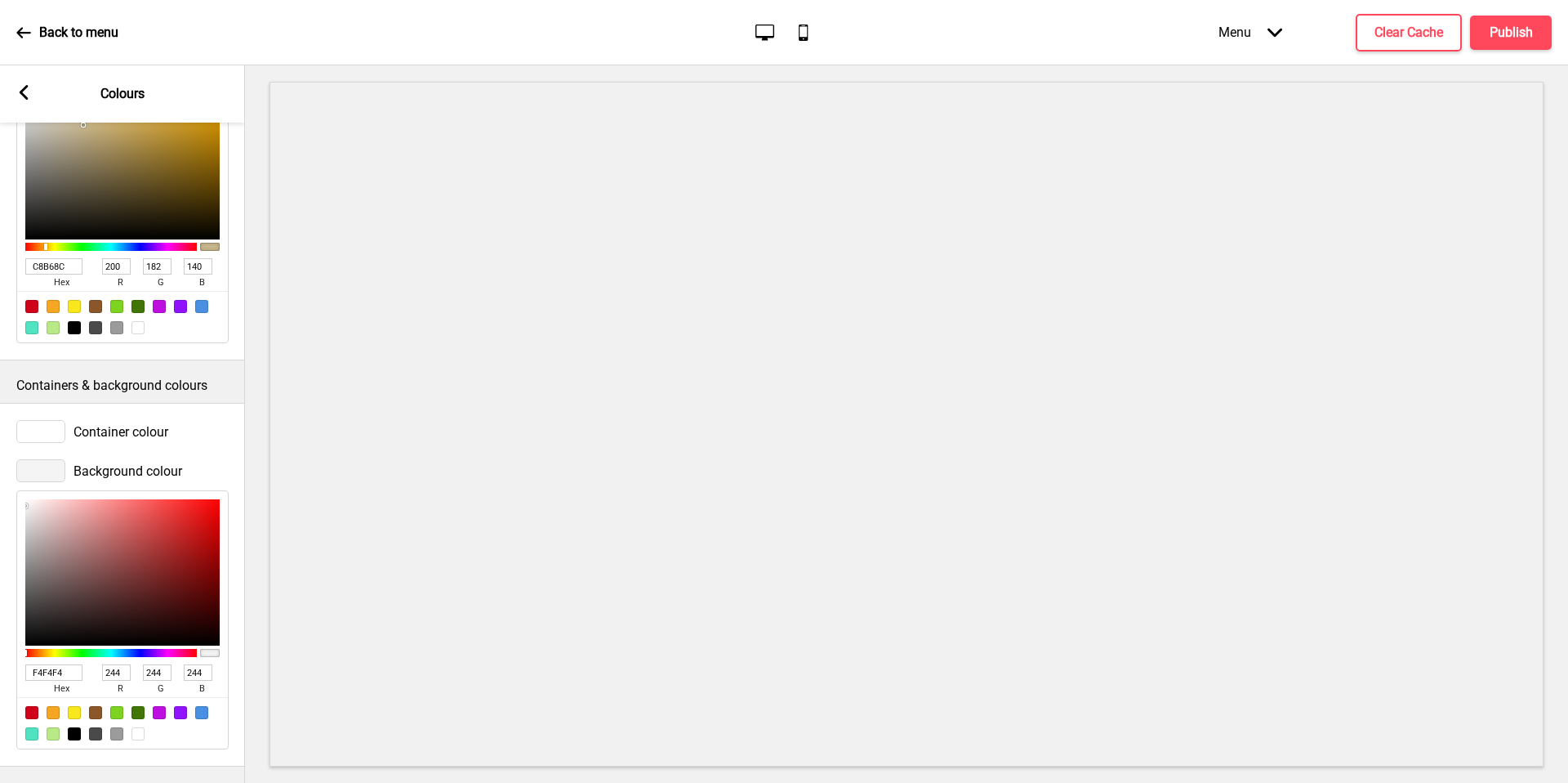
click at [54, 681] on span "hex" at bounding box center [61, 689] width 72 height 16
click at [52, 664] on input "F4F4F4" at bounding box center [54, 673] width 57 height 16
paste input "E4C1"
type input "F4E4C1"
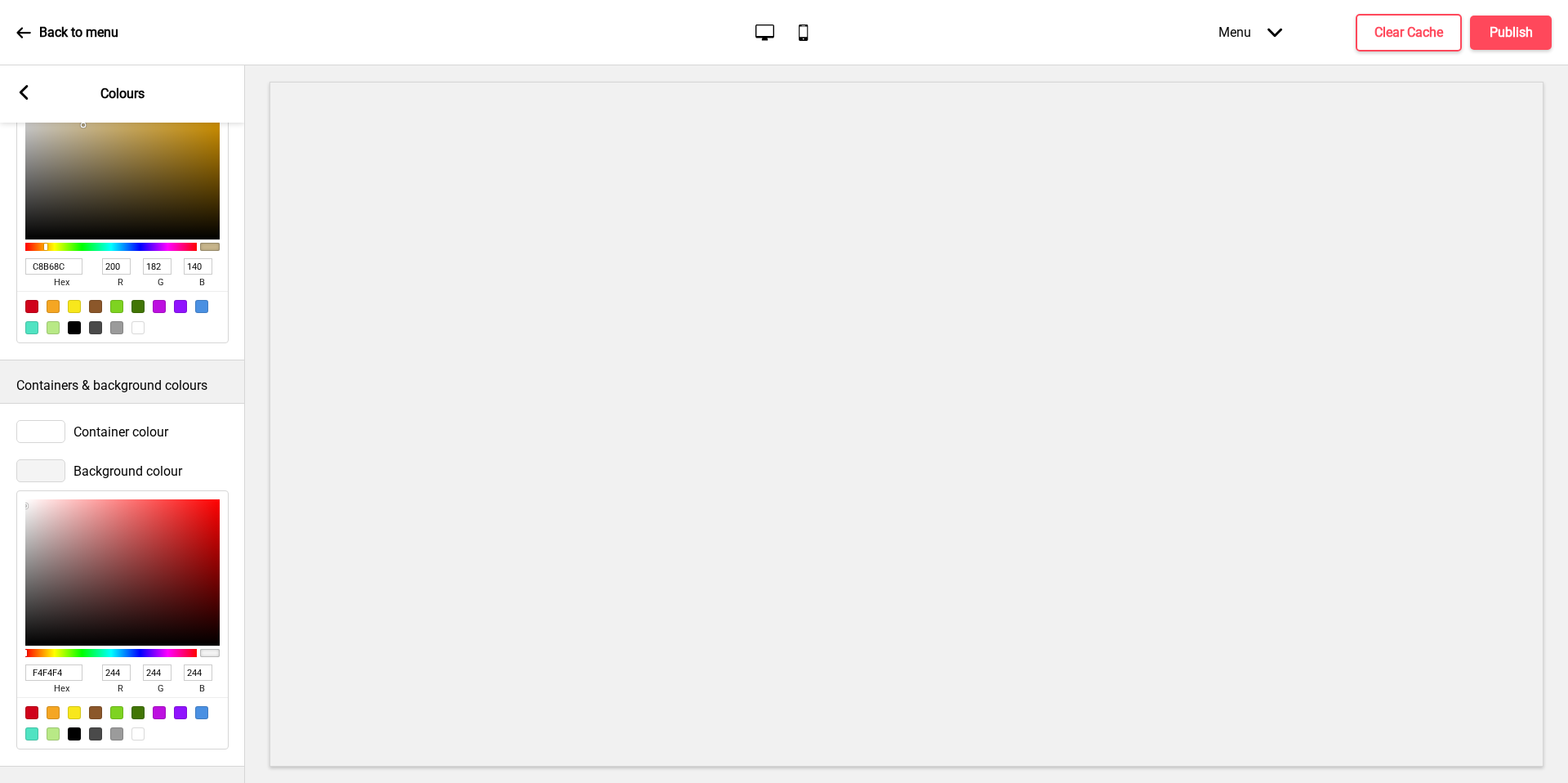
type input "228"
type input "193"
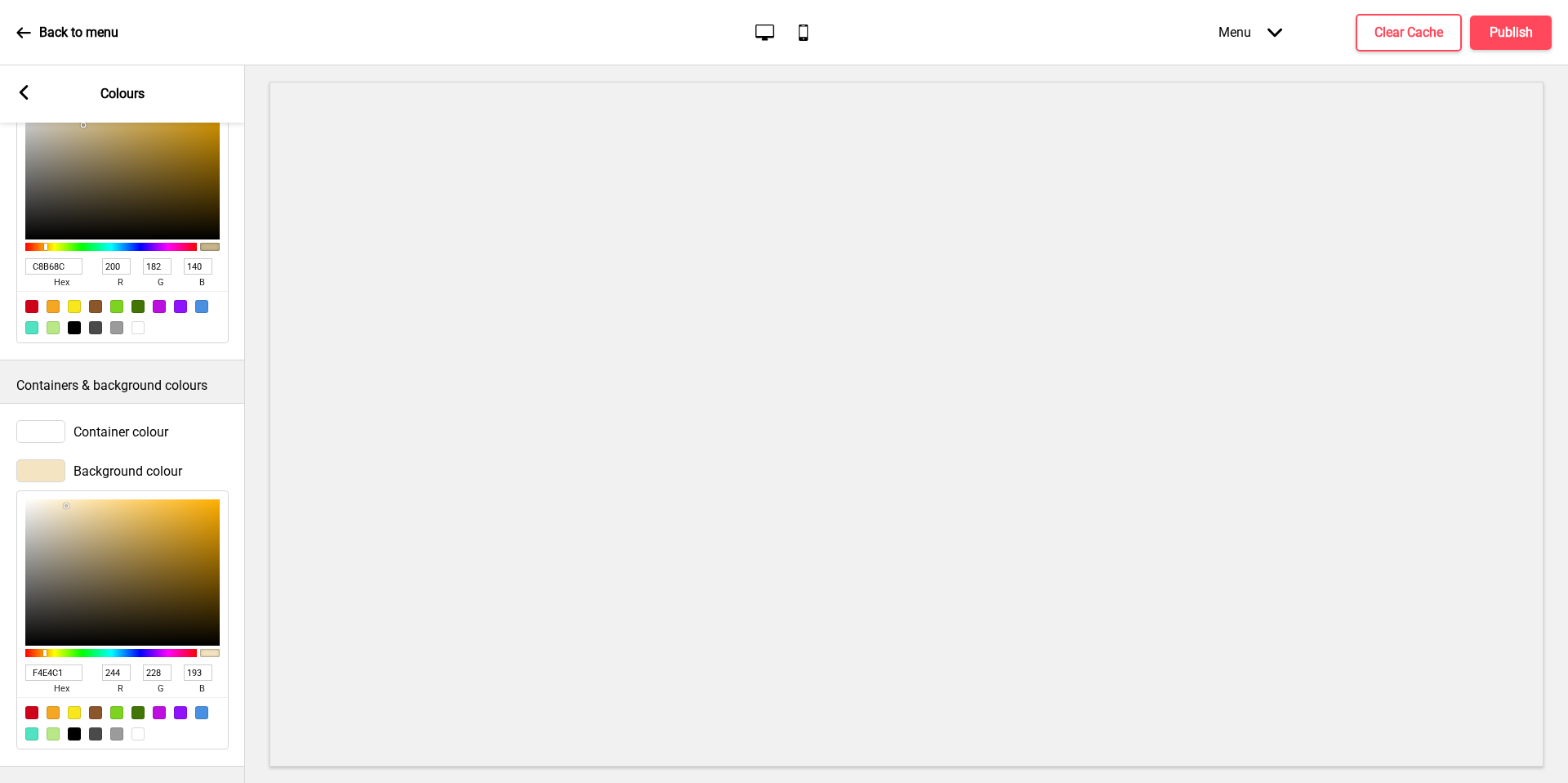
type input "F4E4C1"
click at [22, 88] on icon at bounding box center [24, 92] width 9 height 15
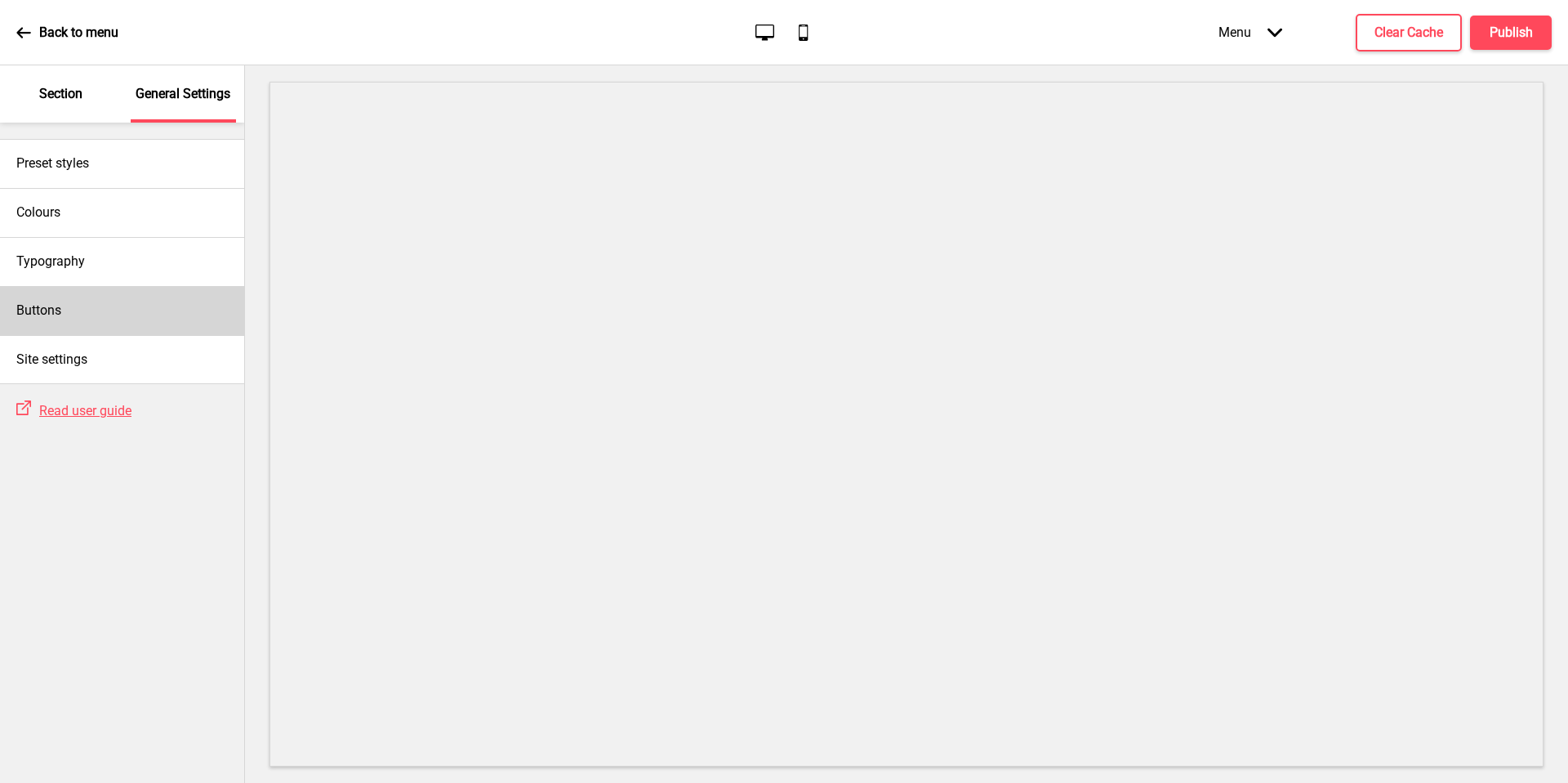
click at [87, 302] on div "Buttons" at bounding box center [122, 310] width 244 height 49
select select "square"
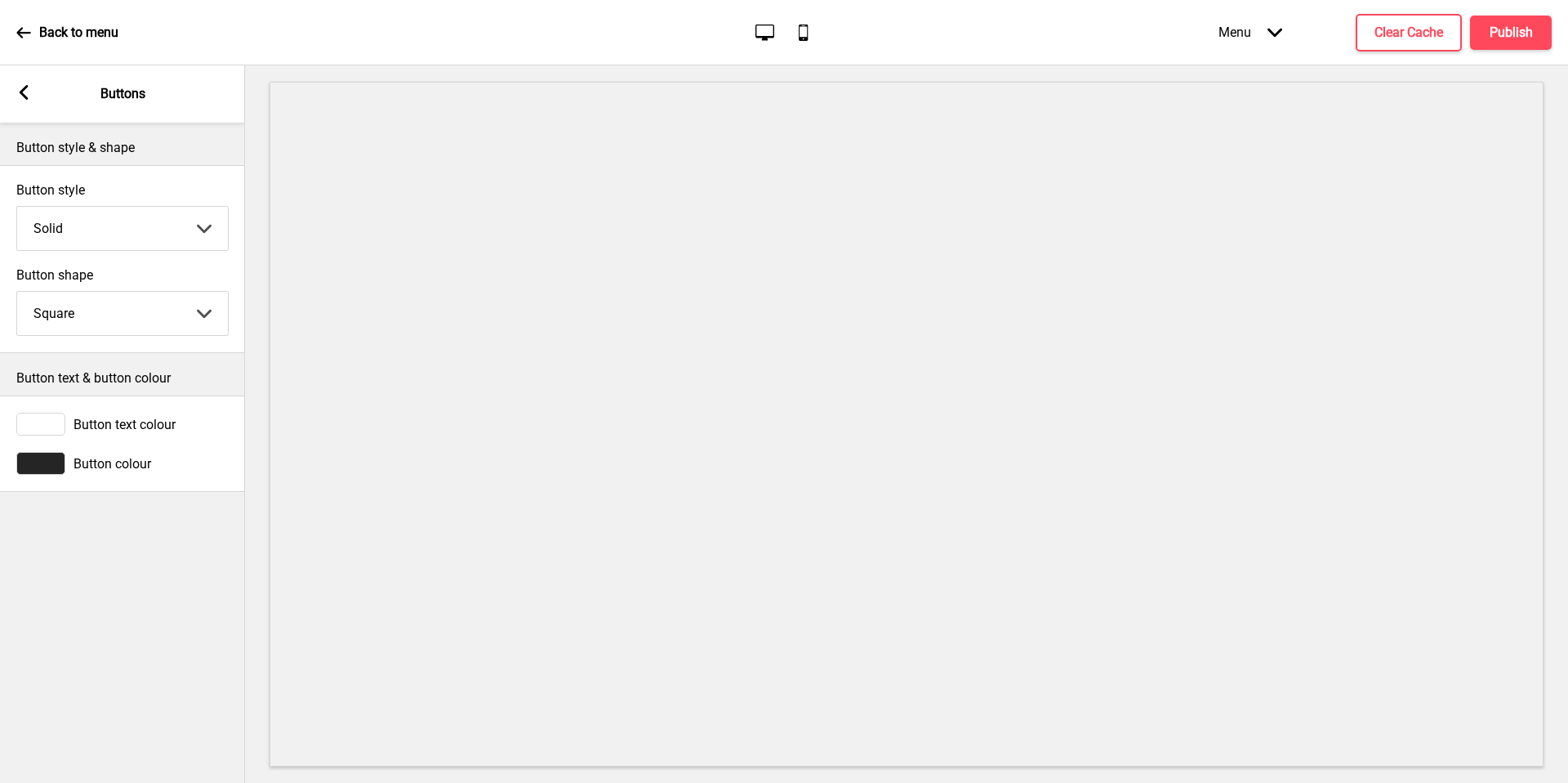
click at [93, 428] on span "Button text colour" at bounding box center [124, 424] width 102 height 16
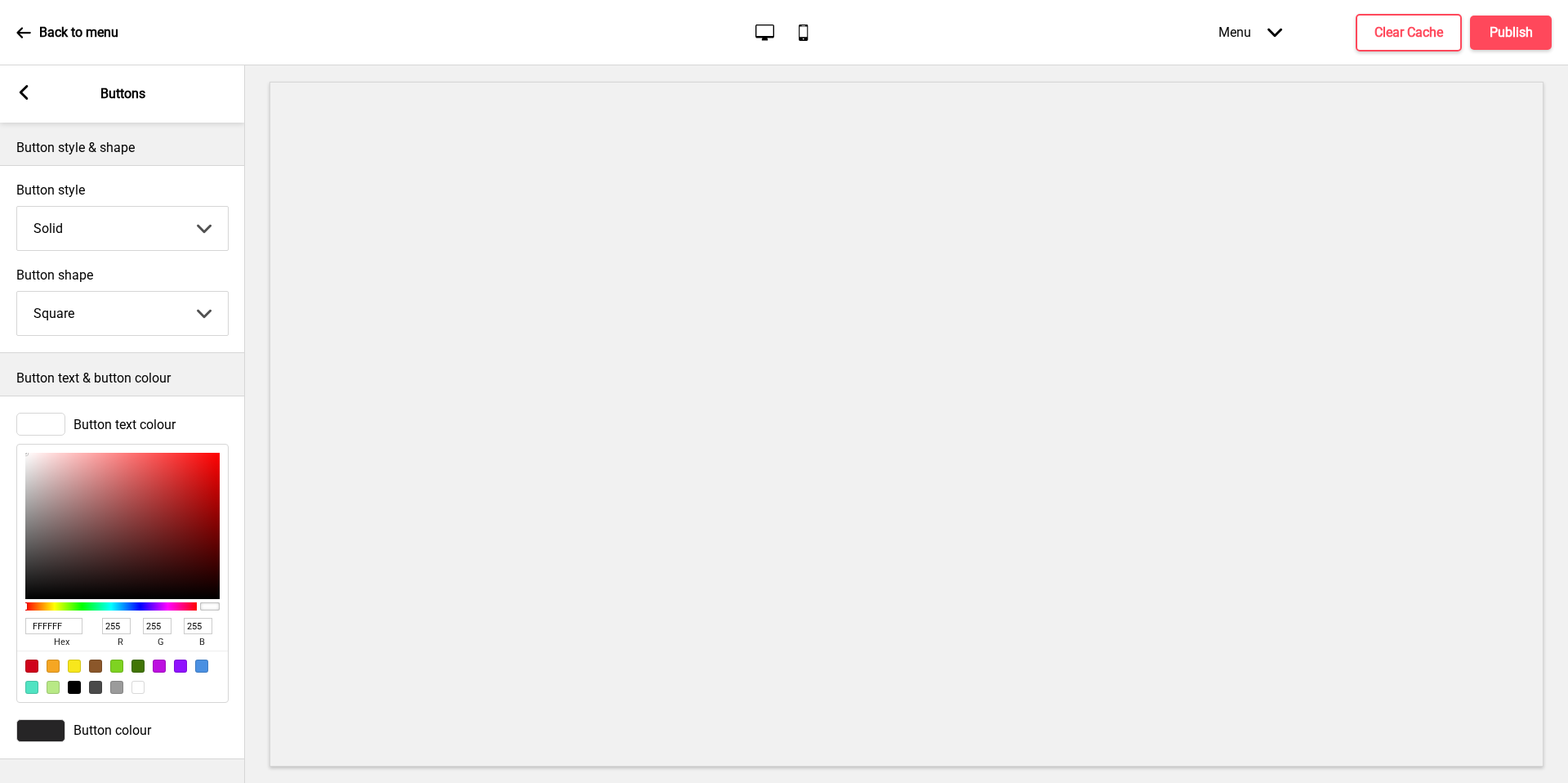
click at [47, 622] on input "FFFFFF" at bounding box center [54, 626] width 57 height 16
click at [36, 724] on div at bounding box center [40, 730] width 49 height 23
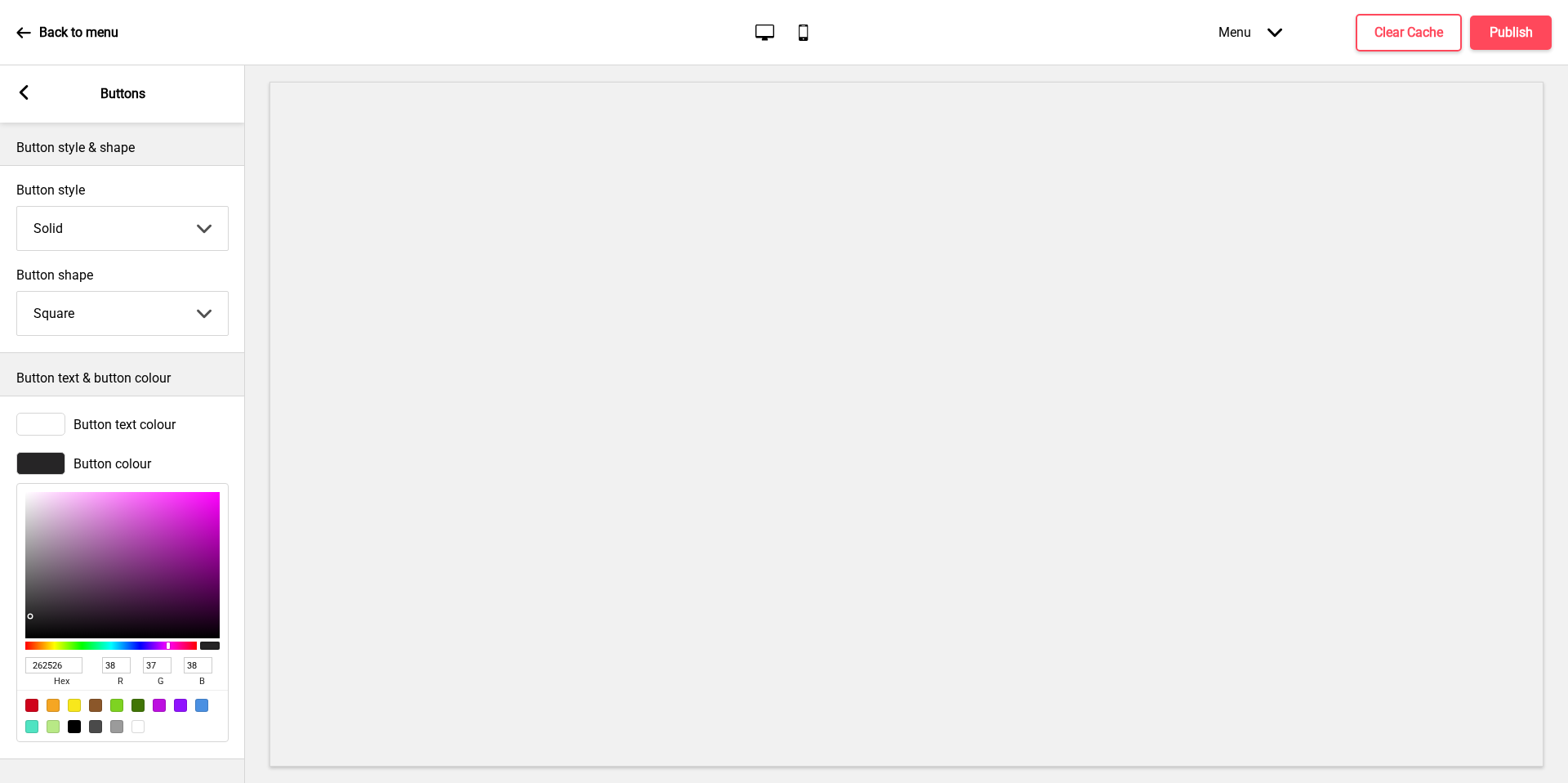
click at [56, 663] on input "262526" at bounding box center [54, 665] width 57 height 16
click at [58, 422] on div at bounding box center [40, 424] width 49 height 23
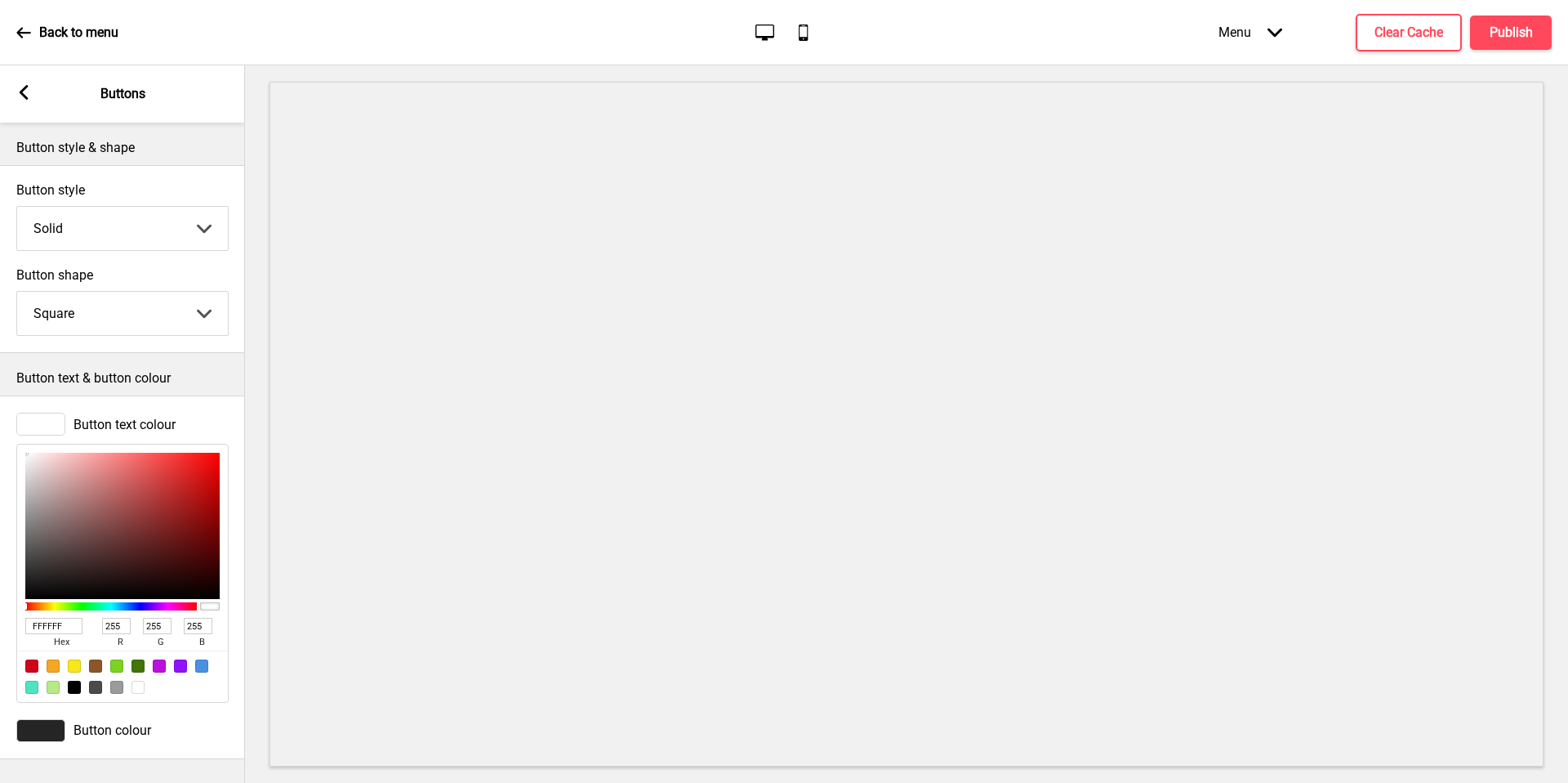
click at [50, 629] on input "FFFFFF" at bounding box center [54, 626] width 57 height 16
paste input "7A1616"
type input "7A1616"
type input "122"
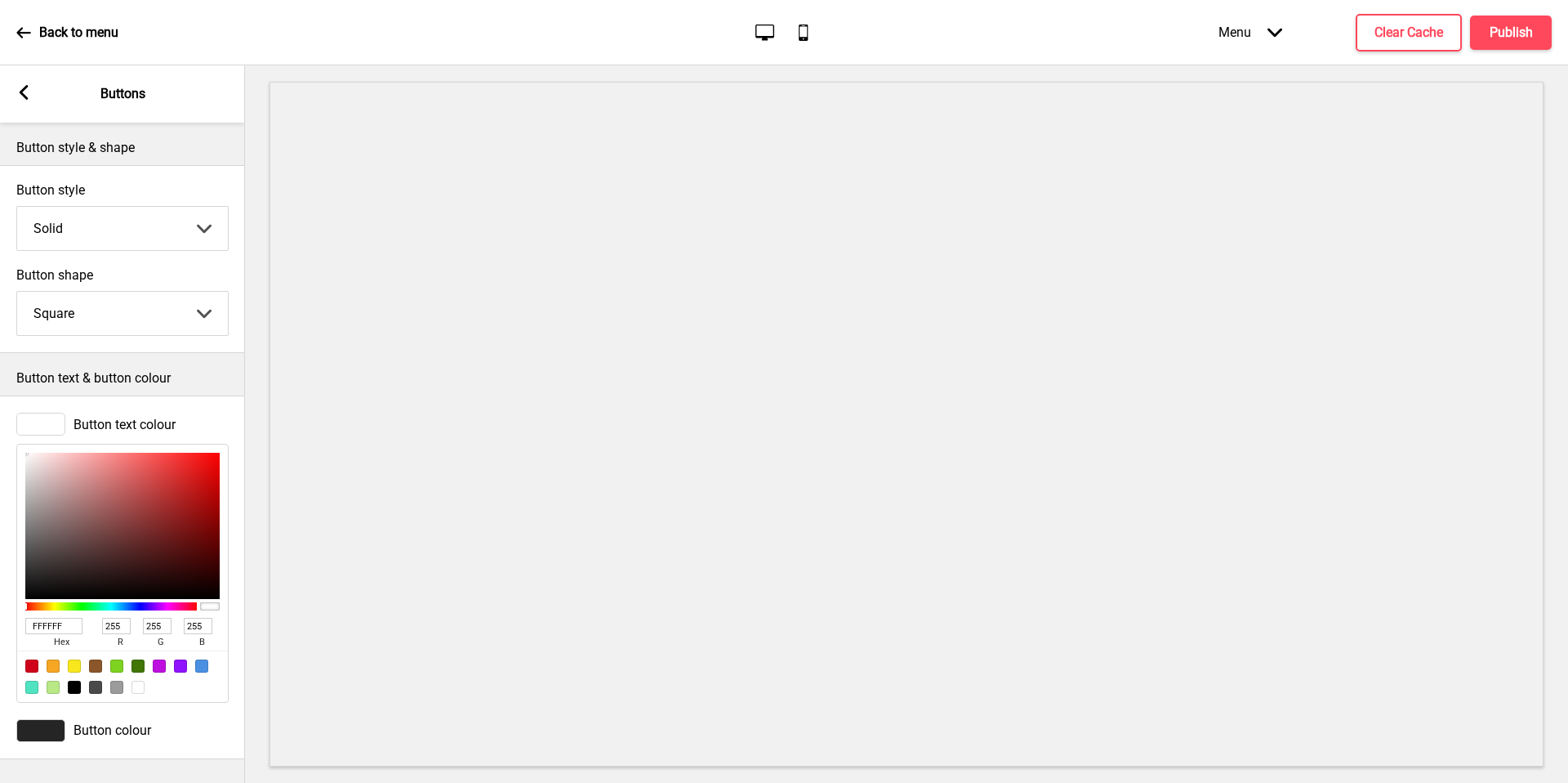
type input "22"
click at [44, 626] on input "7A1616" at bounding box center [54, 626] width 57 height 16
paste input "FFFFFF"
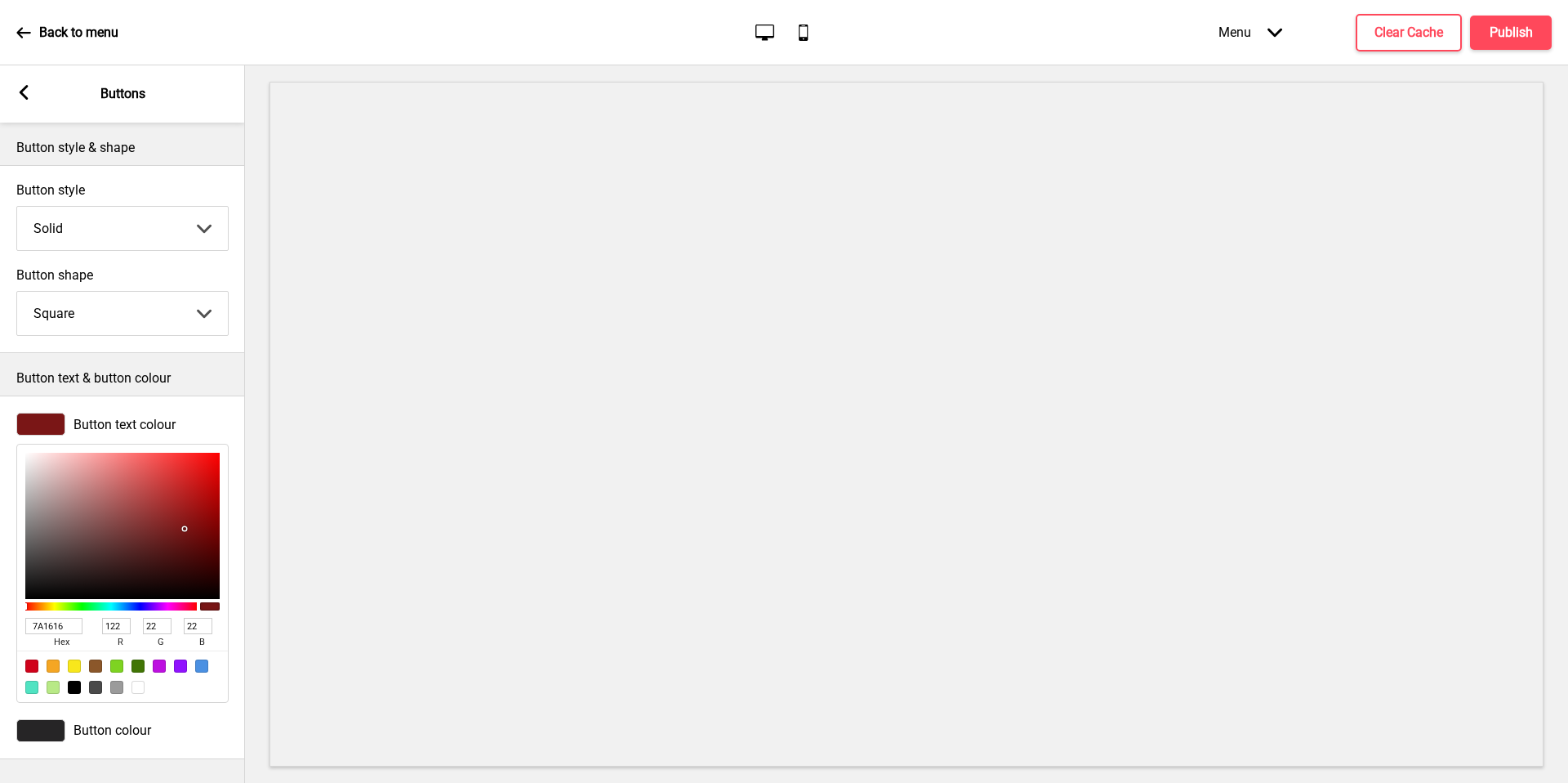
type input "FFFFFF"
type input "255"
type input "FFFFFF"
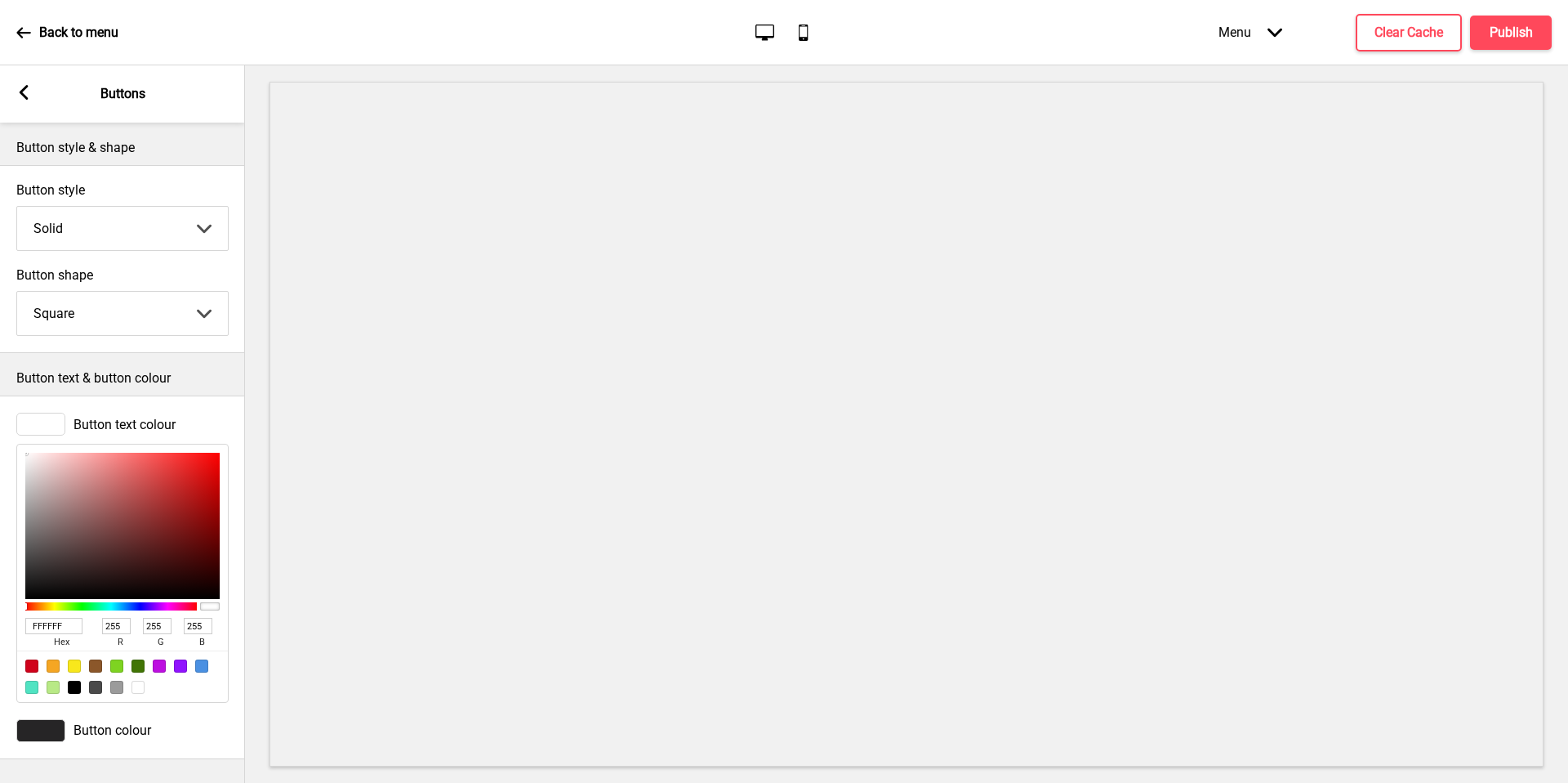
click at [142, 727] on span "Button colour" at bounding box center [112, 729] width 77 height 16
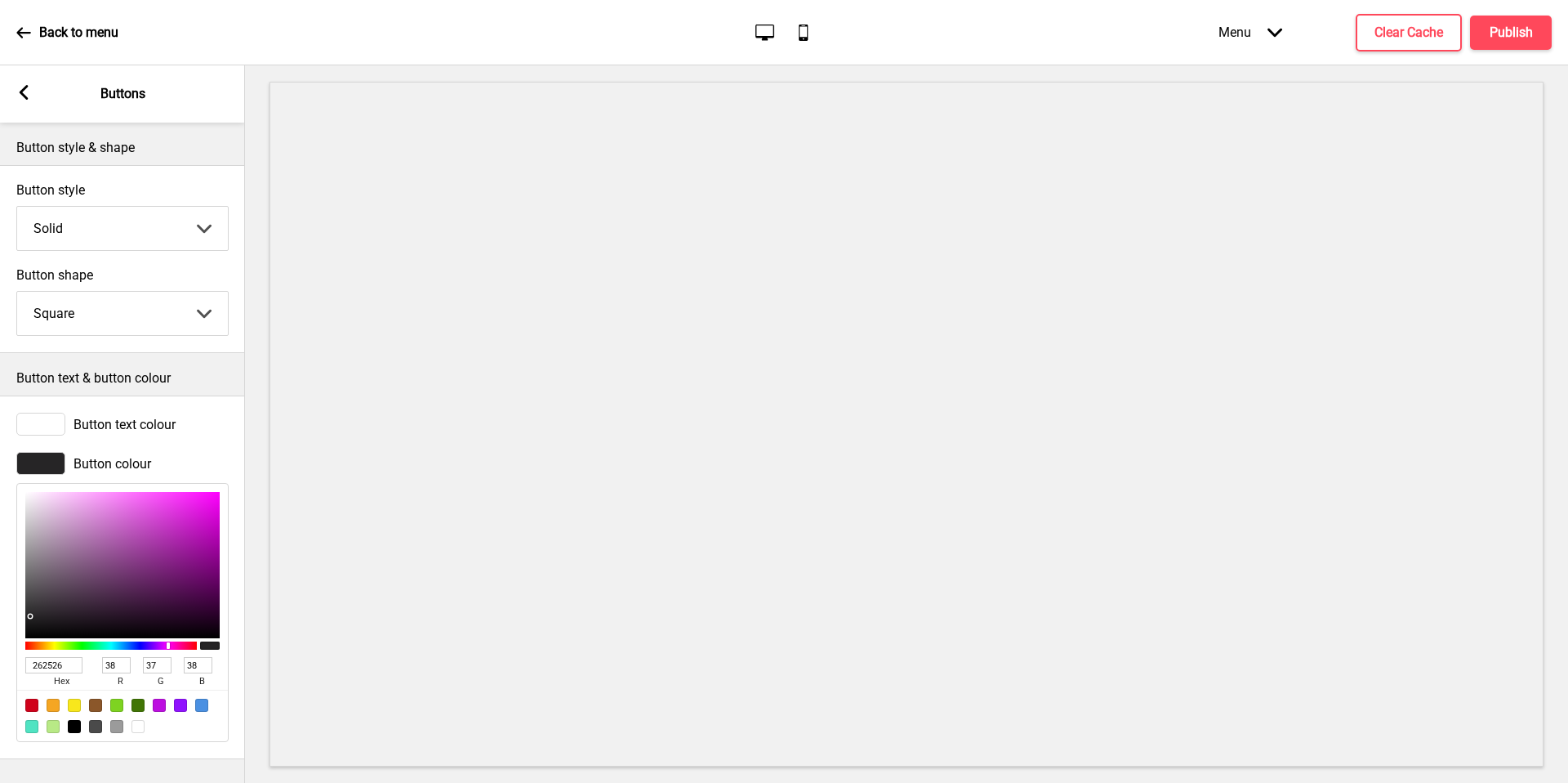
click at [57, 662] on input "262526" at bounding box center [54, 665] width 57 height 16
paste input "7A161"
type input "7A1616"
type input "122"
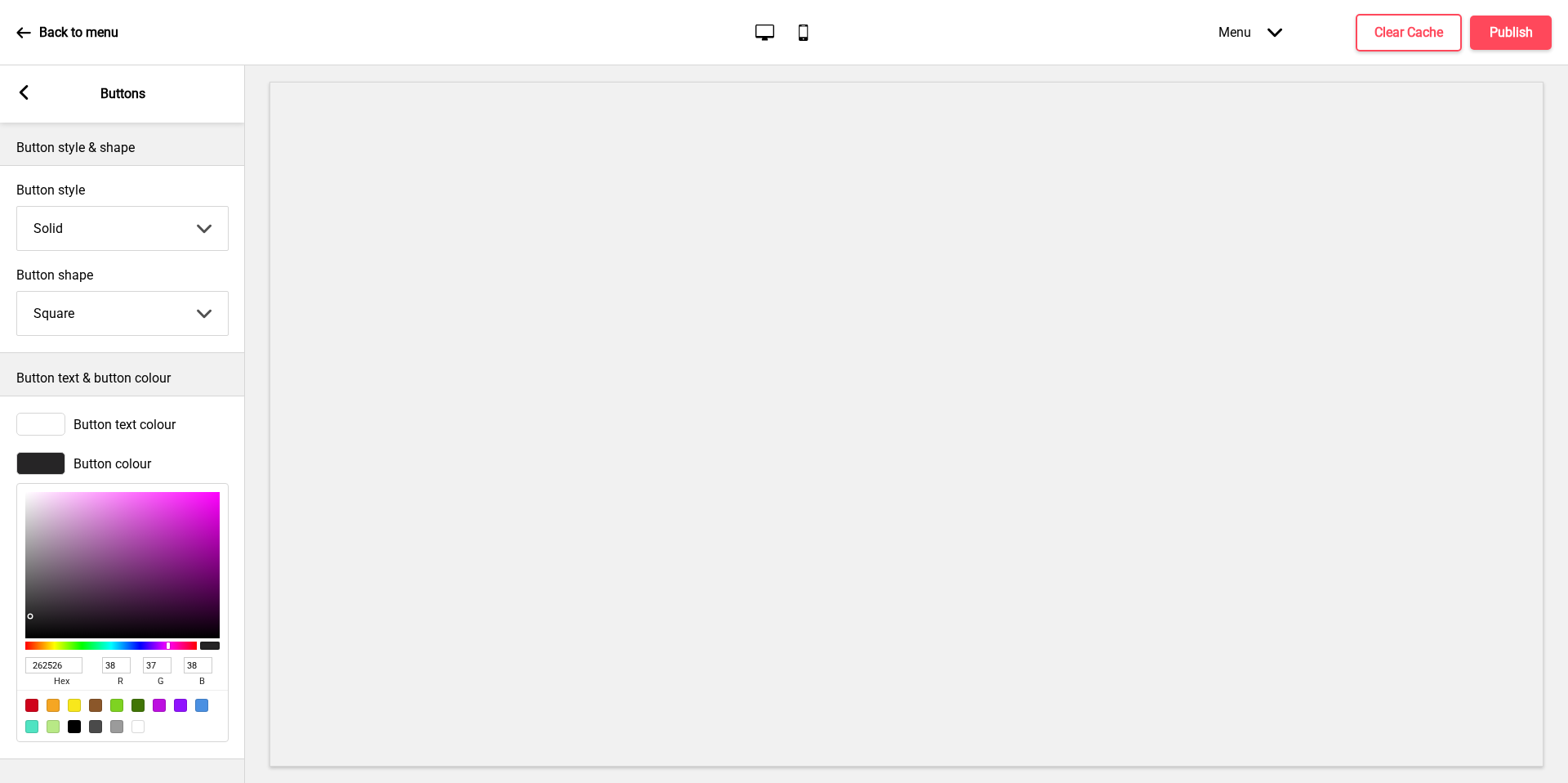
type input "22"
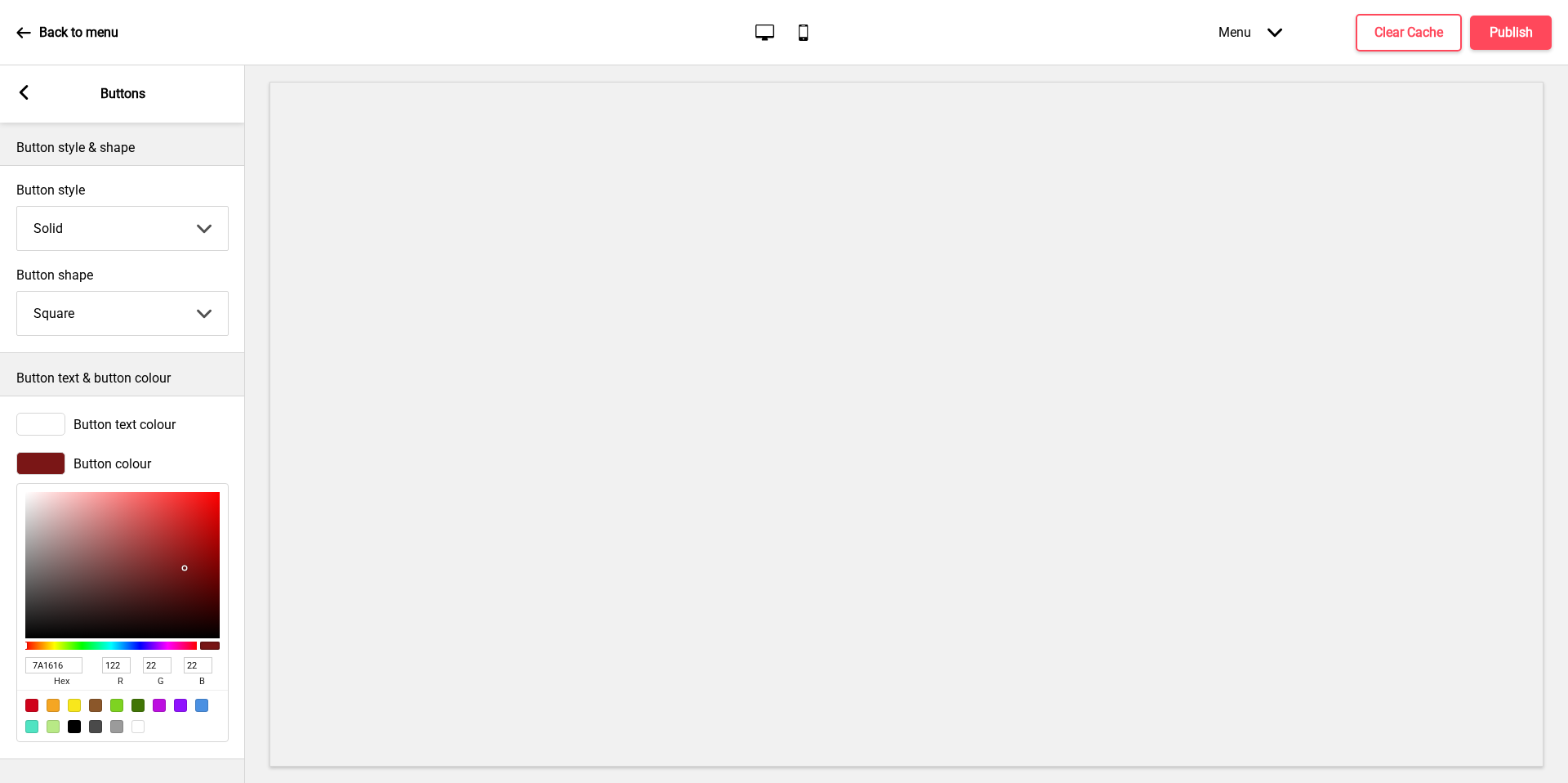
type input "7A1616"
click at [29, 91] on div "Arrow left Buttons" at bounding box center [122, 93] width 245 height 57
click at [29, 91] on rect at bounding box center [24, 92] width 15 height 15
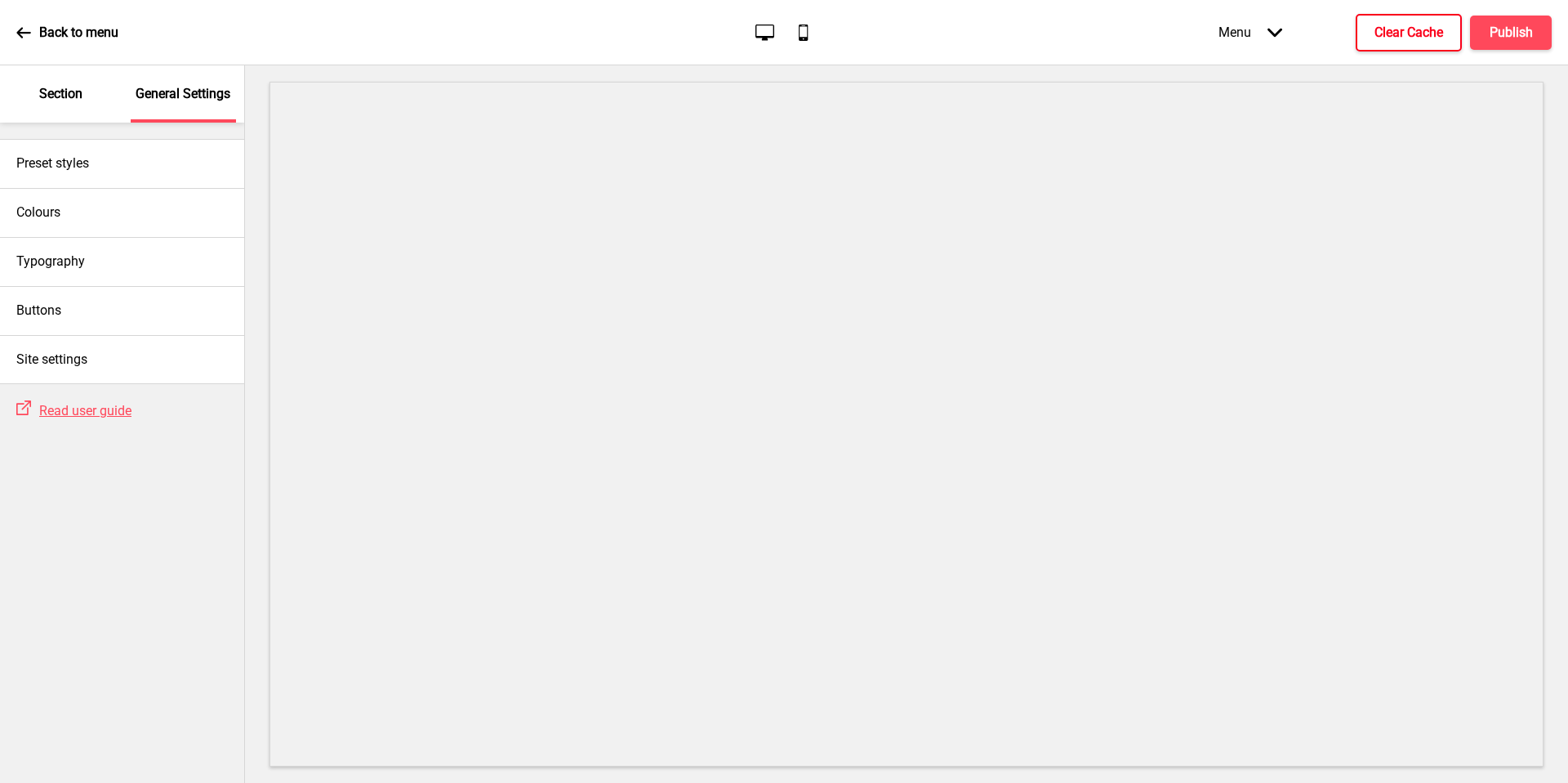
click at [1421, 32] on h4 "Clear Cache" at bounding box center [1408, 33] width 68 height 18
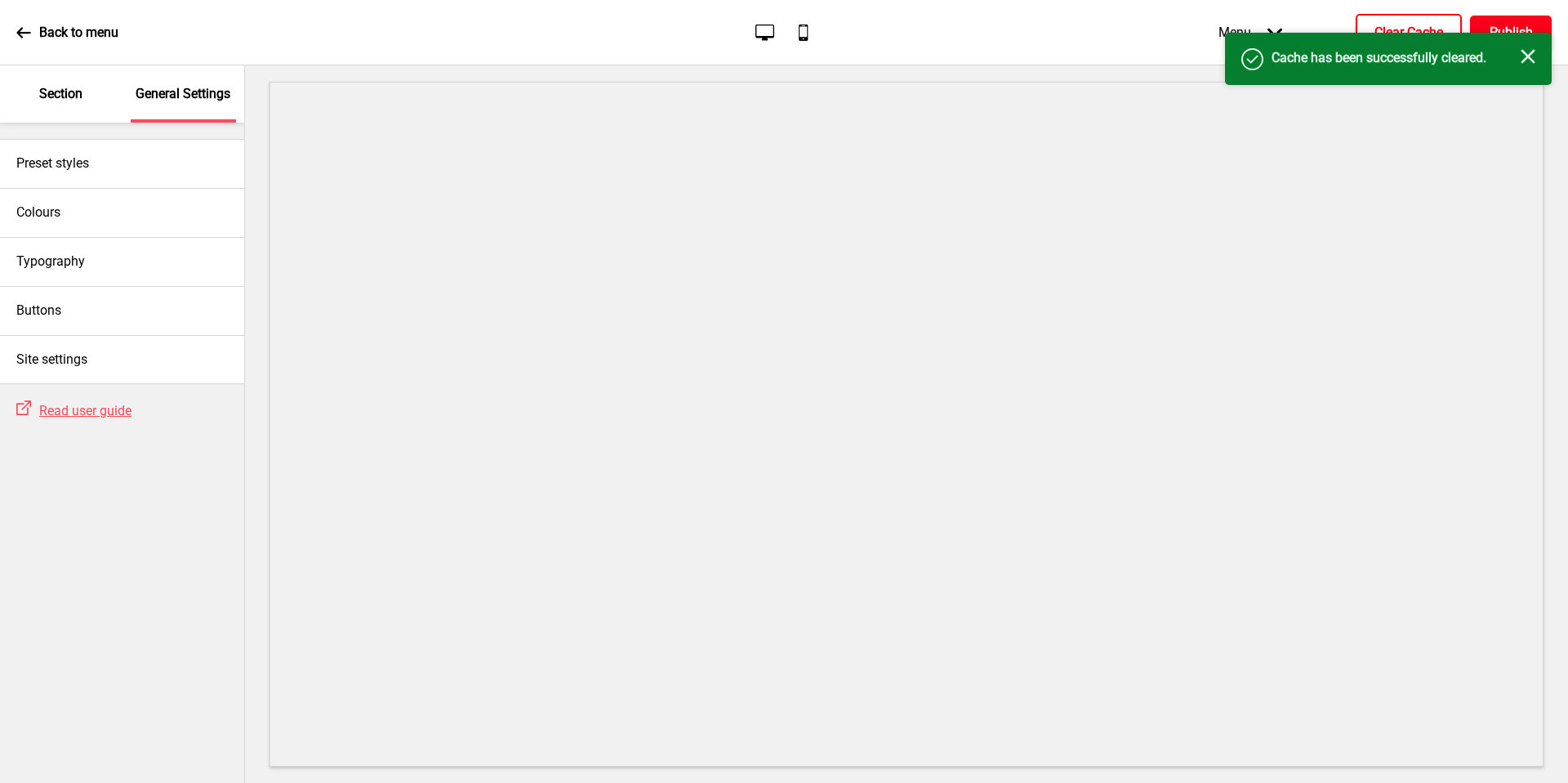
click at [1495, 27] on h4 "Publish" at bounding box center [1511, 33] width 44 height 18
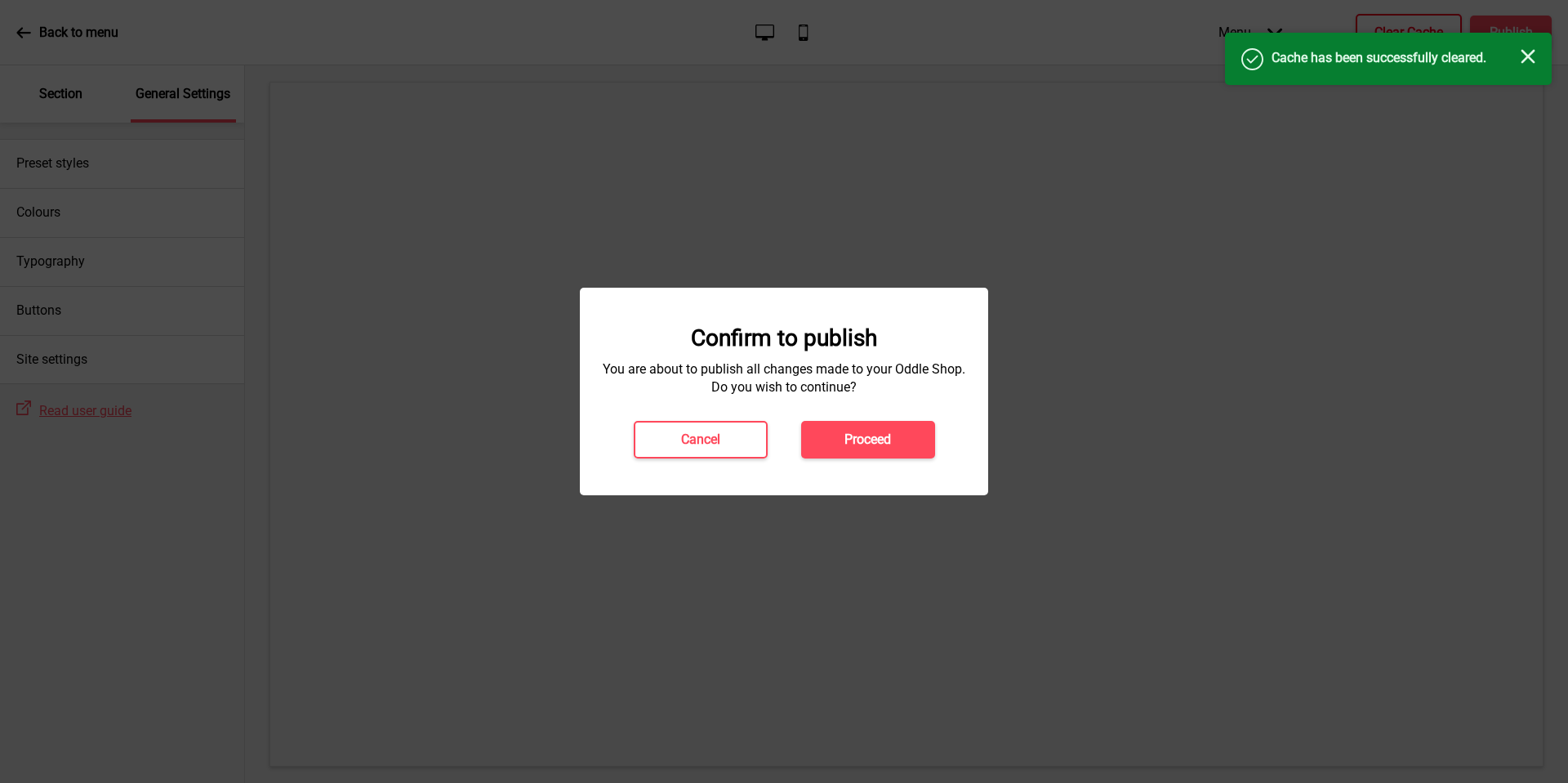
click at [854, 437] on h4 "Proceed" at bounding box center [868, 439] width 47 height 18
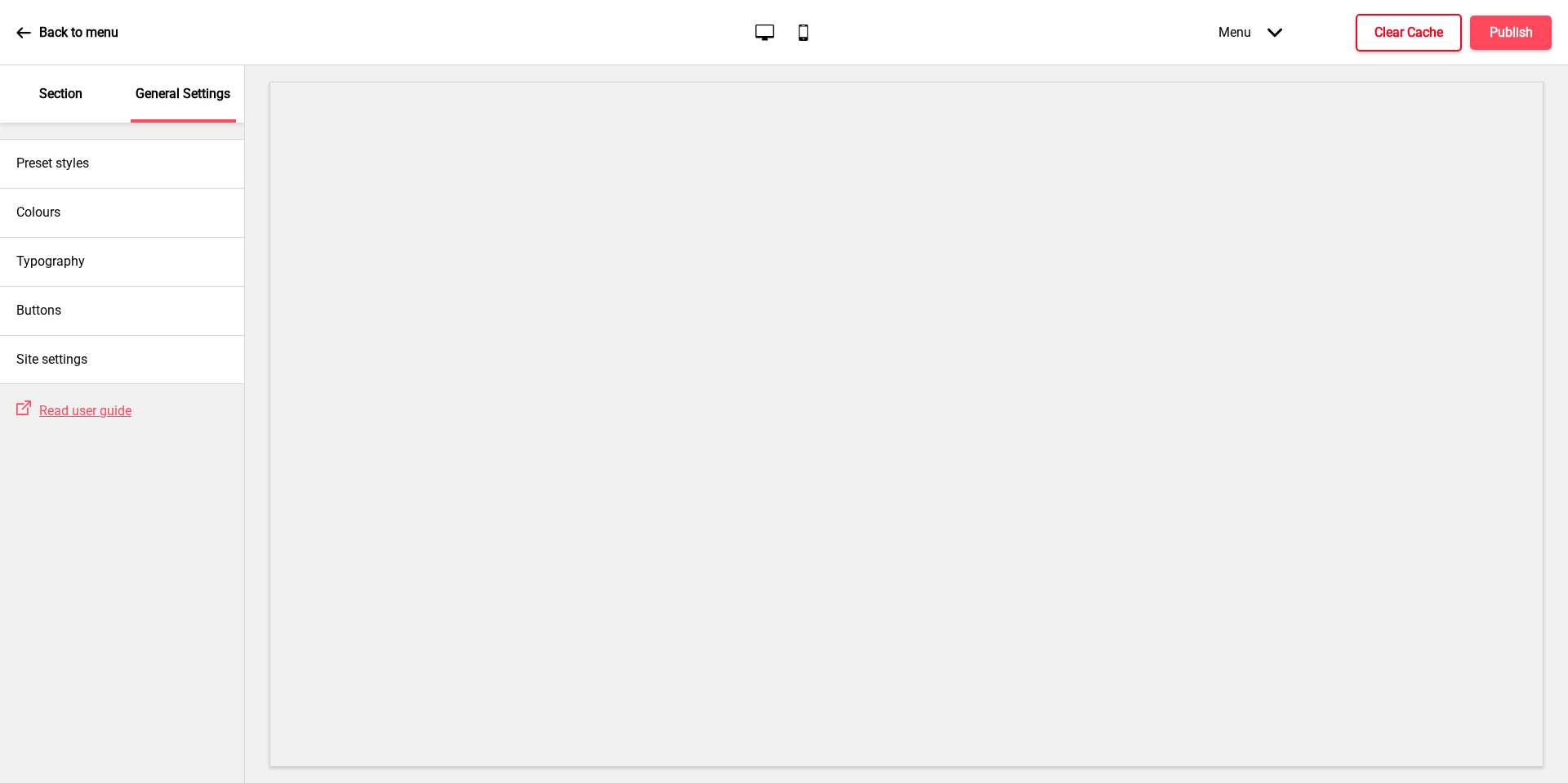
click at [42, 36] on p "Back to menu" at bounding box center [79, 33] width 79 height 18
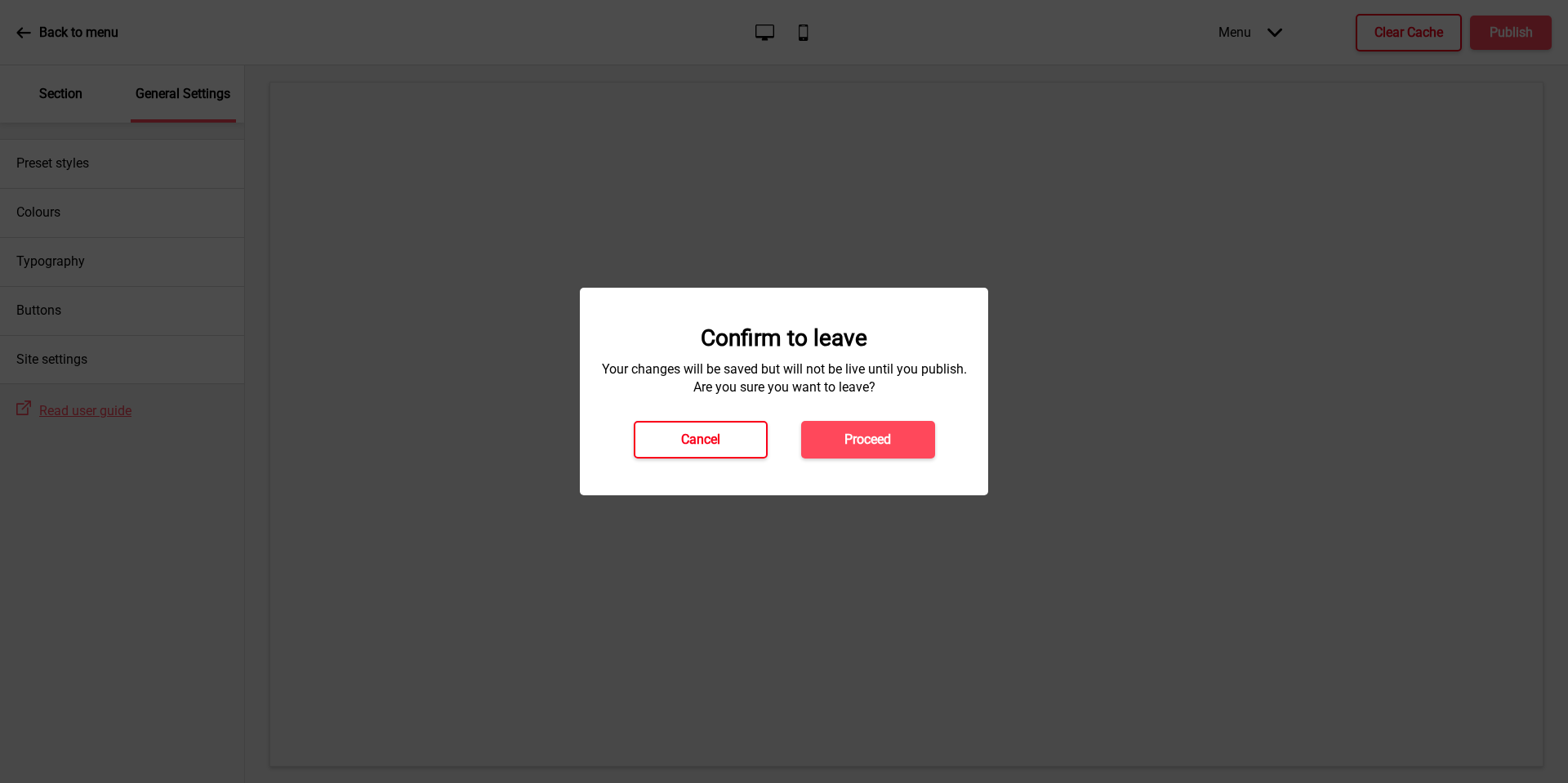
click at [693, 439] on h4 "Cancel" at bounding box center [701, 439] width 40 height 18
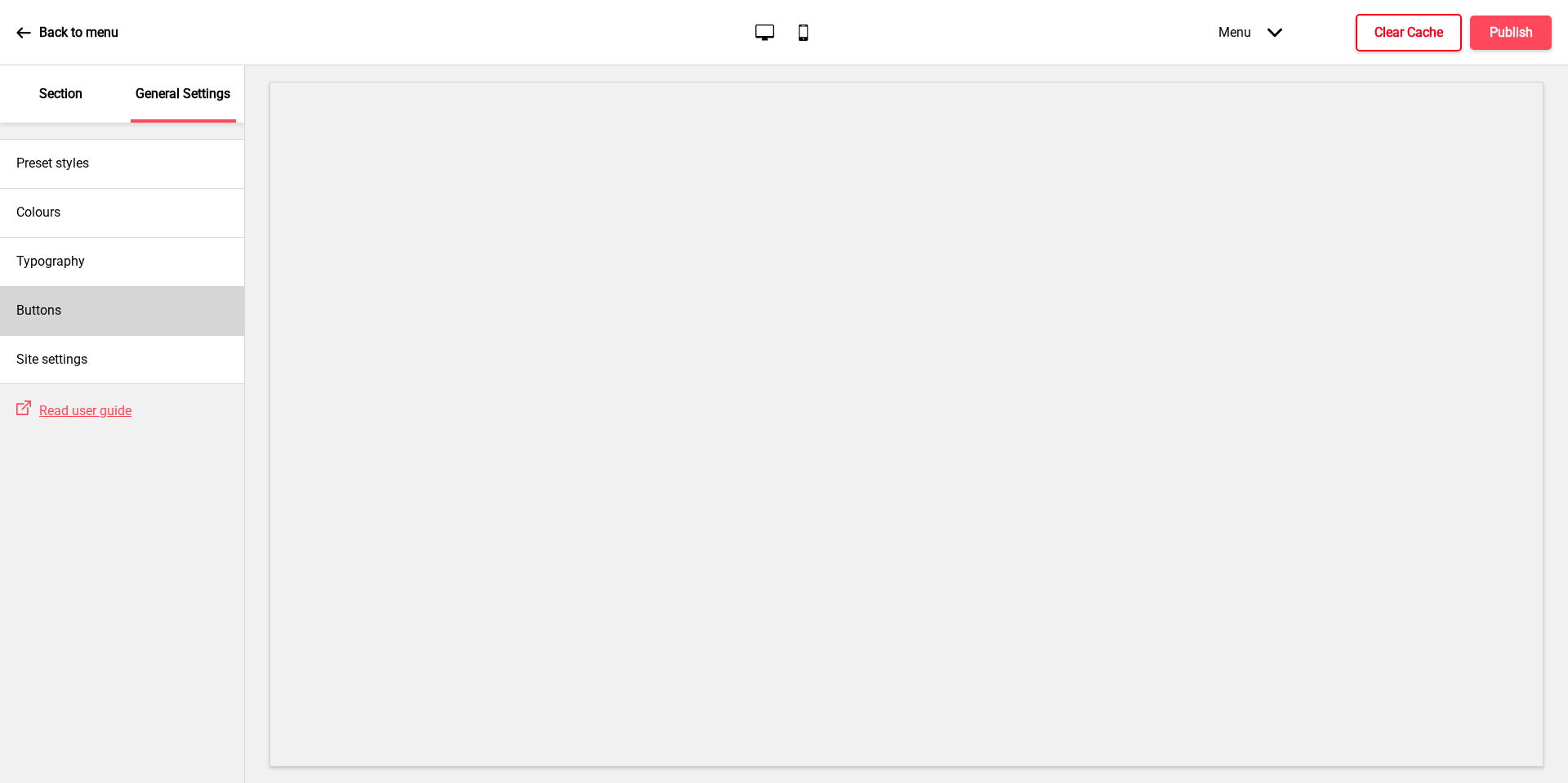
click at [39, 324] on div "Buttons" at bounding box center [122, 310] width 244 height 49
select select "square"
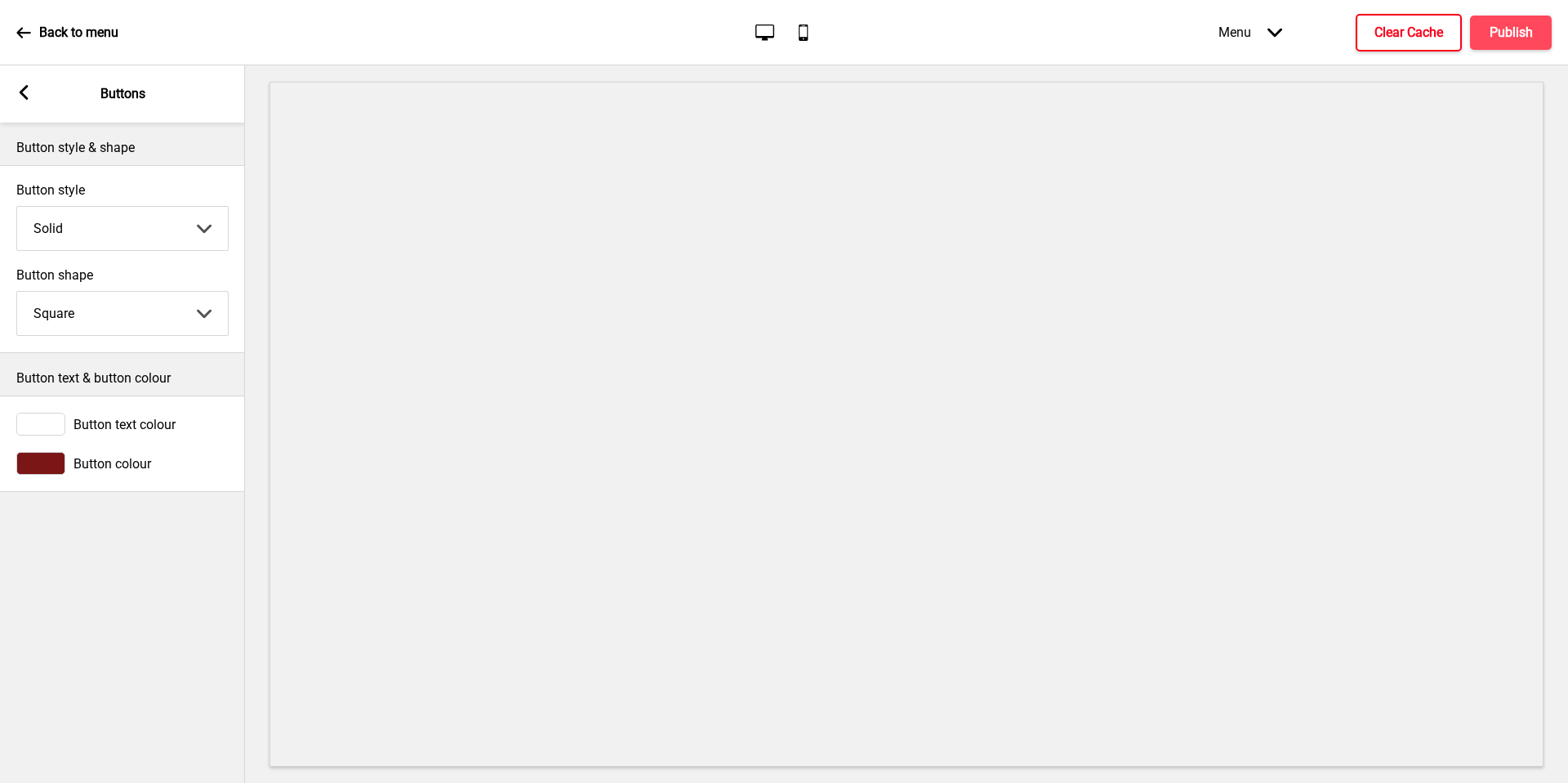
click at [21, 32] on icon at bounding box center [23, 32] width 14 height 11
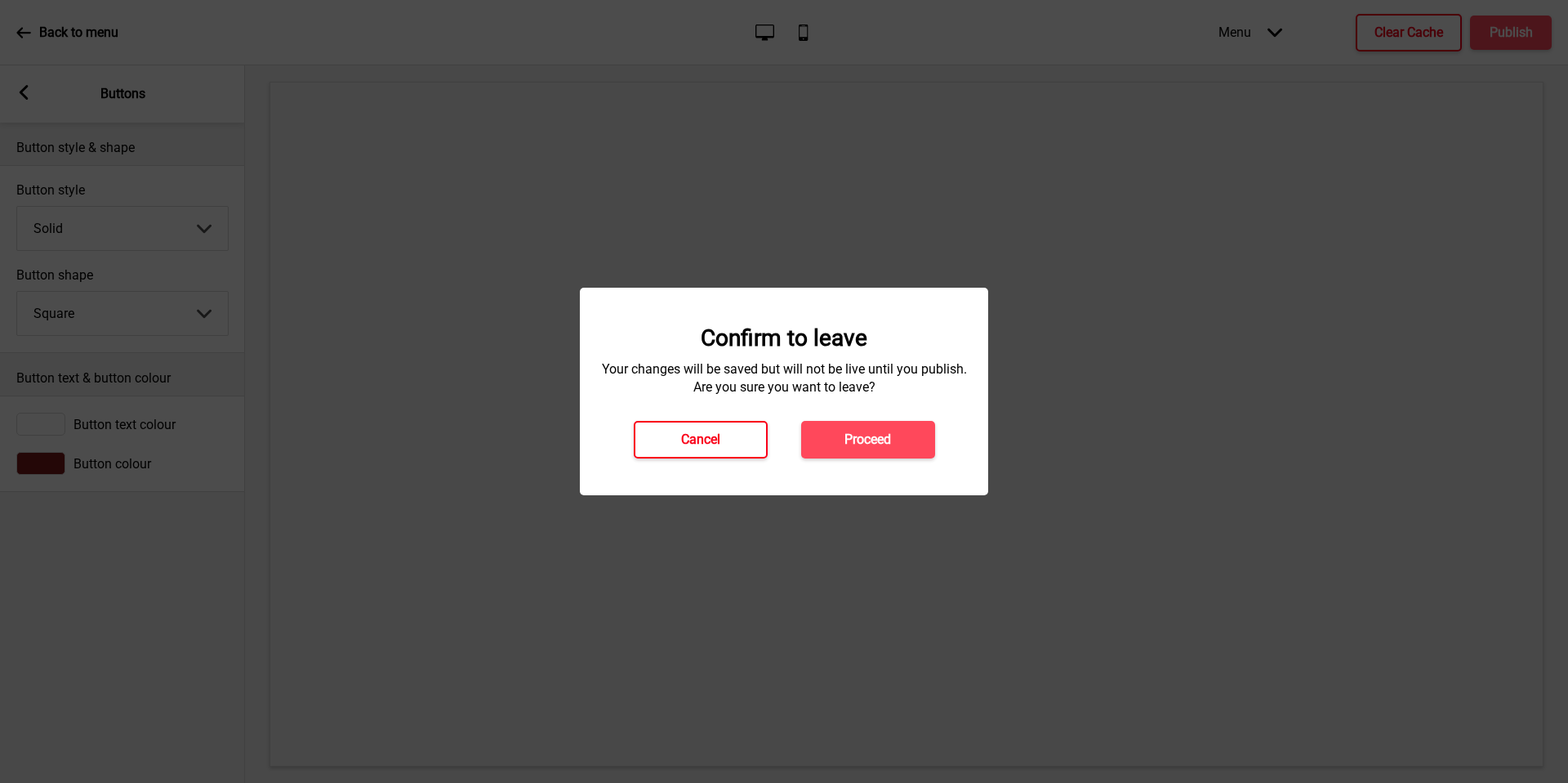
click at [701, 446] on h4 "Cancel" at bounding box center [701, 439] width 40 height 18
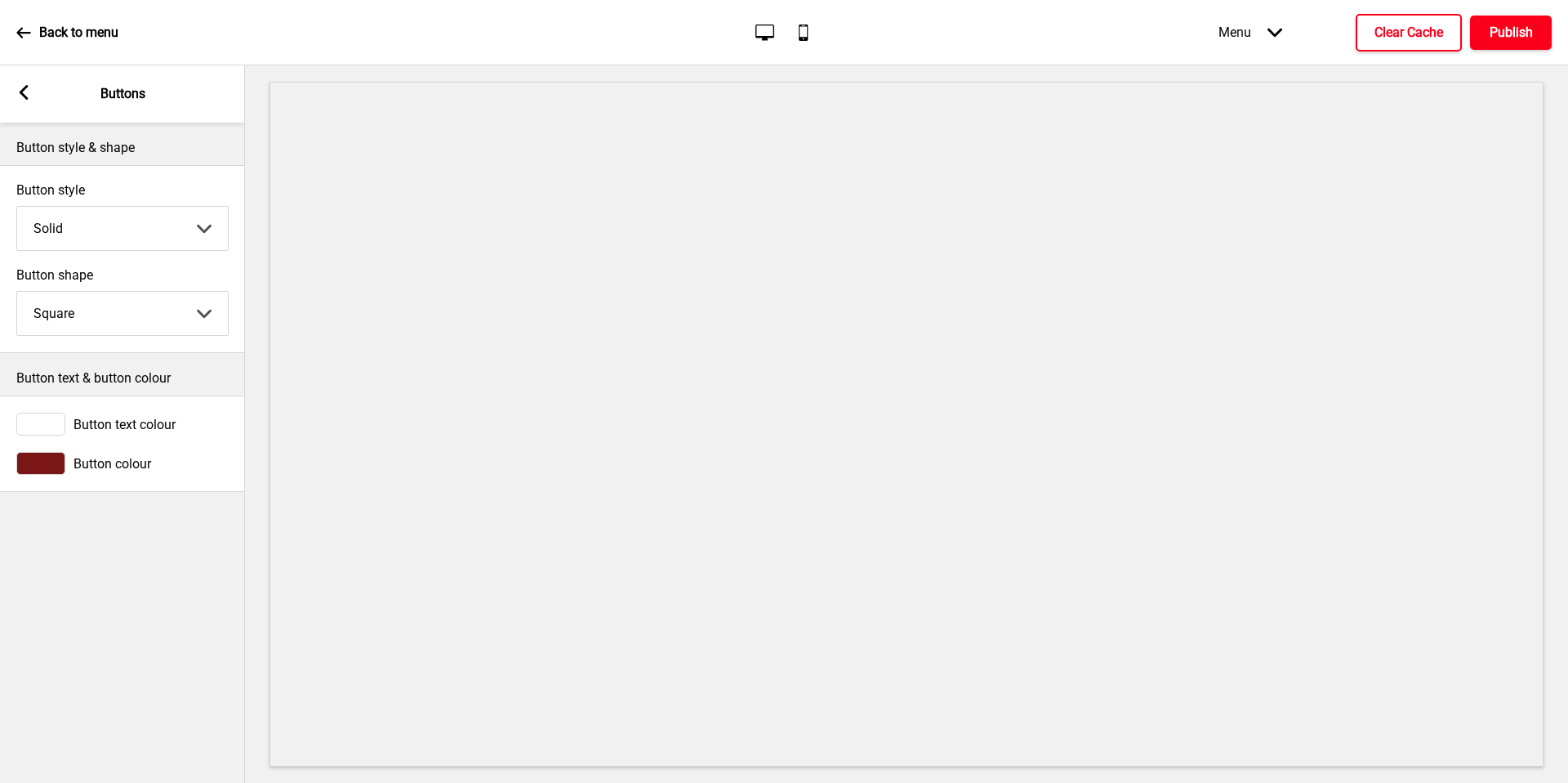
click at [1512, 45] on button "Publish" at bounding box center [1510, 33] width 82 height 35
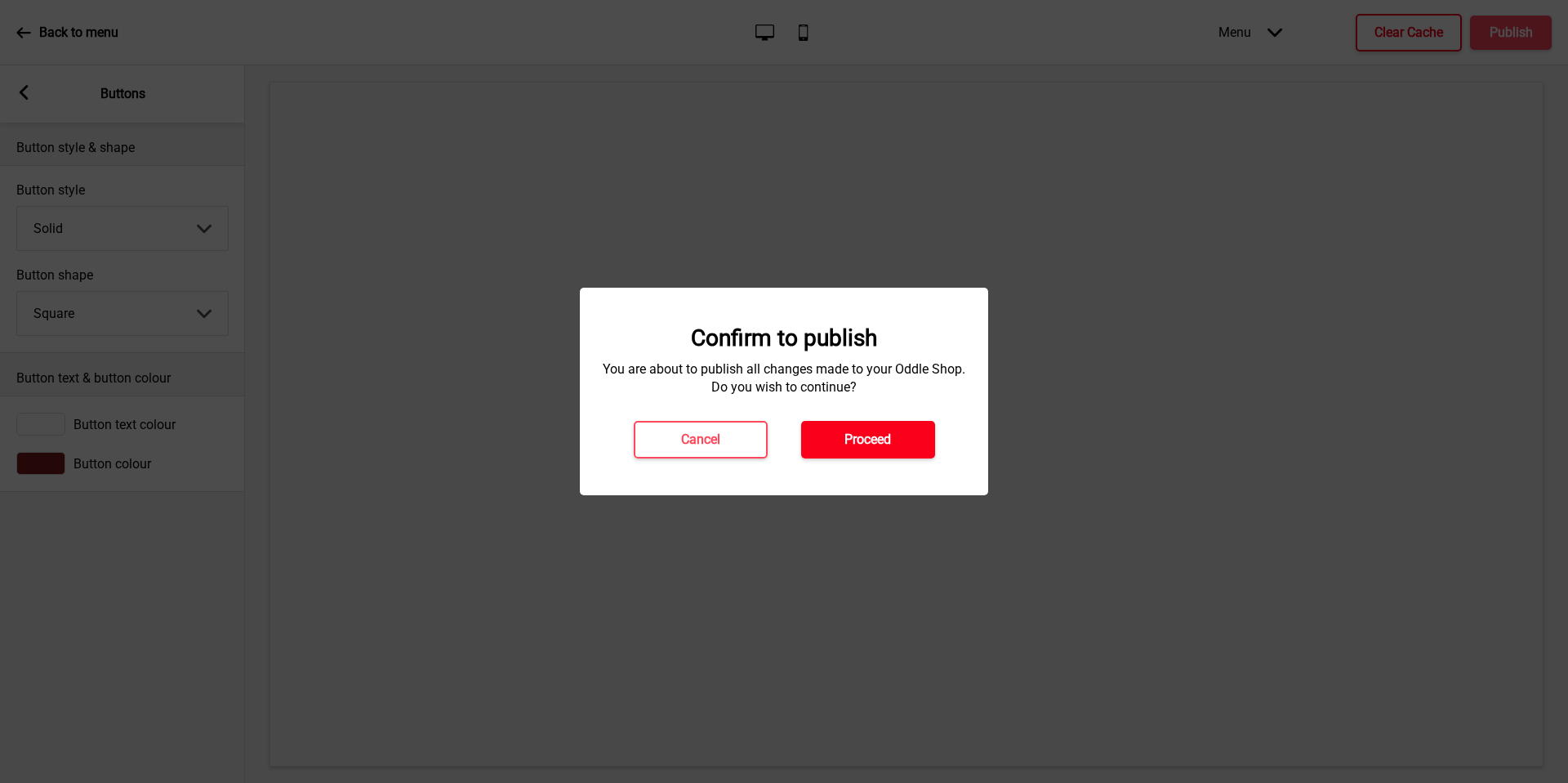
click at [886, 453] on button "Proceed" at bounding box center [868, 440] width 134 height 38
